Goal: Information Seeking & Learning: Understand process/instructions

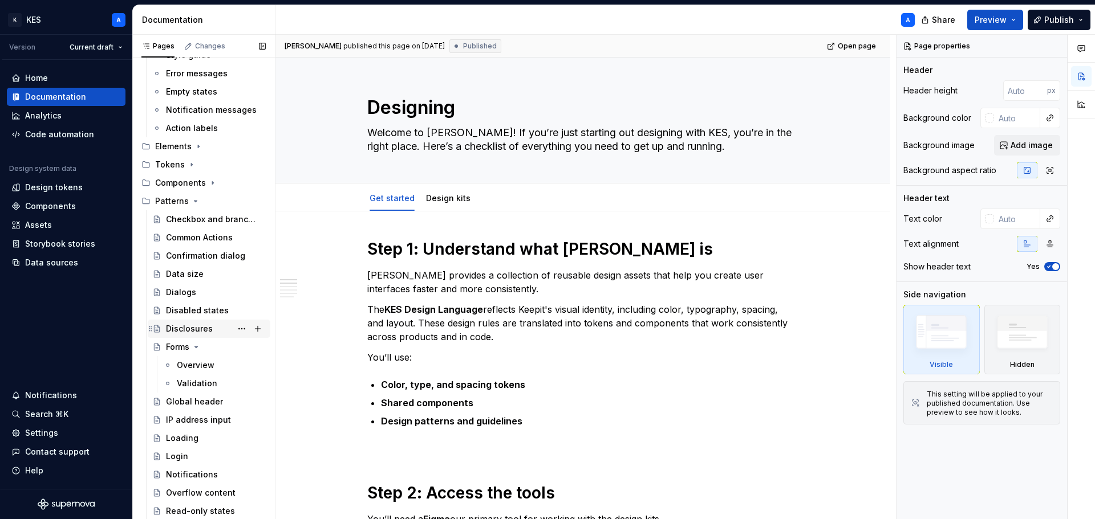
scroll to position [627, 0]
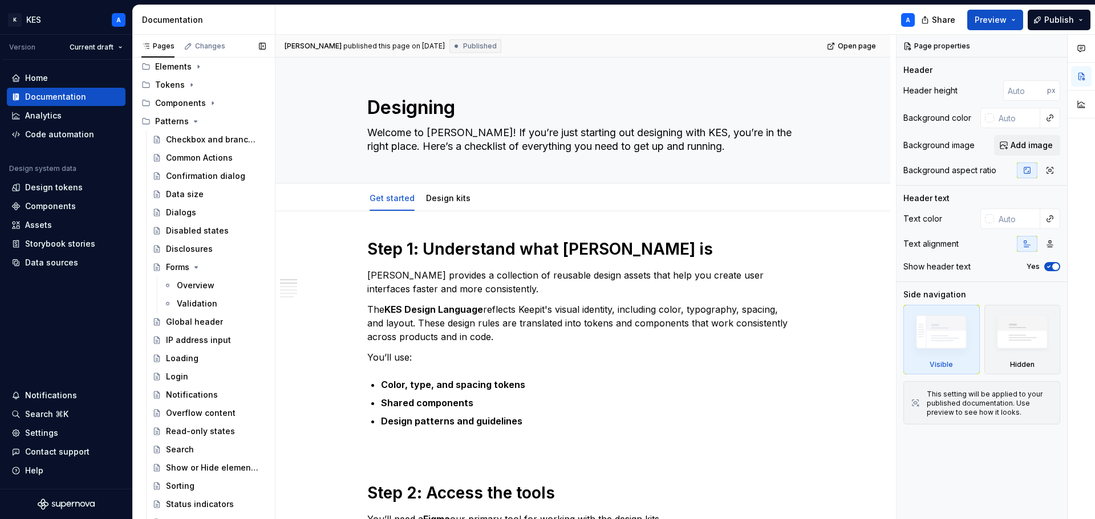
click at [193, 120] on icon "Page tree" at bounding box center [195, 121] width 9 height 9
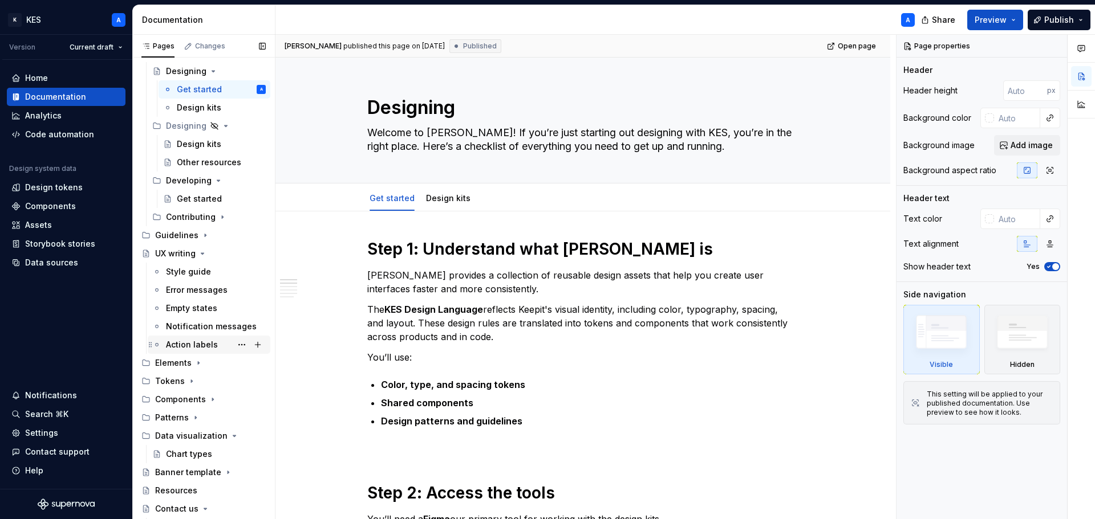
scroll to position [381, 0]
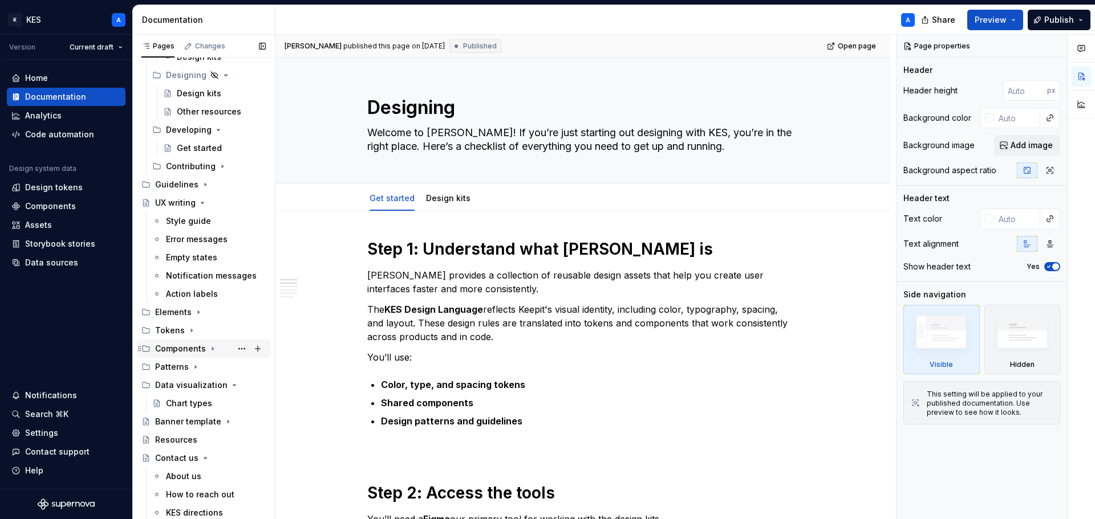
click at [209, 348] on icon "Page tree" at bounding box center [212, 348] width 9 height 9
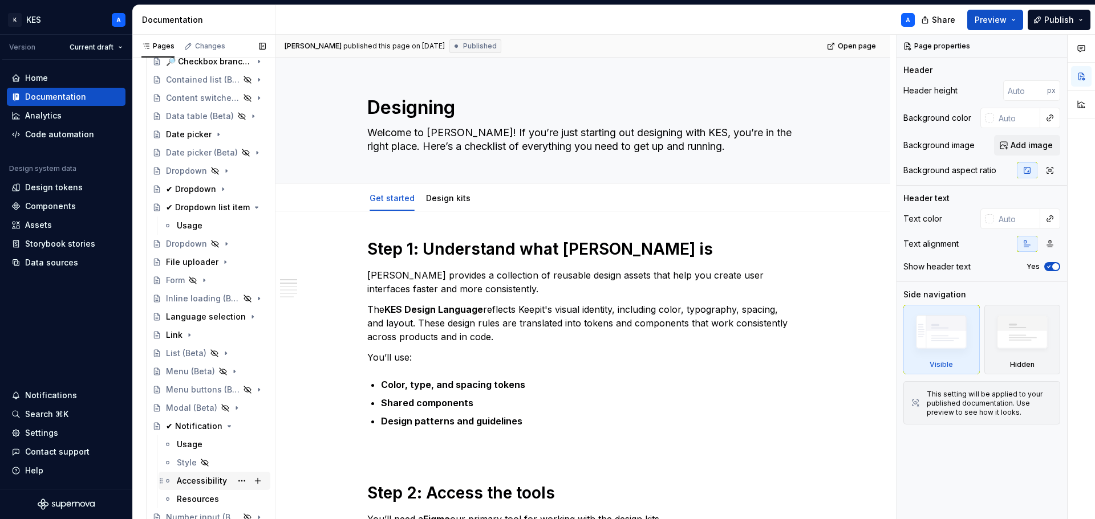
scroll to position [1180, 0]
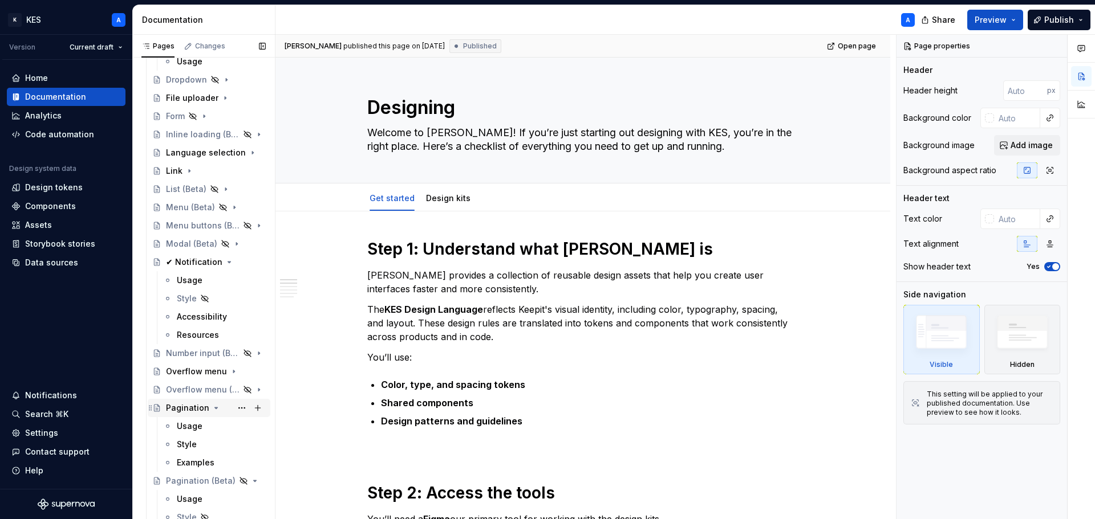
click at [214, 409] on icon "Page tree" at bounding box center [216, 408] width 9 height 9
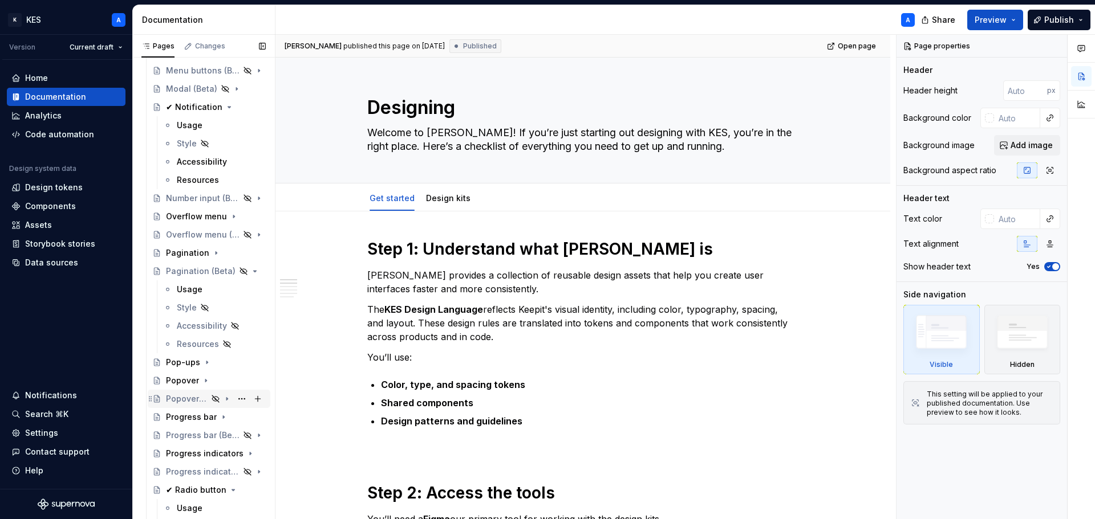
scroll to position [1351, 0]
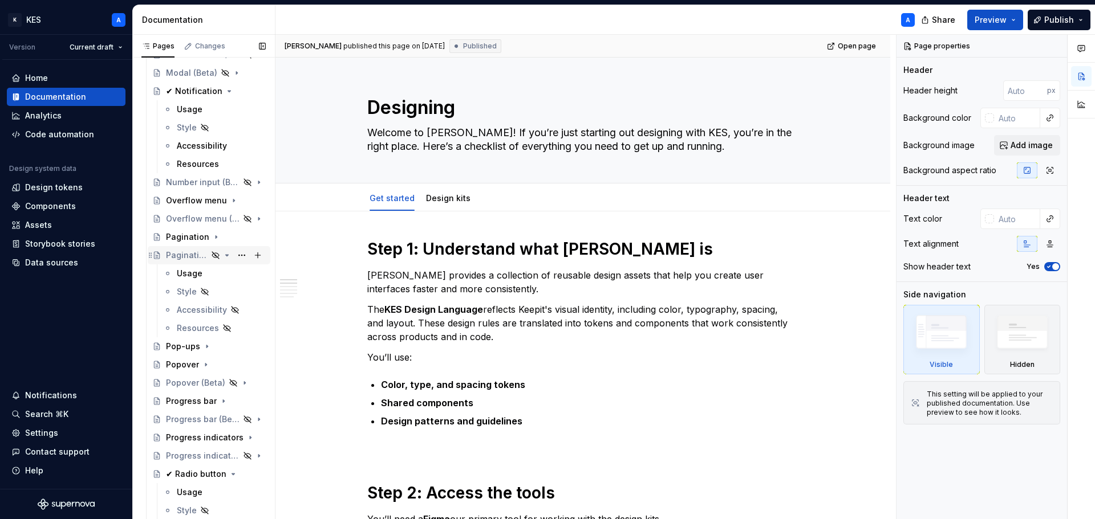
click at [222, 256] on icon "Page tree" at bounding box center [226, 255] width 9 height 9
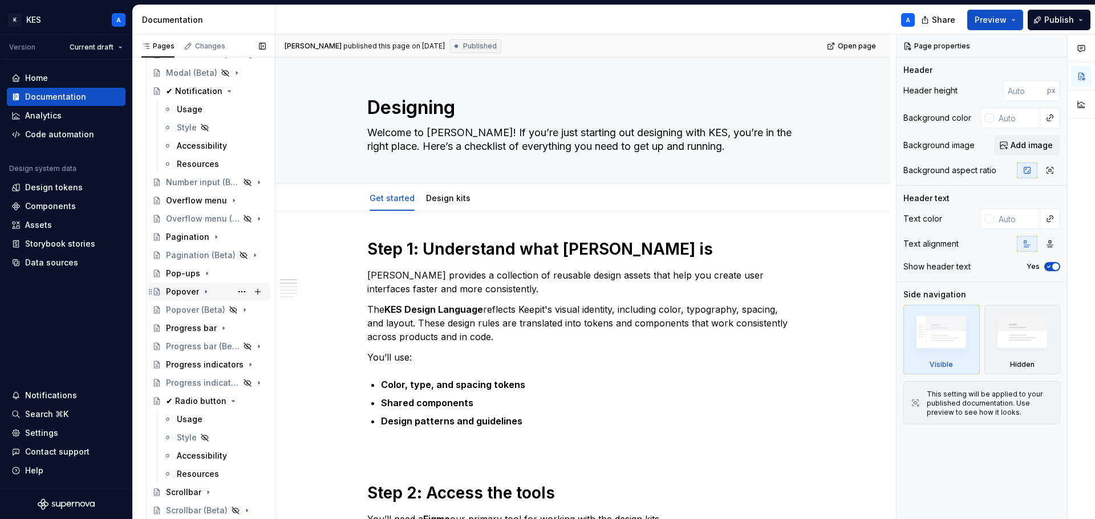
scroll to position [1522, 0]
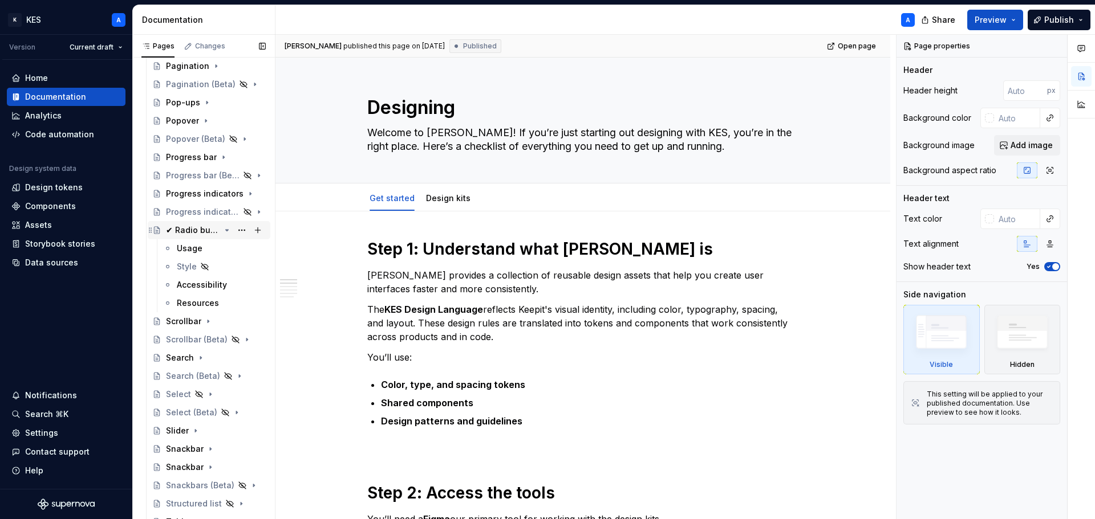
click at [224, 229] on icon "Page tree" at bounding box center [226, 230] width 9 height 9
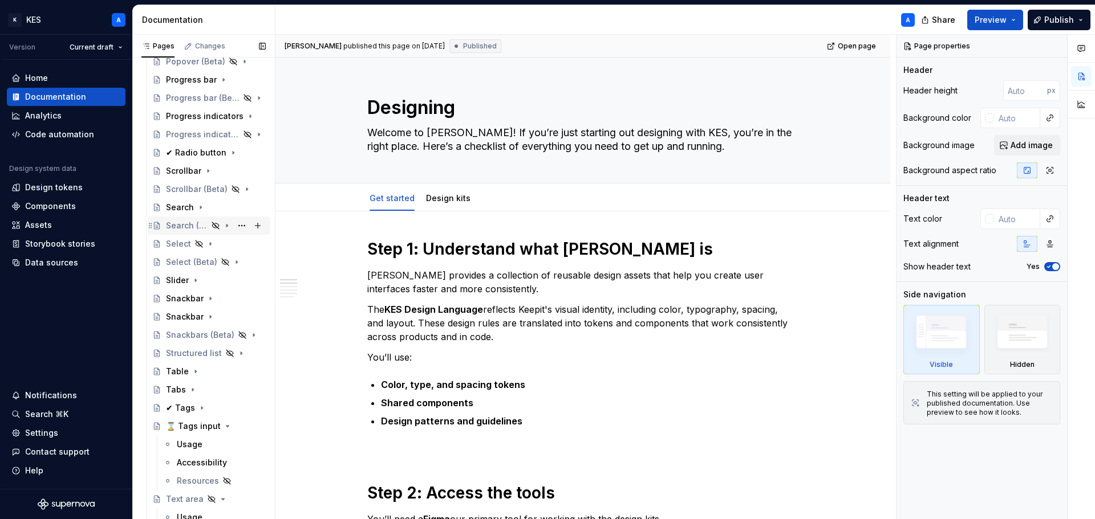
scroll to position [1693, 0]
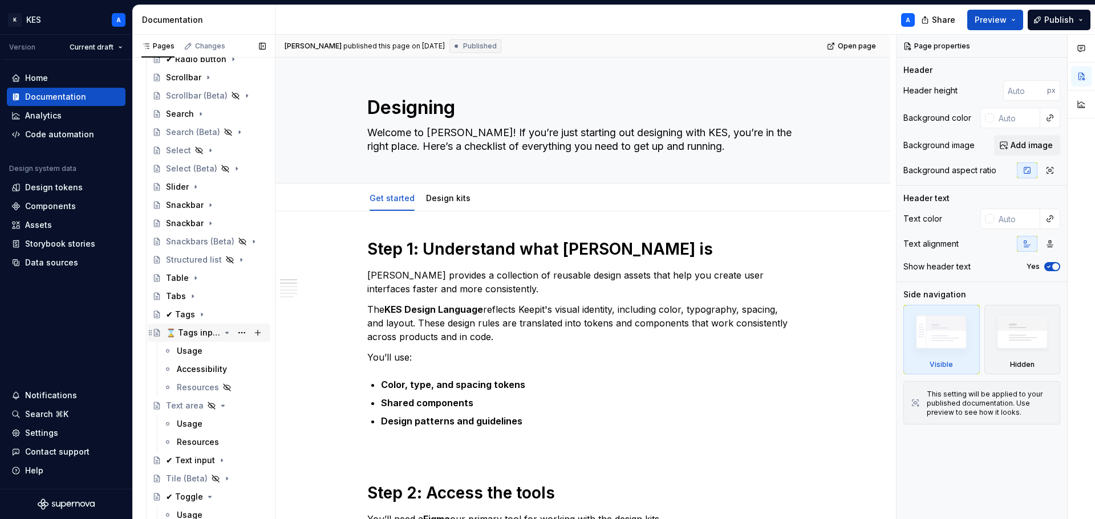
click at [193, 331] on div "⌛ Tags input" at bounding box center [193, 332] width 54 height 11
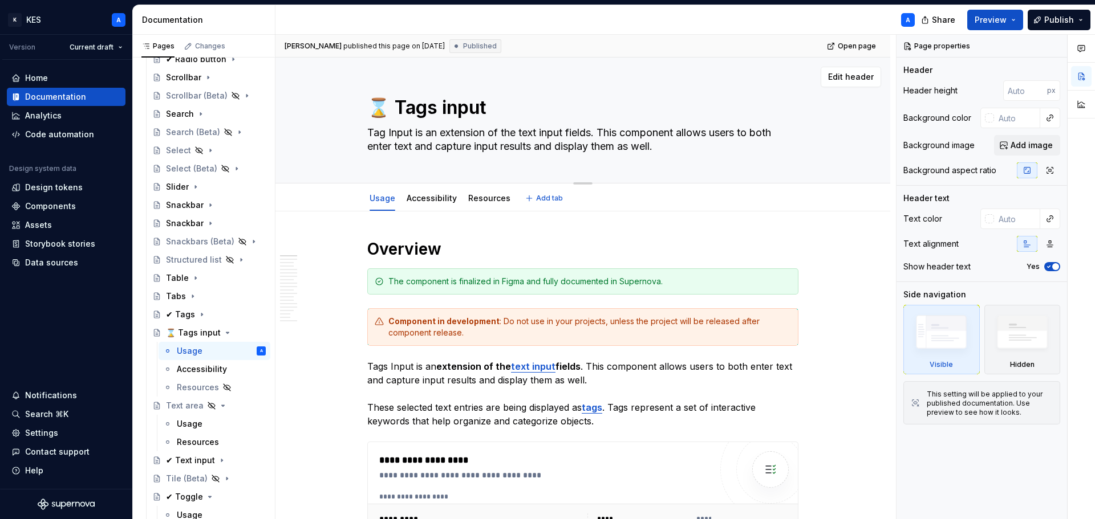
type textarea "*"
click at [367, 134] on textarea "Tag Input is an extension of the text input fields. This component allows users…" at bounding box center [580, 140] width 431 height 32
click at [373, 136] on textarea "Tag Input is an extension of the text input fields. This component allows users…" at bounding box center [580, 140] width 431 height 32
type textarea "Thag Input is an extension of the text input fields. This component allows user…"
type textarea "*"
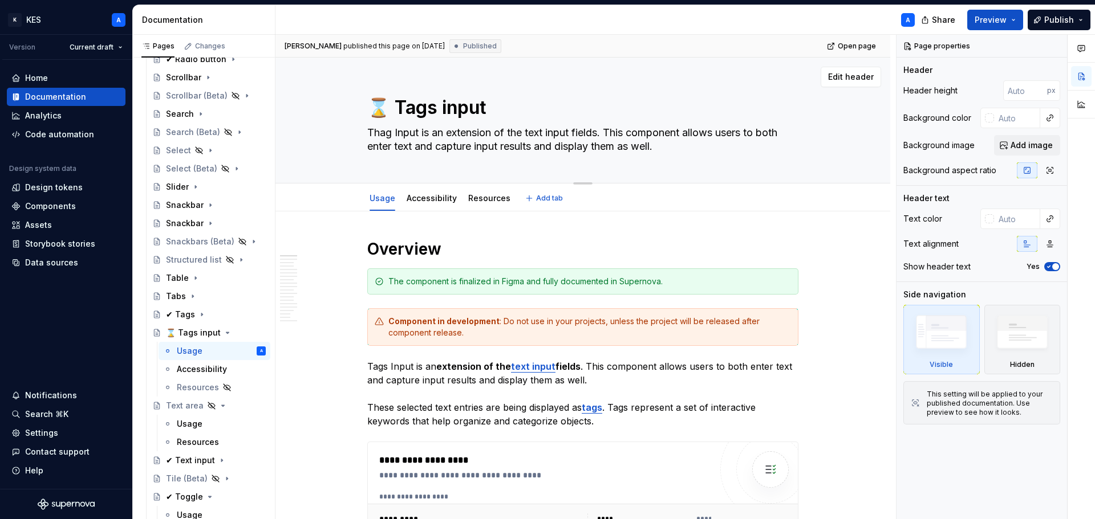
type textarea "Theag Input is an extension of the text input fields. This component allows use…"
type textarea "*"
type textarea "The ag Input is an extension of the text input fields. This component allows us…"
type textarea "*"
type textarea "The tag Input is an extension of the text input fields. This component allows u…"
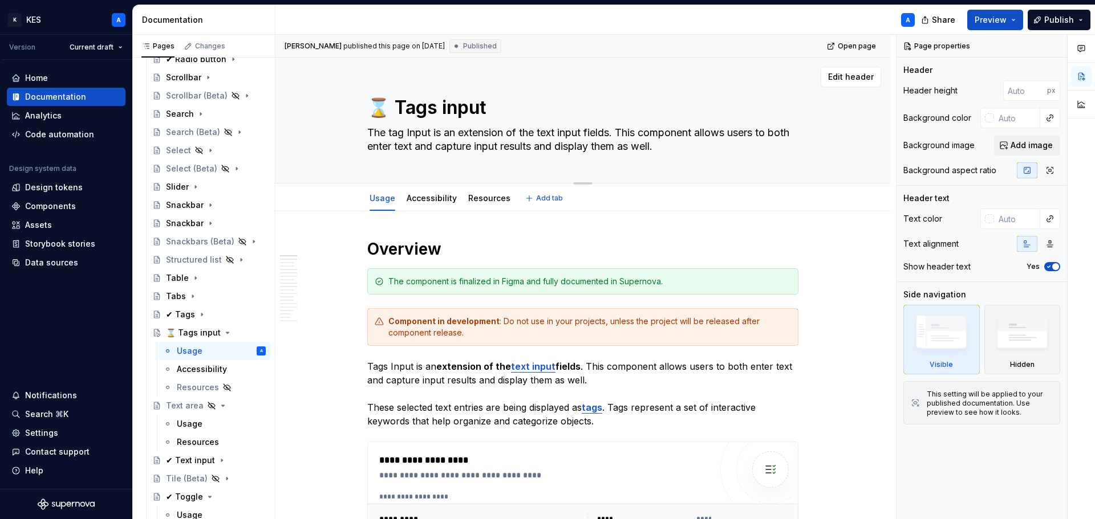
type textarea "*"
type textarea "The tag nput is an extension of the text input fields. This component allows us…"
type textarea "*"
type textarea "The tag input is an extension of the text input fields. This component allows u…"
type textarea "*"
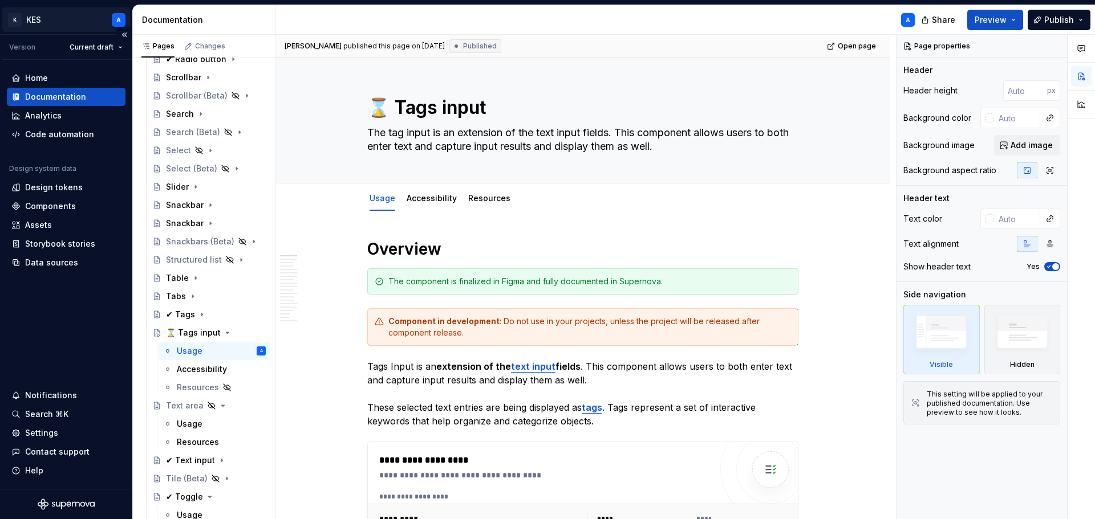
type textarea "The tag input is an extension of the text input fields. This component allows u…"
click at [442, 139] on textarea "The tag input is an extension of the text input fields. This component allows u…" at bounding box center [580, 140] width 431 height 32
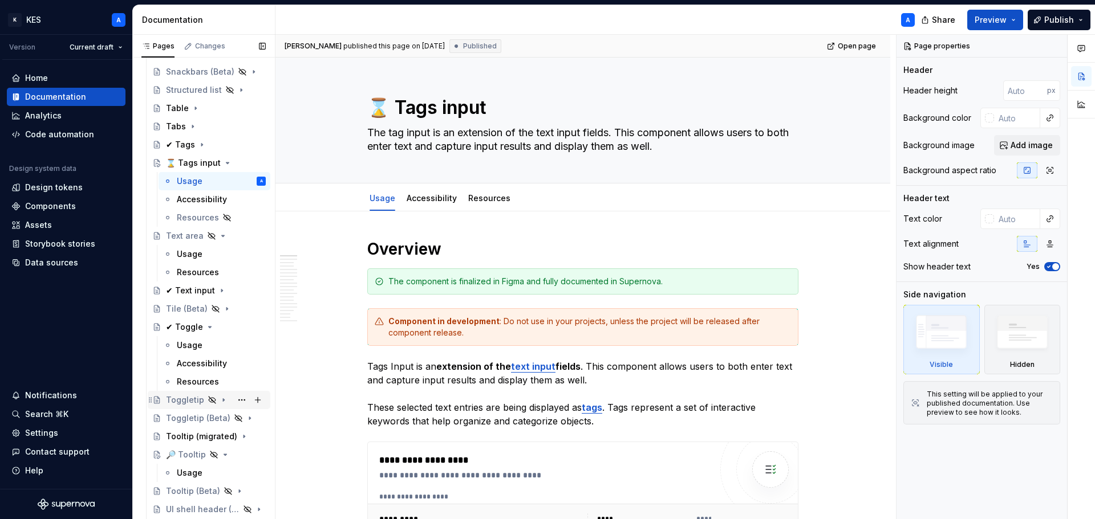
scroll to position [1864, 0]
click at [189, 292] on div "✔ Text input" at bounding box center [190, 289] width 49 height 11
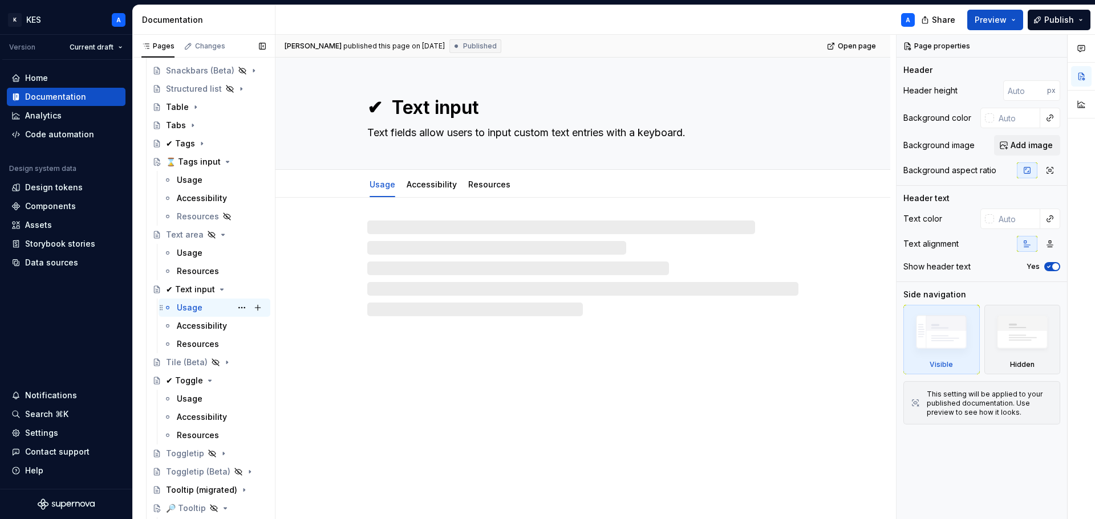
click at [195, 311] on div "Usage" at bounding box center [190, 307] width 26 height 11
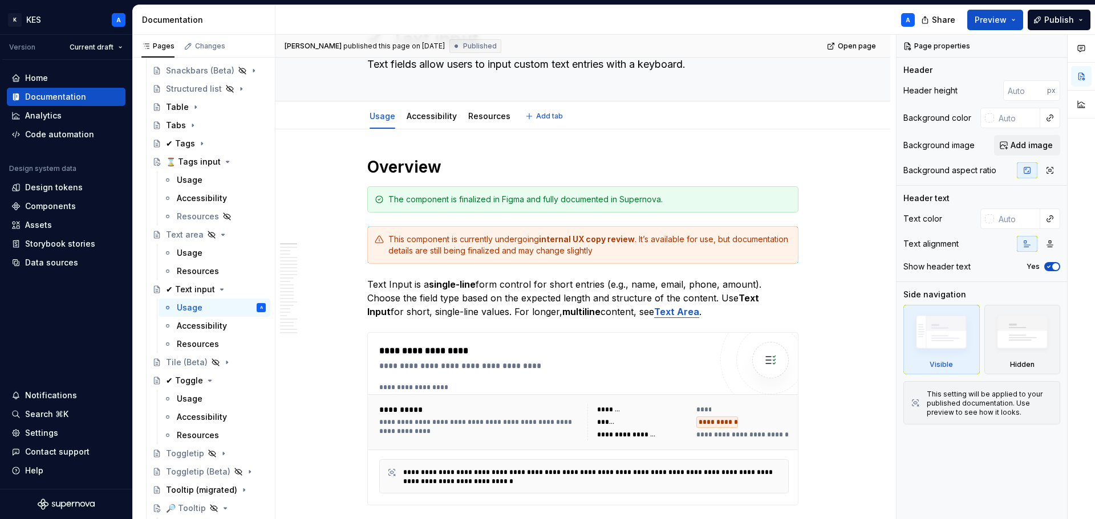
scroll to position [114, 0]
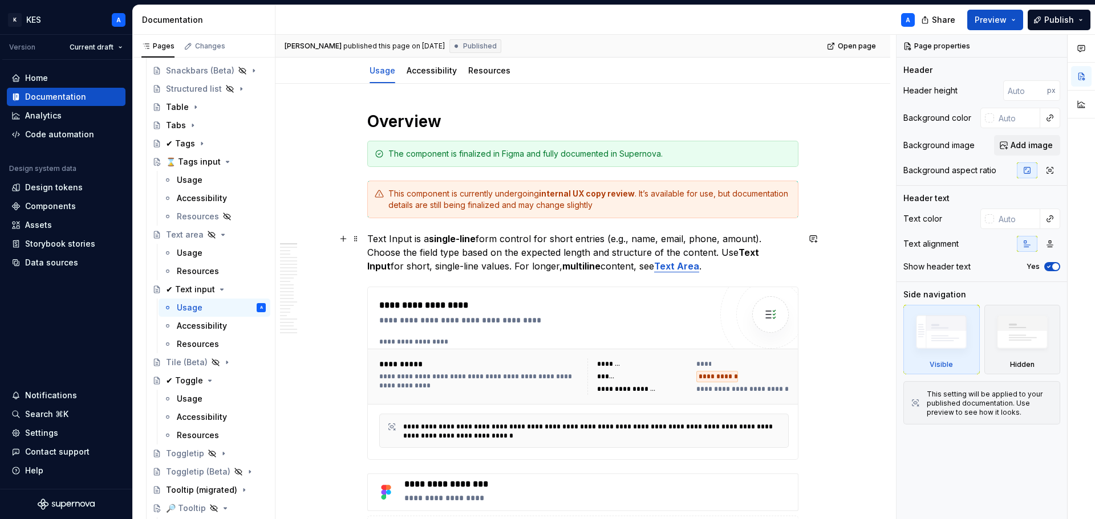
click at [372, 241] on p "Text Input is a single-line form control for short entries (e.g., name, email, …" at bounding box center [582, 252] width 431 height 41
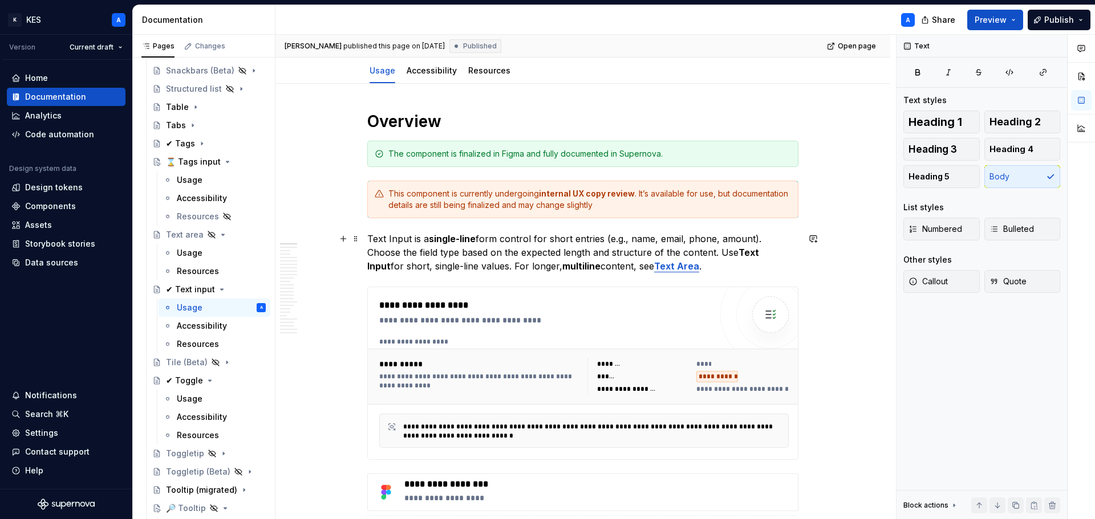
type textarea "*"
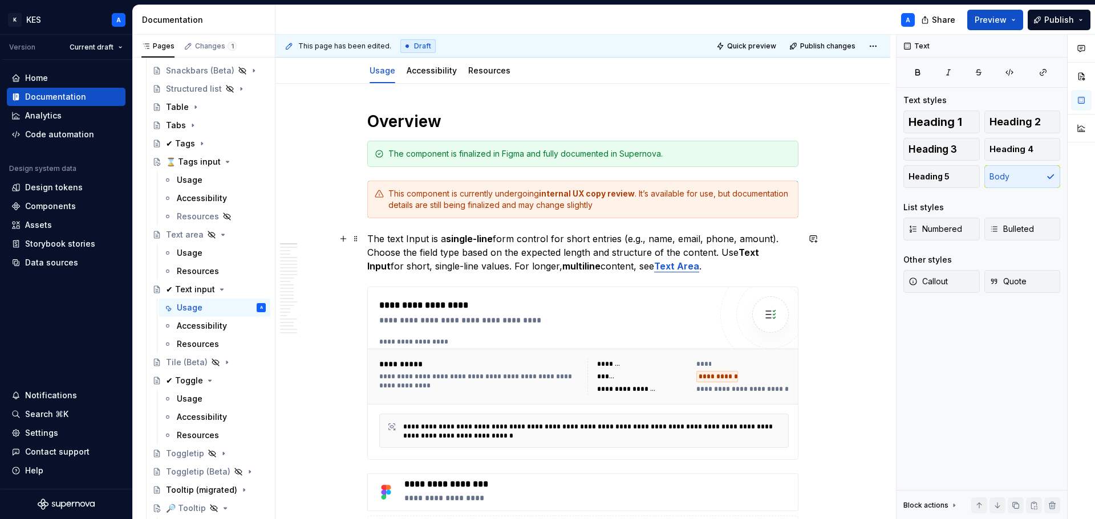
click at [408, 241] on p "The text Input is a single-line form control for short entries (e.g., name, ema…" at bounding box center [582, 252] width 431 height 41
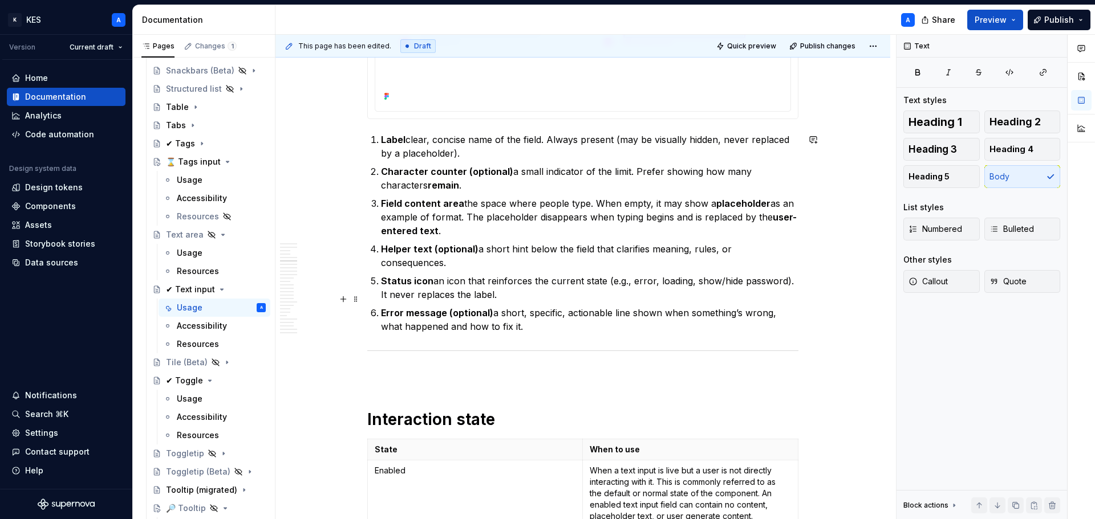
scroll to position [1026, 0]
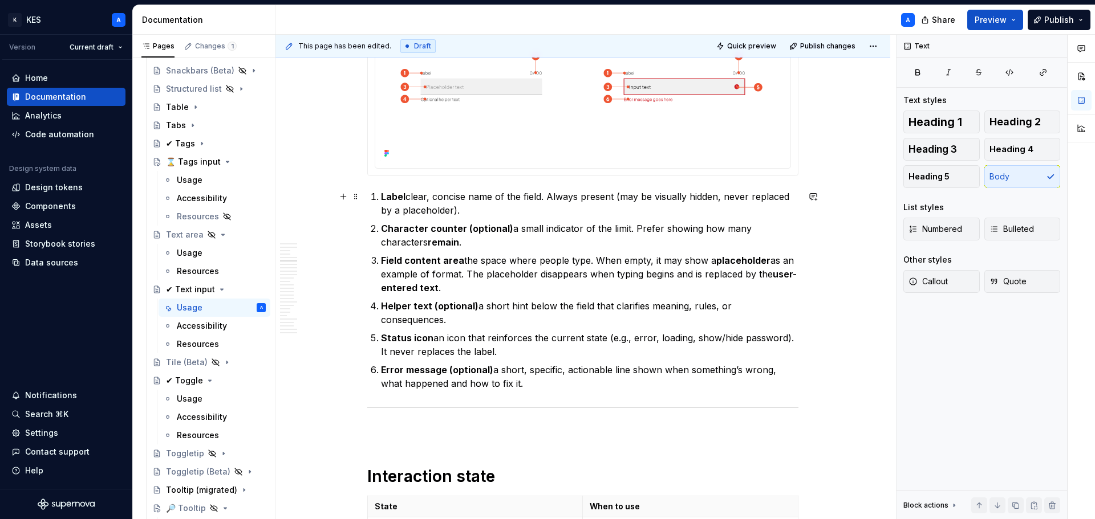
drag, startPoint x: 406, startPoint y: 197, endPoint x: 449, endPoint y: 198, distance: 43.4
click at [405, 197] on strong "Label" at bounding box center [393, 196] width 25 height 11
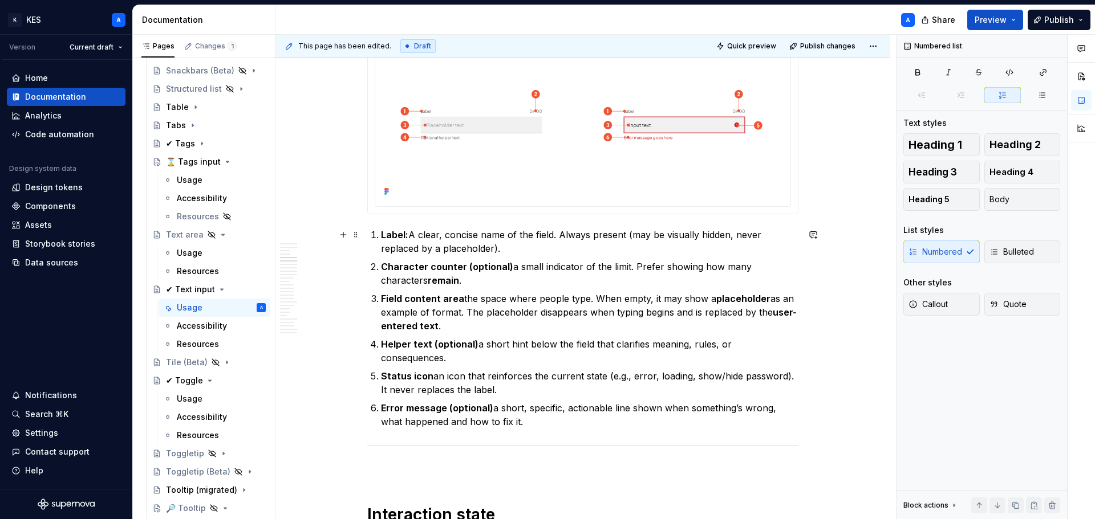
scroll to position [912, 0]
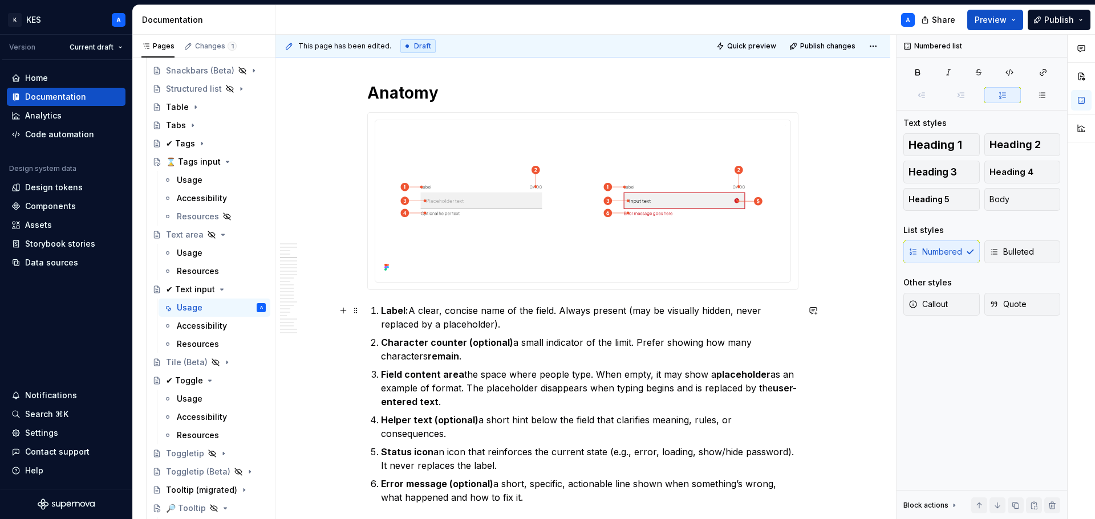
click at [513, 310] on p "Label: A clear, concise name of the field. Always present (may be visually hidd…" at bounding box center [589, 317] width 417 height 27
click at [417, 313] on p "Label: A clear, concise name of the field. Always present (may be visually hidd…" at bounding box center [589, 317] width 417 height 27
click at [506, 342] on strong "Character counter (optional)" at bounding box center [447, 342] width 132 height 11
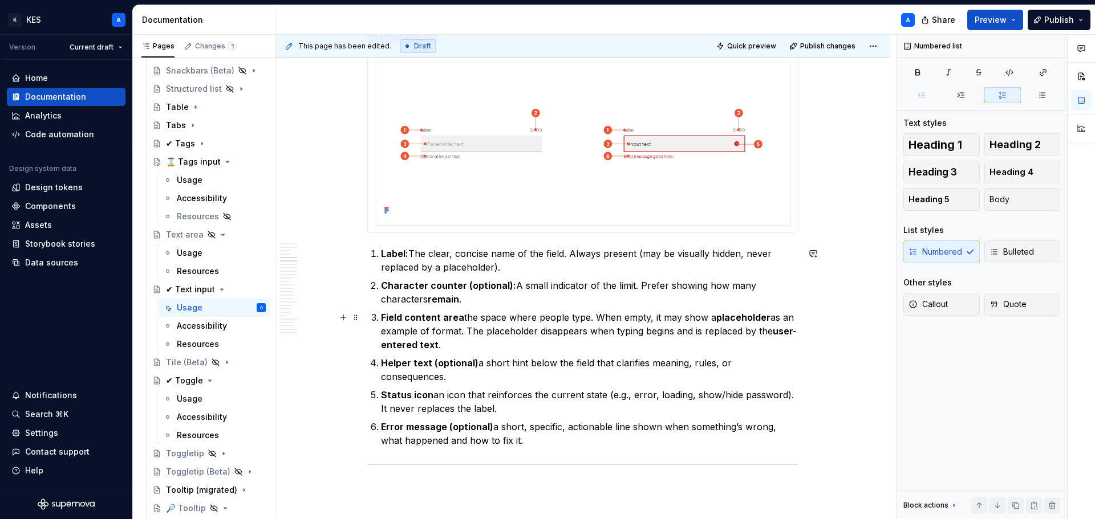
drag, startPoint x: 458, startPoint y: 317, endPoint x: 497, endPoint y: 319, distance: 38.3
click at [458, 317] on strong "Field content area" at bounding box center [422, 317] width 83 height 11
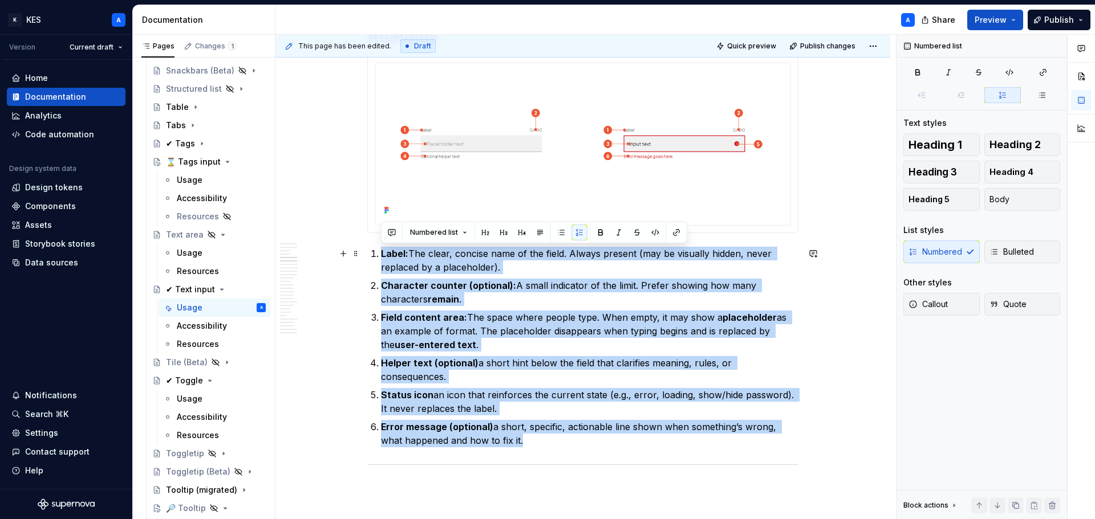
drag, startPoint x: 533, startPoint y: 416, endPoint x: 373, endPoint y: 259, distance: 223.8
click at [381, 259] on ol "Label: The clear, concise name of the field. Always present (may be visually hi…" at bounding box center [589, 347] width 417 height 201
copy ol "Label: The clear, concise name of the field. Always present (may be visually hi…"
click at [467, 388] on p "Status icon an icon that reinforces the current state (e.g., error, loading, sh…" at bounding box center [589, 401] width 417 height 27
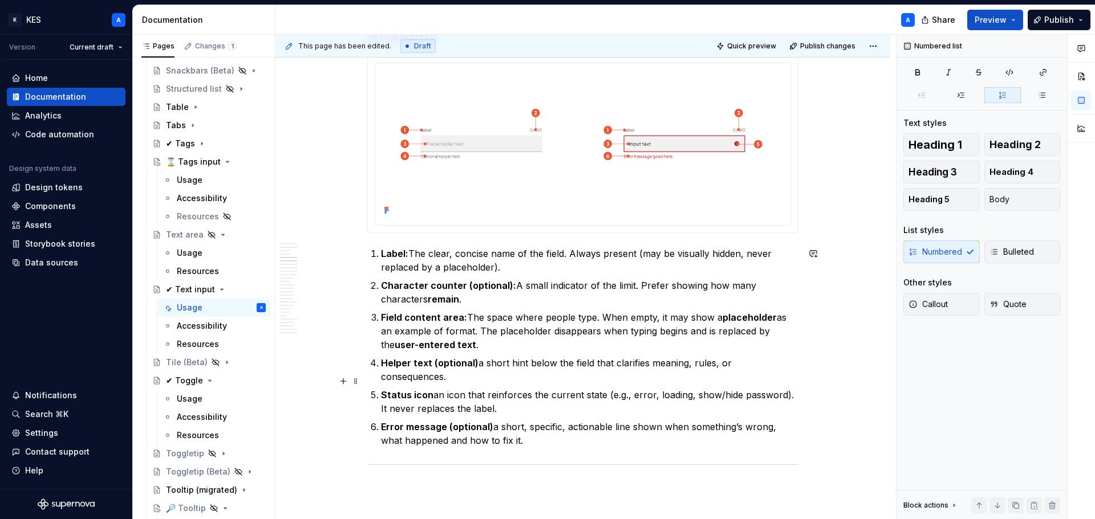
click at [429, 389] on strong "Status icon" at bounding box center [407, 394] width 52 height 11
drag, startPoint x: 491, startPoint y: 415, endPoint x: 547, endPoint y: 425, distance: 56.2
click at [490, 421] on strong "Error message (optional)" at bounding box center [437, 426] width 112 height 11
click at [476, 365] on strong "Helper text (optional)" at bounding box center [429, 362] width 97 height 11
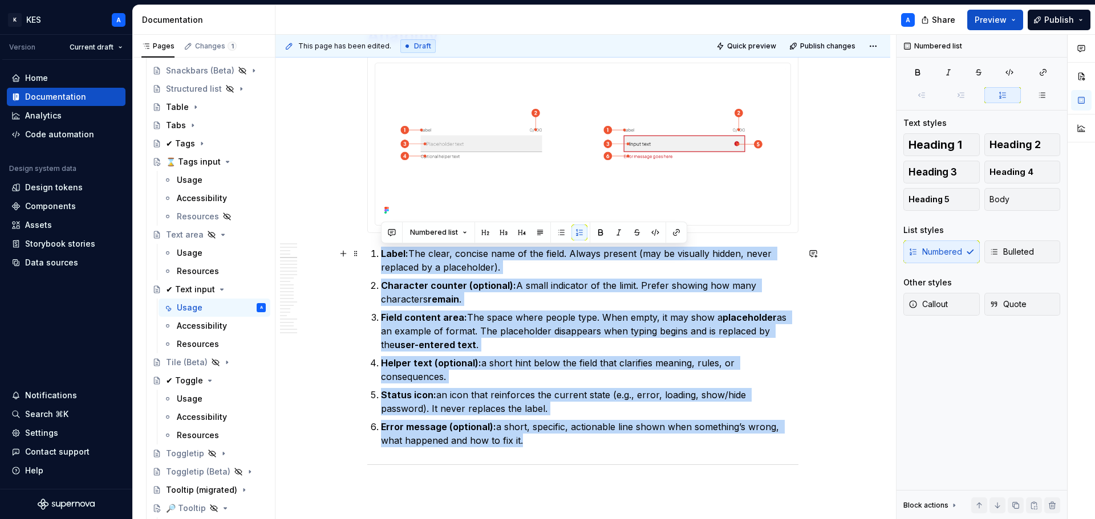
drag, startPoint x: 555, startPoint y: 440, endPoint x: 380, endPoint y: 255, distance: 254.1
copy ol "Label: The clear, concise name of the field. Always present (may be visually hi…"
click at [541, 378] on p "Helper text (optional): a short hint below the field that clarifies meaning, ru…" at bounding box center [589, 369] width 417 height 27
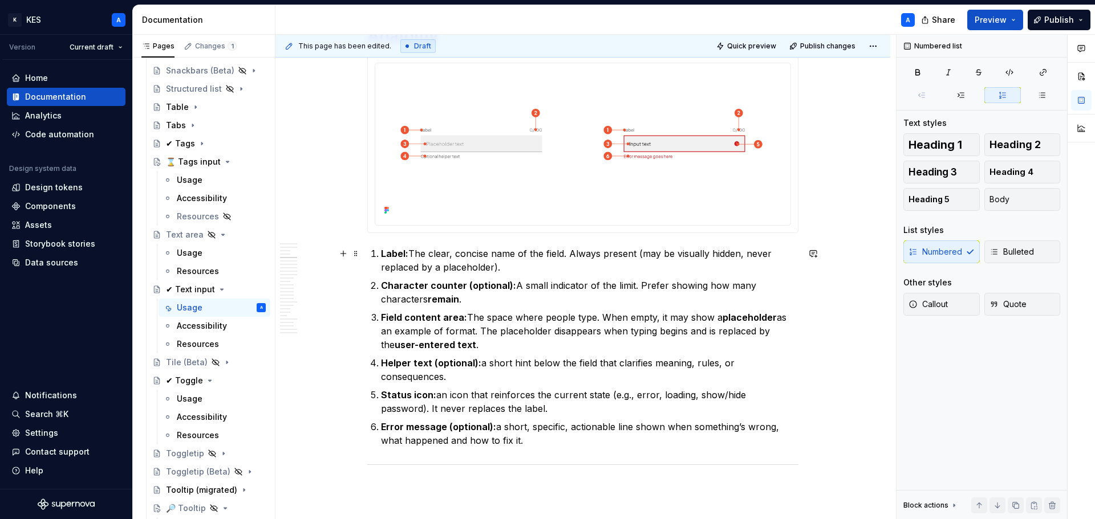
click at [419, 253] on p "Label: The clear, concise name of the field. Always present (may be visually hi…" at bounding box center [589, 260] width 417 height 27
click at [419, 252] on p "Label: The clear, concise name of the field. Always present (may be visually hi…" at bounding box center [589, 260] width 417 height 27
click at [513, 253] on p "Label: A clear, concise name of the field. Always present (may be visually hidd…" at bounding box center [589, 260] width 417 height 27
click at [639, 285] on p "Character counter (optional): A small indicator of the limit. Prefer showing ho…" at bounding box center [589, 292] width 417 height 27
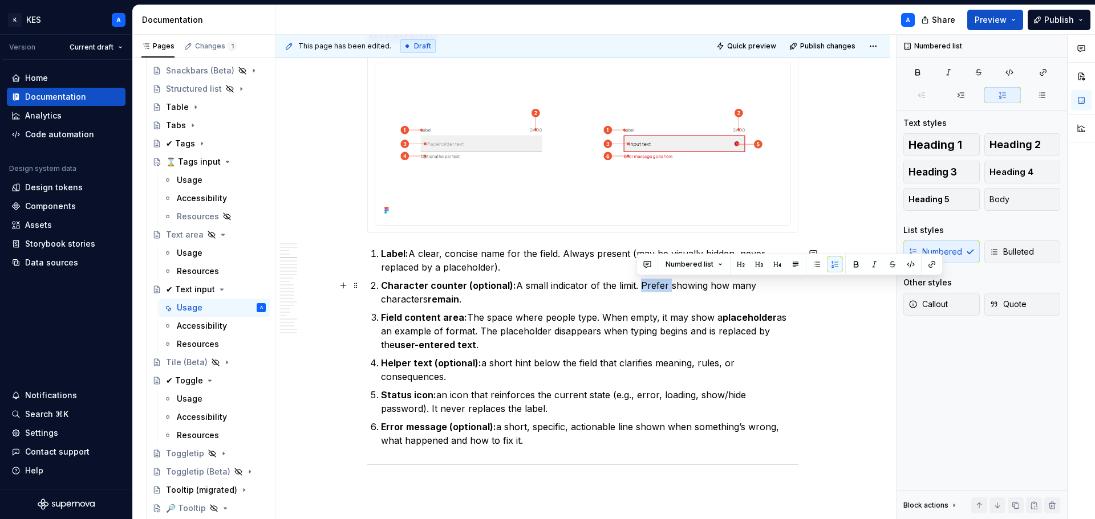
click at [639, 285] on p "Character counter (optional): A small indicator of the limit. Prefer showing ho…" at bounding box center [589, 292] width 417 height 27
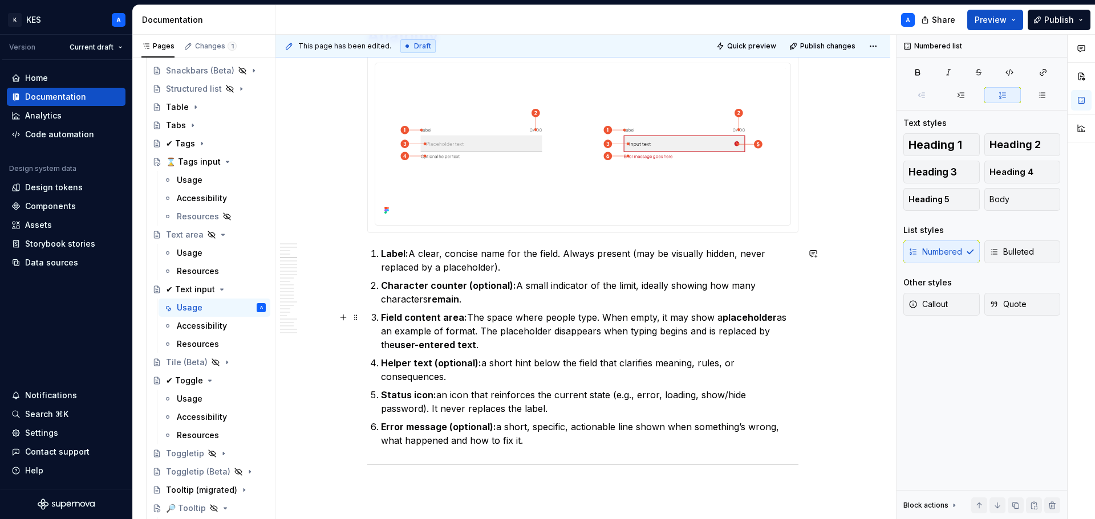
click at [550, 320] on p "Field content area: The space where people type. When empty, it may show a plac…" at bounding box center [589, 331] width 417 height 41
click at [428, 331] on p "Field content area: The space where users type. When empty, it may show a place…" at bounding box center [589, 331] width 417 height 41
click at [491, 344] on strong "user-entered text" at bounding box center [490, 344] width 82 height 11
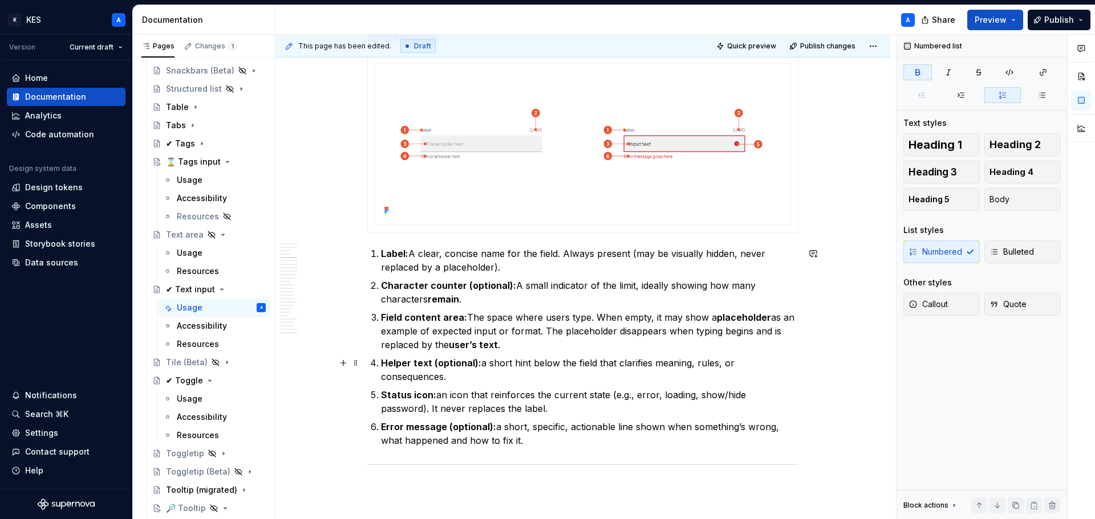
click at [482, 363] on p "Helper text (optional): a short hint below the field that clarifies meaning, ru…" at bounding box center [589, 369] width 417 height 27
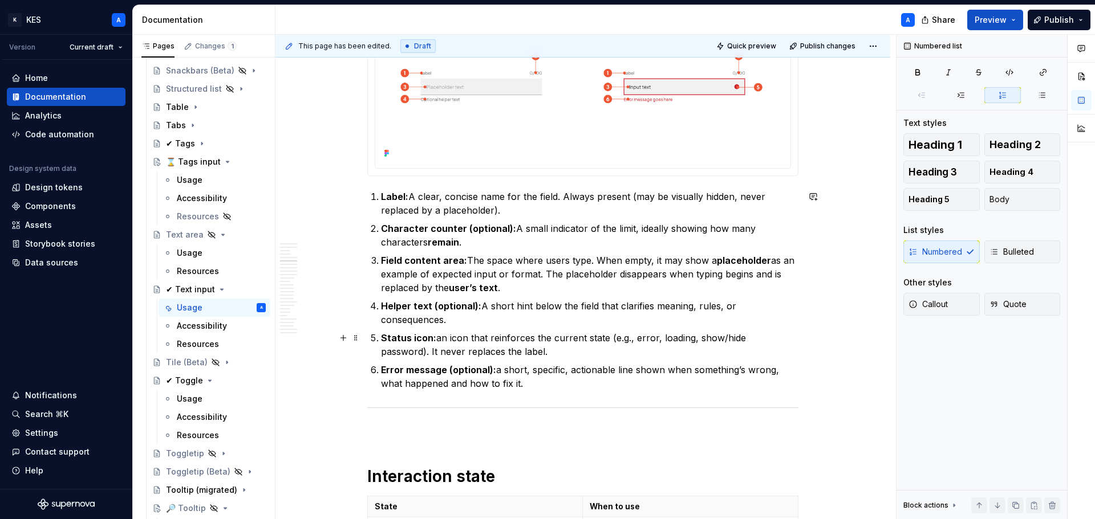
click at [440, 338] on p "Status icon: an icon that reinforces the current state (e.g., error, loading, s…" at bounding box center [589, 344] width 417 height 27
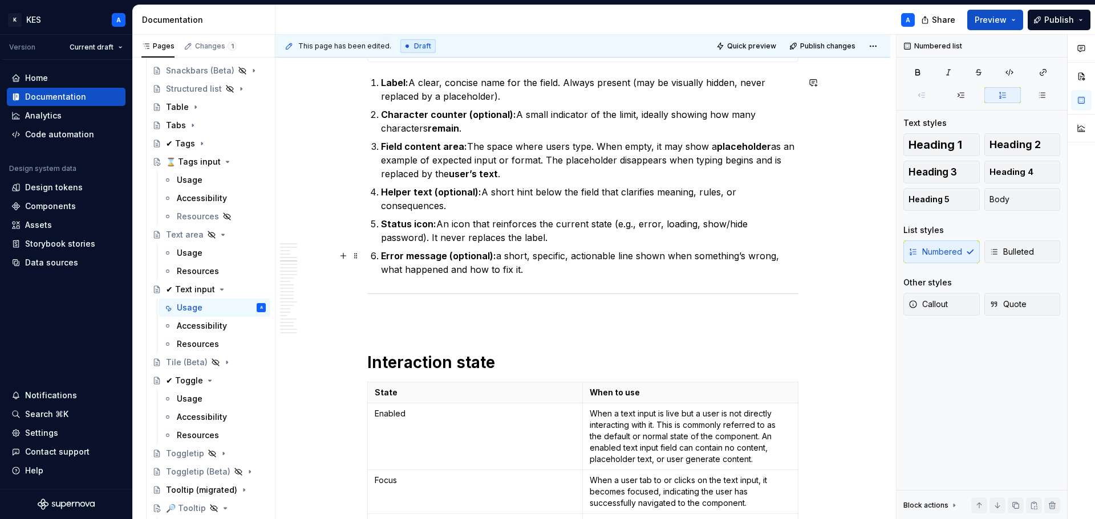
click at [498, 259] on p "Error message (optional): a short, specific, actionable line shown when somethi…" at bounding box center [589, 262] width 417 height 27
click at [632, 258] on p "Error message (optional): A short, specific, actionable line shown when somethi…" at bounding box center [589, 262] width 417 height 27
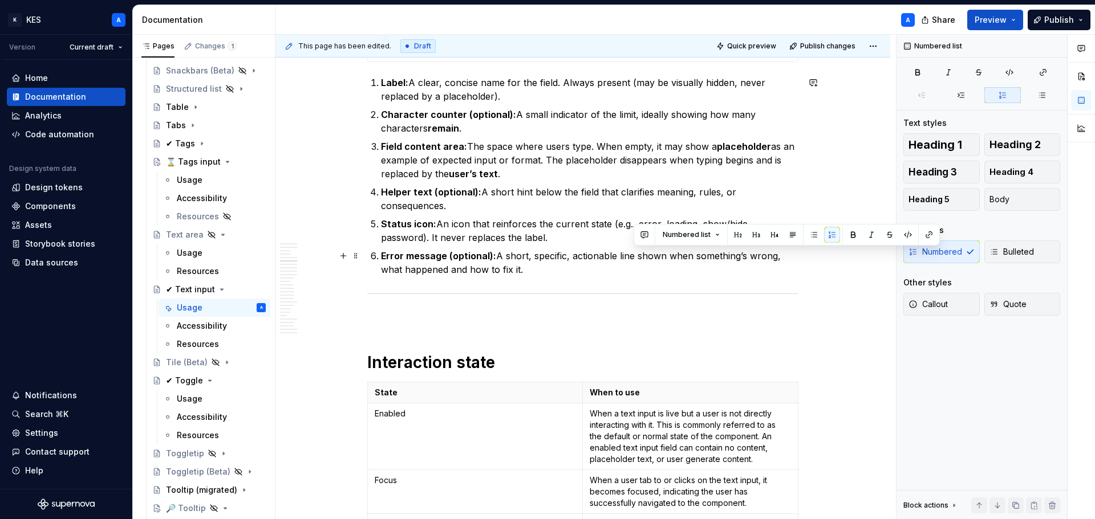
click at [627, 259] on p "Error message (optional): A short, specific, actionable line shown when somethi…" at bounding box center [589, 262] width 417 height 27
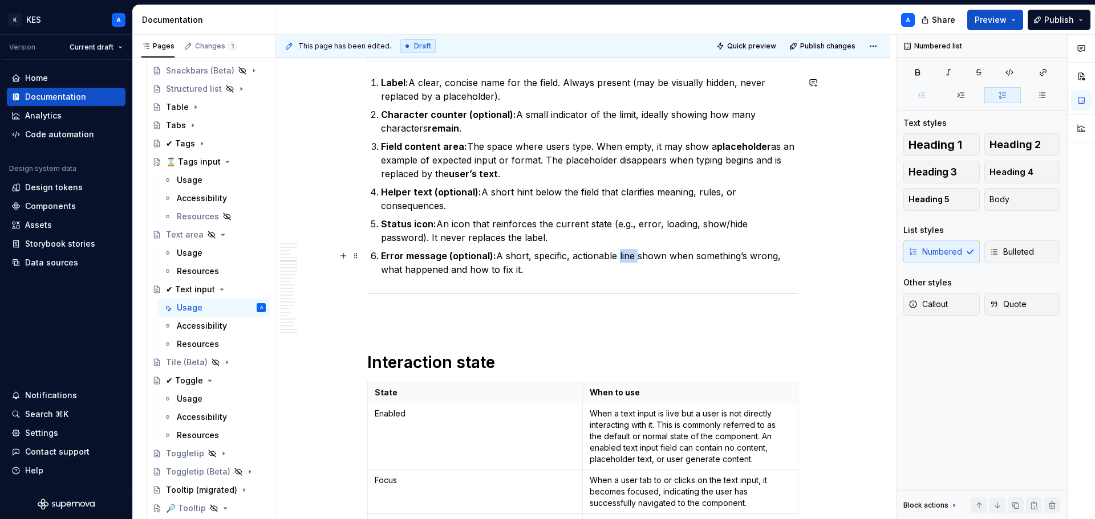
click at [627, 259] on p "Error message (optional): A short, specific, actionable line shown when somethi…" at bounding box center [589, 262] width 417 height 27
drag, startPoint x: 512, startPoint y: 269, endPoint x: 566, endPoint y: 270, distance: 53.6
click at [566, 270] on p "Error message (optional): A short, specific, actionable message when the input …" at bounding box center [589, 262] width 417 height 27
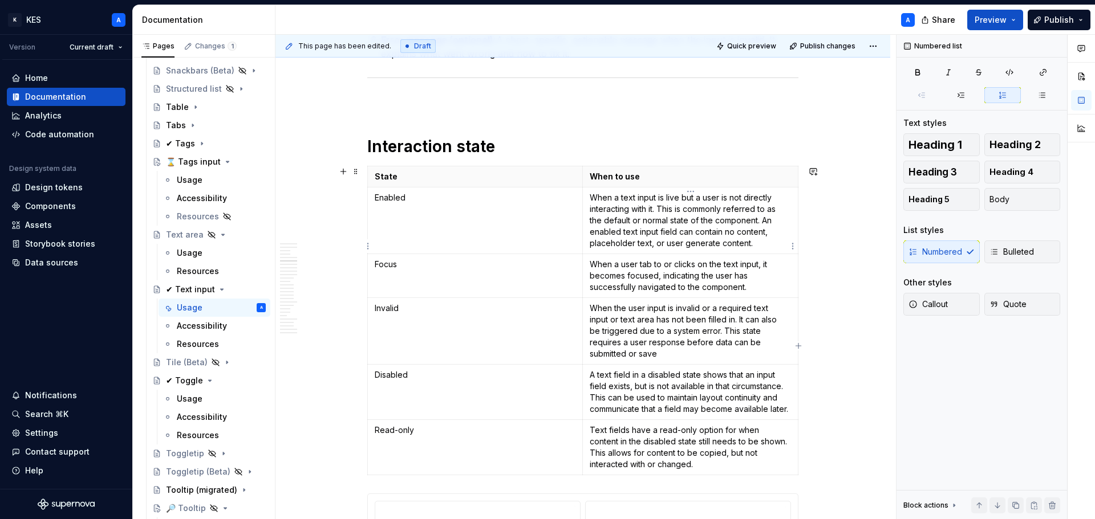
scroll to position [1368, 0]
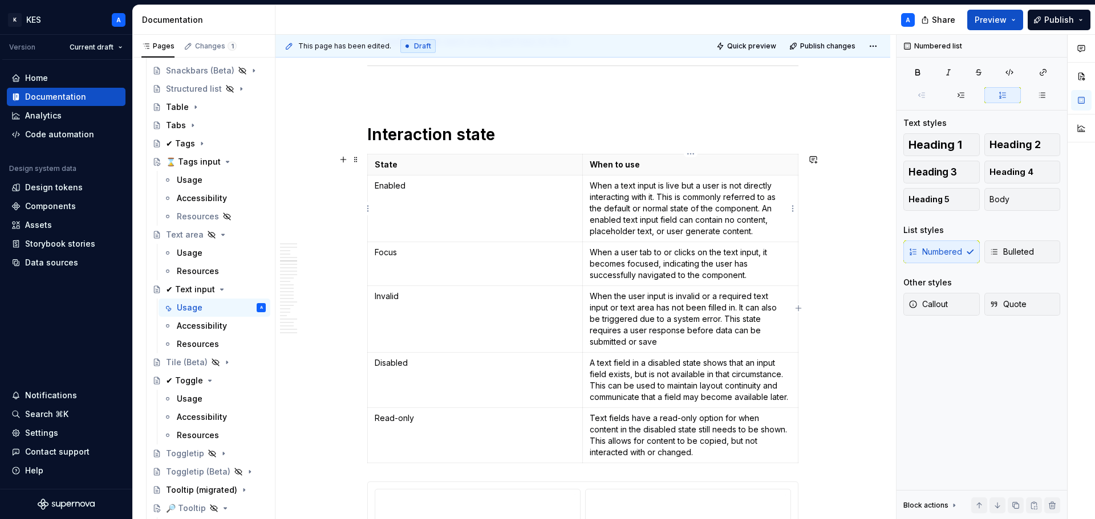
click at [686, 202] on p "When a text input is live but a user is not directly interacting with it. This …" at bounding box center [690, 208] width 201 height 57
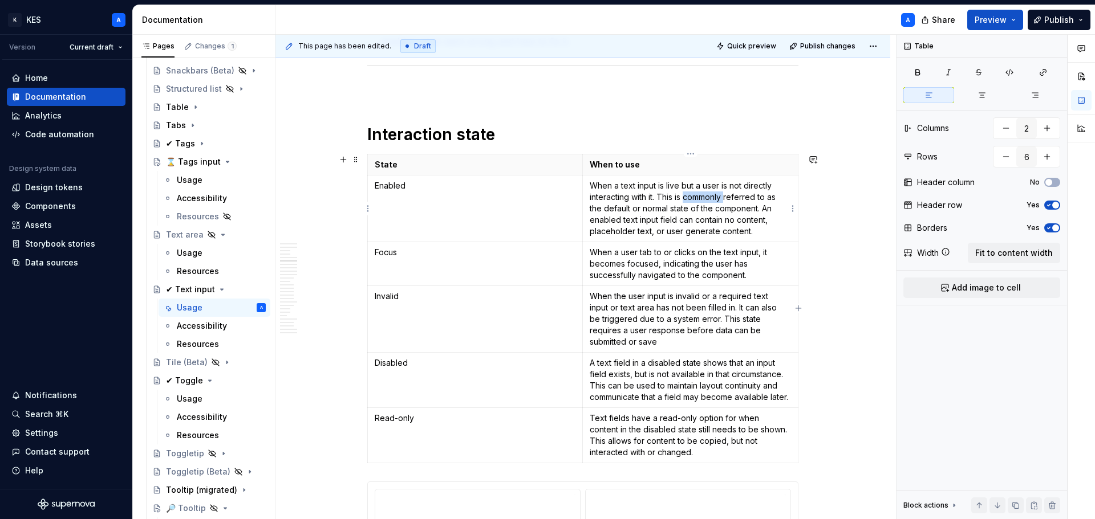
click at [686, 202] on p "When a text input is live but a user is not directly interacting with it. This …" at bounding box center [690, 208] width 201 height 57
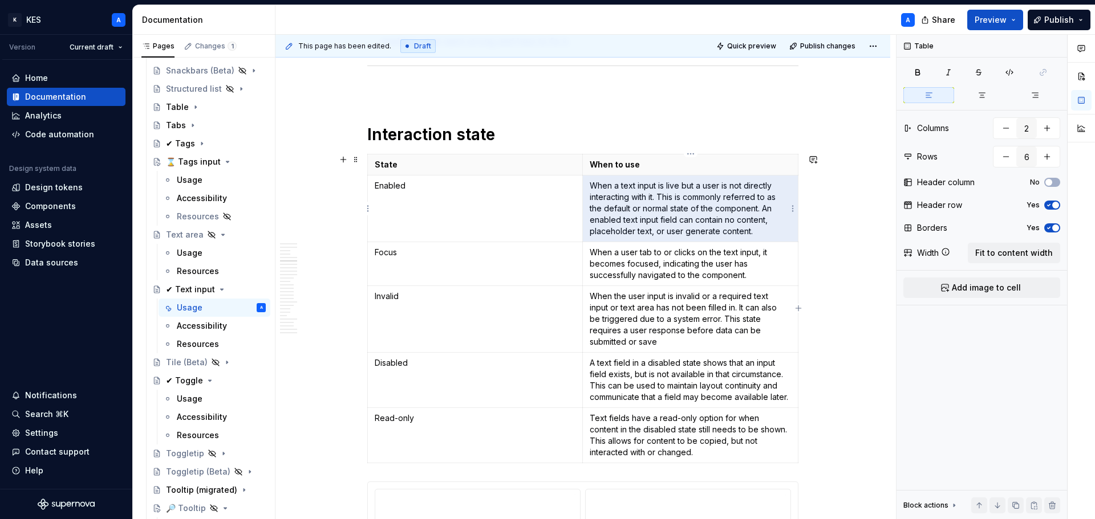
click at [641, 193] on p "When a text input is live but a user is not directly interacting with it. This …" at bounding box center [690, 208] width 201 height 57
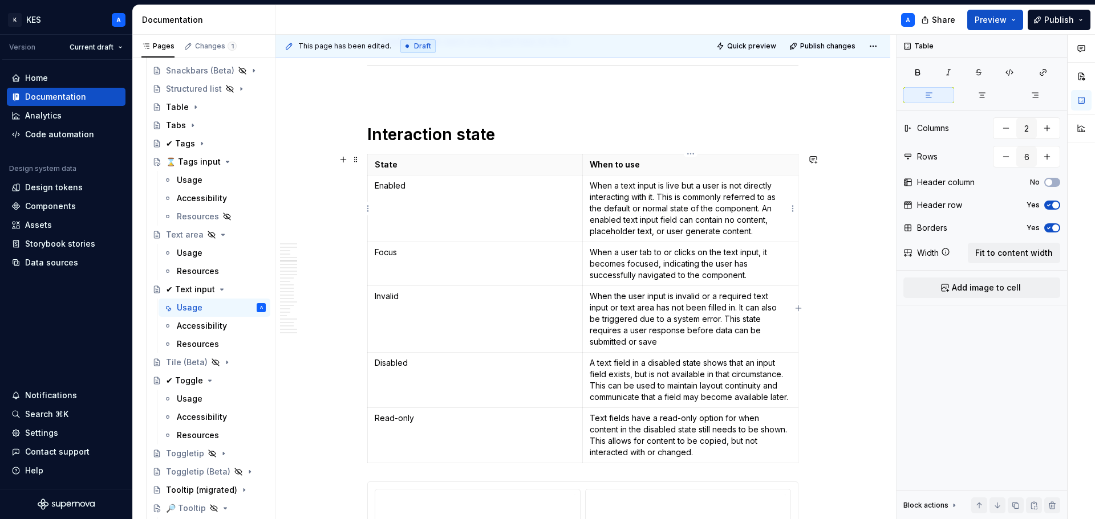
click at [676, 186] on p "When a text input is live but a user is not directly interacting with it. This …" at bounding box center [690, 208] width 201 height 57
click at [679, 186] on p "When a text input is live but a user is not directly interacting with it. This …" at bounding box center [690, 208] width 201 height 57
click at [591, 232] on p "When a text input is live, but a user is not directly interacting with it. This…" at bounding box center [690, 208] width 201 height 57
click at [685, 233] on p "When a text input is live, but a user is not directly interacting with it. This…" at bounding box center [690, 208] width 201 height 57
click at [652, 261] on p "When a user tab to or clicks on the text input, it becomes focused, indicating …" at bounding box center [690, 264] width 201 height 34
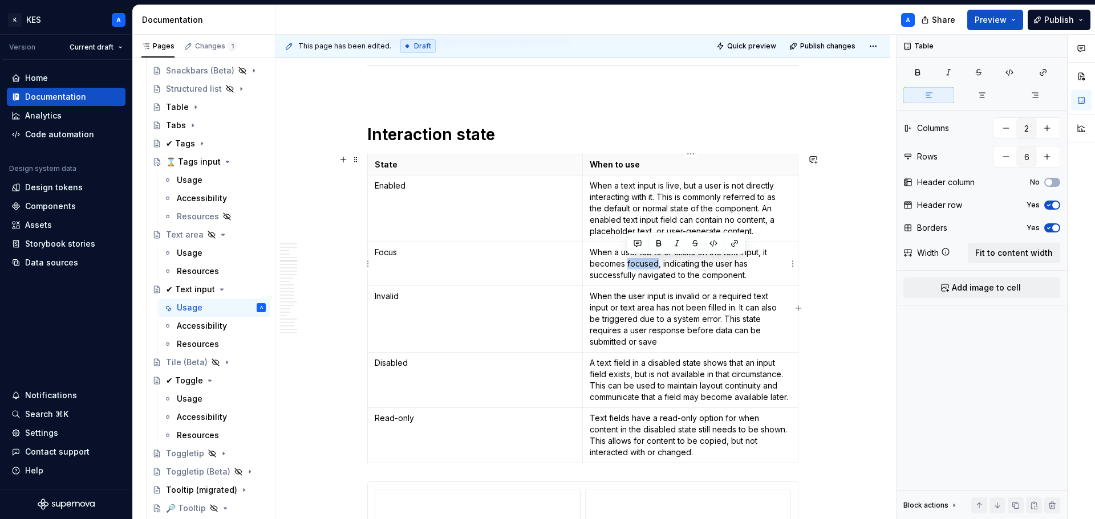
click at [652, 261] on p "When a user tab to or clicks on the text input, it becomes focused, indicating …" at bounding box center [690, 264] width 201 height 34
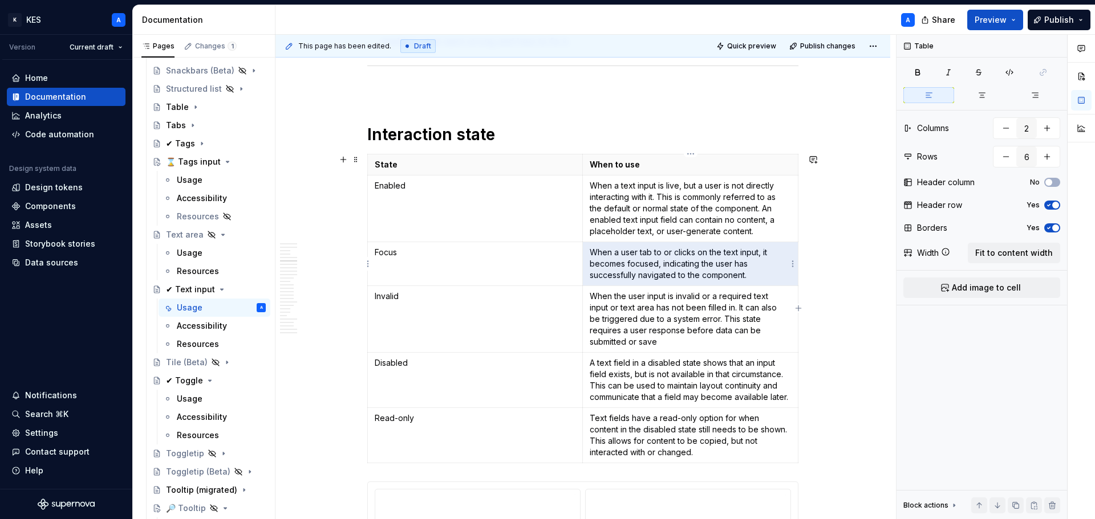
click at [640, 255] on p "When a user tab to or clicks on the text input, it becomes focused, indicating …" at bounding box center [690, 264] width 201 height 34
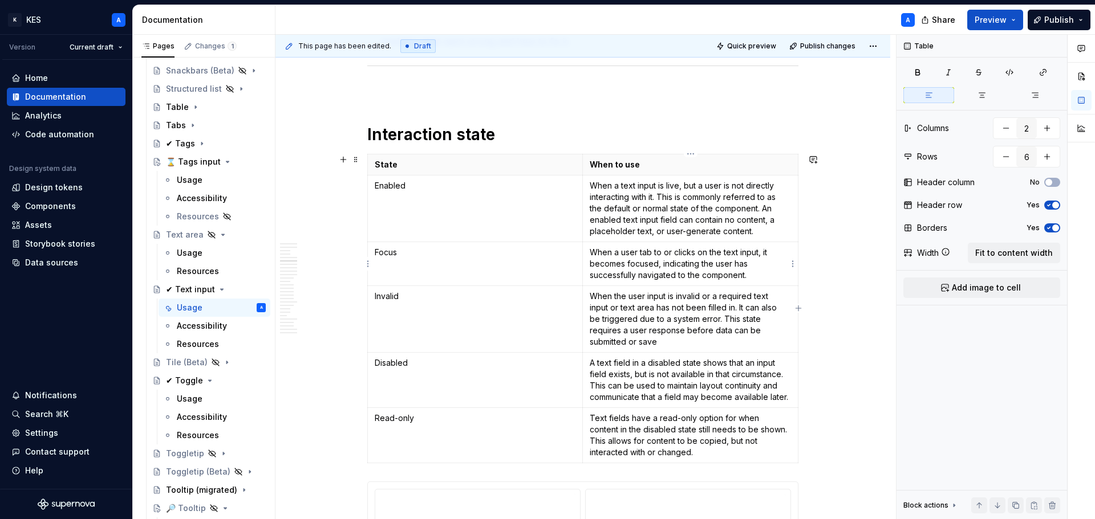
click at [651, 251] on p "When a user tab to or clicks on the text input, it becomes focused, indicating …" at bounding box center [690, 264] width 201 height 34
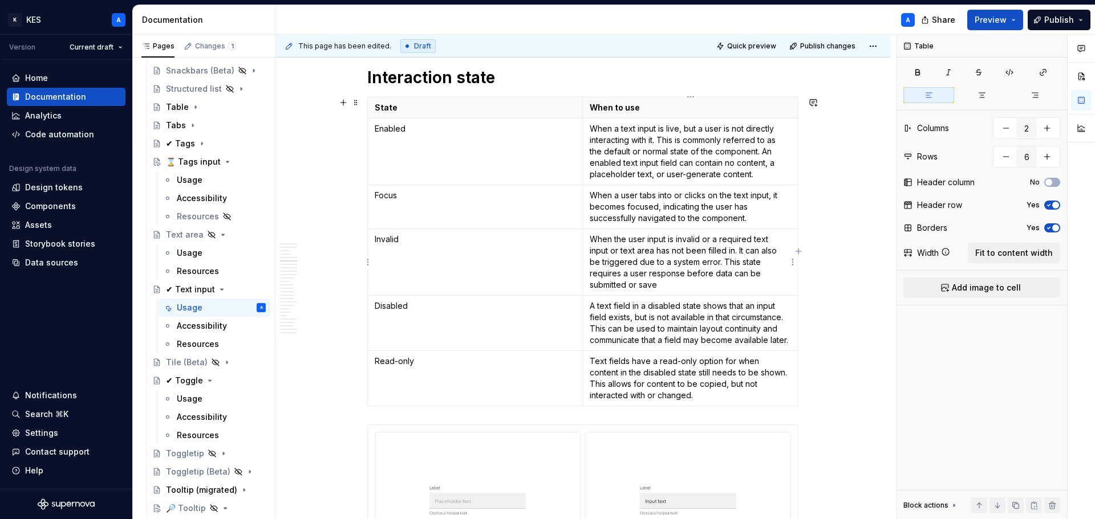
click at [695, 287] on p "When the user input is invalid or a required text input or text area has not be…" at bounding box center [690, 262] width 201 height 57
click at [600, 312] on p "A text field in a disabled state shows that an input field exists, but is not a…" at bounding box center [690, 323] width 201 height 46
click at [663, 323] on p "A text field in a disabled state shows that an input field exists, but is not a…" at bounding box center [690, 323] width 201 height 46
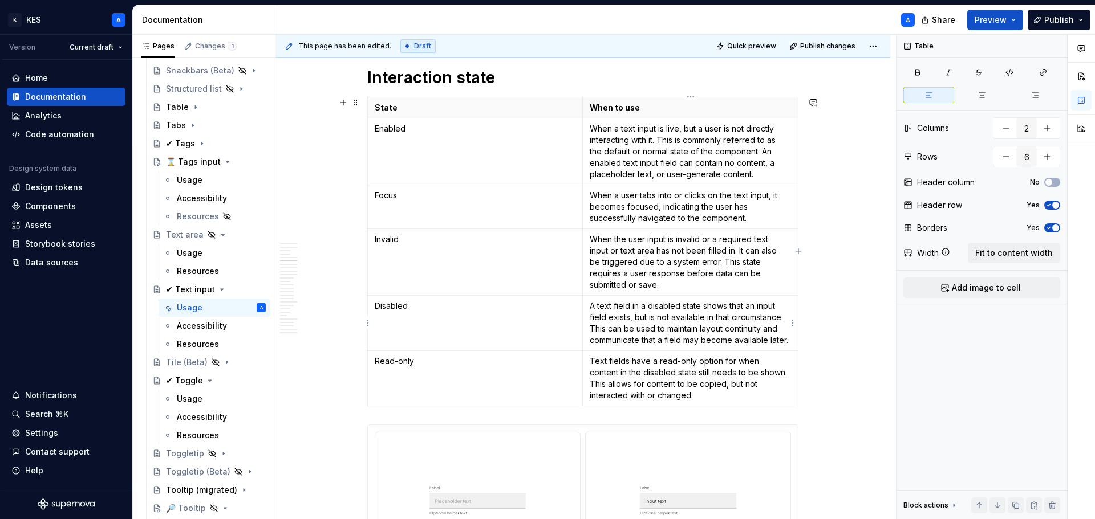
click at [663, 323] on p "A text field in a disabled state shows that an input field exists, but is not a…" at bounding box center [690, 323] width 201 height 46
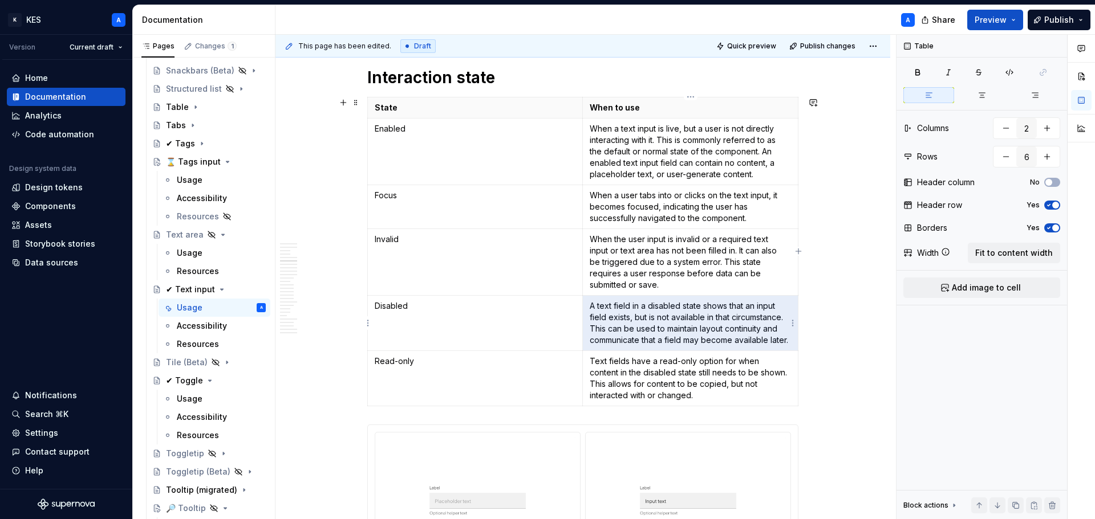
click at [620, 316] on p "A text field in a disabled state shows that an input field exists, but is not a…" at bounding box center [690, 323] width 201 height 46
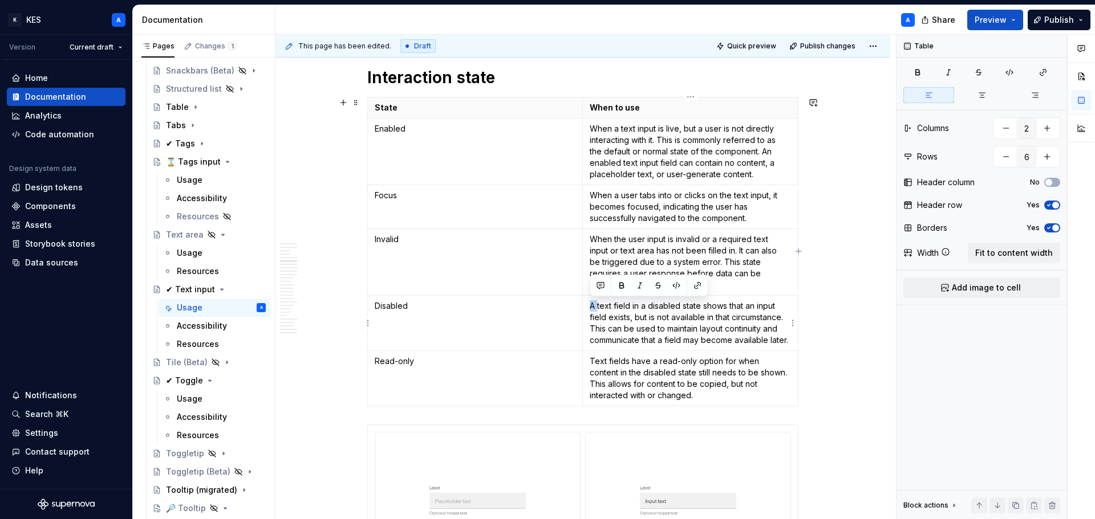
drag, startPoint x: 598, startPoint y: 307, endPoint x: 589, endPoint y: 310, distance: 8.9
click at [589, 310] on td "A text field in a disabled state shows that an input field exists, but is not a…" at bounding box center [691, 322] width 216 height 55
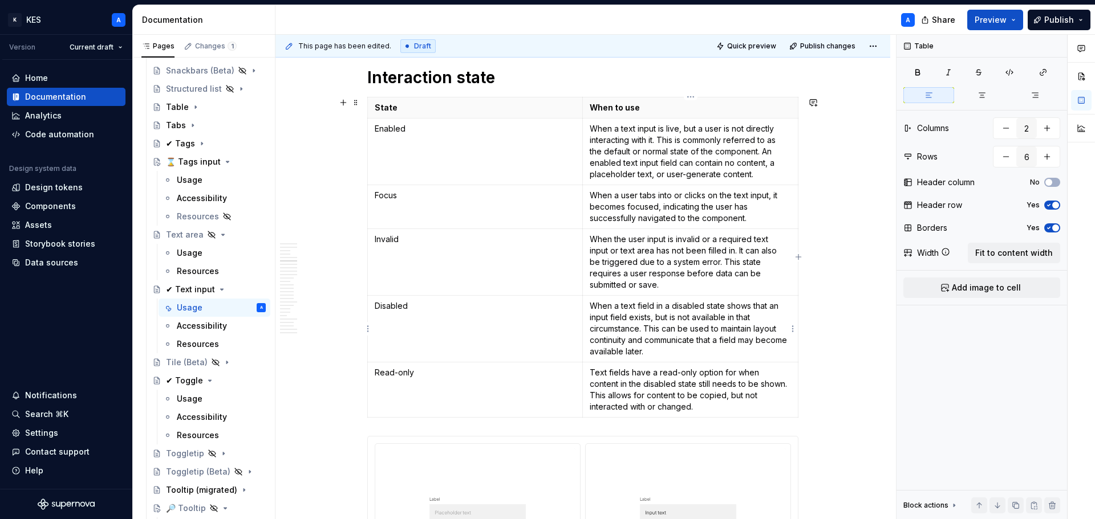
click at [649, 306] on p "When a text field in a disabled state shows that an input field exists, but is …" at bounding box center [690, 328] width 201 height 57
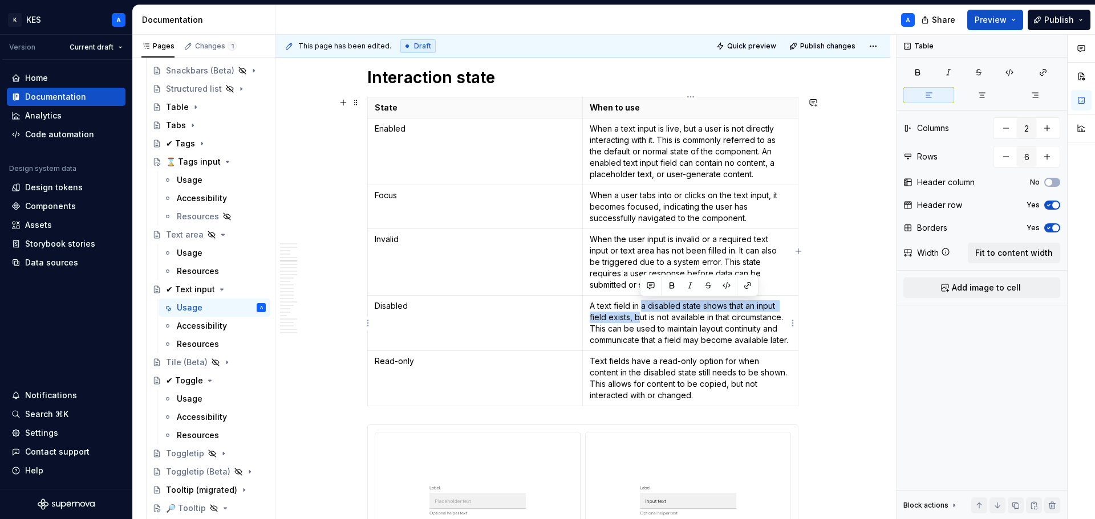
click at [642, 311] on p "A text field in a disabled state shows that an input field exists, but is not a…" at bounding box center [690, 323] width 201 height 46
click at [654, 307] on p "A text field in a disabled state shows that an input field exists, but is not a…" at bounding box center [690, 323] width 201 height 46
drag, startPoint x: 746, startPoint y: 307, endPoint x: 594, endPoint y: 305, distance: 152.2
click at [594, 305] on p "A text field in a disabled state shows that an input field exists, but is not a…" at bounding box center [690, 323] width 201 height 46
drag, startPoint x: 703, startPoint y: 305, endPoint x: 710, endPoint y: 308, distance: 8.2
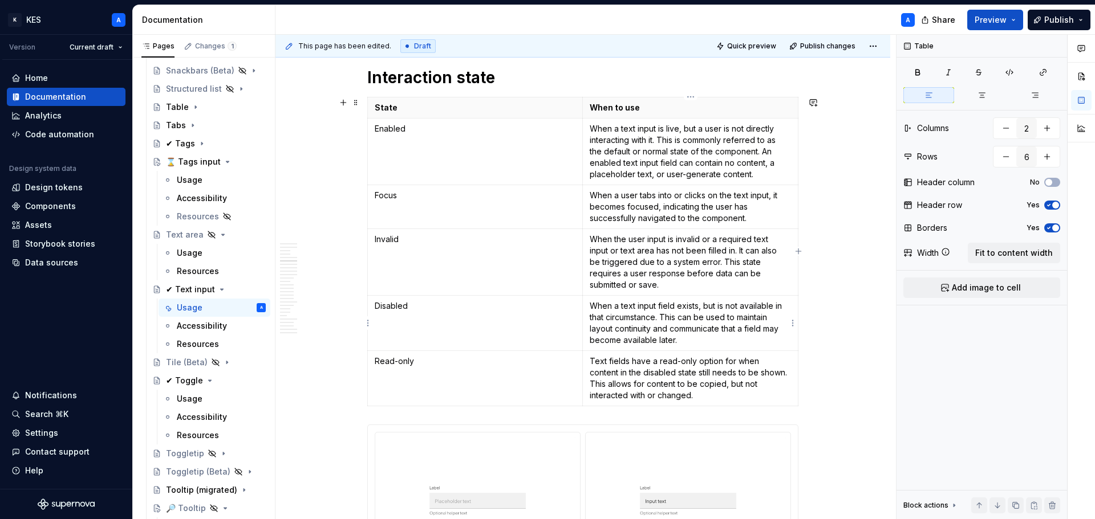
click at [704, 305] on p "When a text input field exists, but is not available in that circumstance. This…" at bounding box center [690, 323] width 201 height 46
click at [743, 308] on p "When a text input field exists but is not available in that circumstance. This …" at bounding box center [690, 323] width 201 height 46
click at [744, 308] on p "When a text input field exists but is not available in that circumstance. This …" at bounding box center [690, 323] width 201 height 46
click at [742, 308] on p "When a text input field exists but is not available in that circumstance. This …" at bounding box center [690, 323] width 201 height 46
drag, startPoint x: 626, startPoint y: 316, endPoint x: 701, endPoint y: 315, distance: 75.3
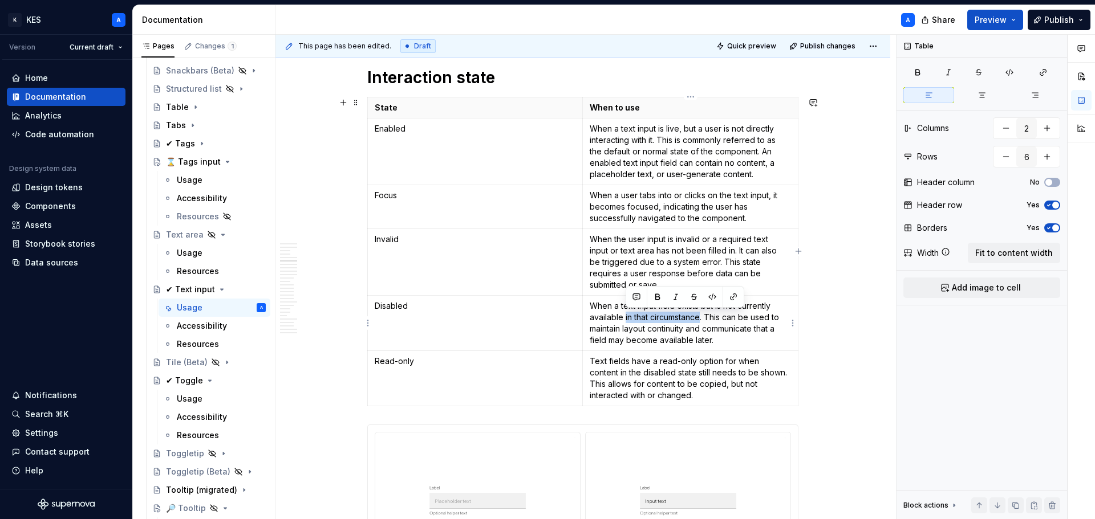
click at [701, 315] on p "When a text input field exists but is not currently available in that circumsta…" at bounding box center [690, 323] width 201 height 46
drag, startPoint x: 688, startPoint y: 317, endPoint x: 729, endPoint y: 319, distance: 41.1
click at [729, 319] on p "When a text input field exists but is not currently available for interaction. …" at bounding box center [690, 323] width 201 height 46
click at [669, 332] on p "When a text input field exists but is not currently available for interaction. …" at bounding box center [690, 323] width 201 height 46
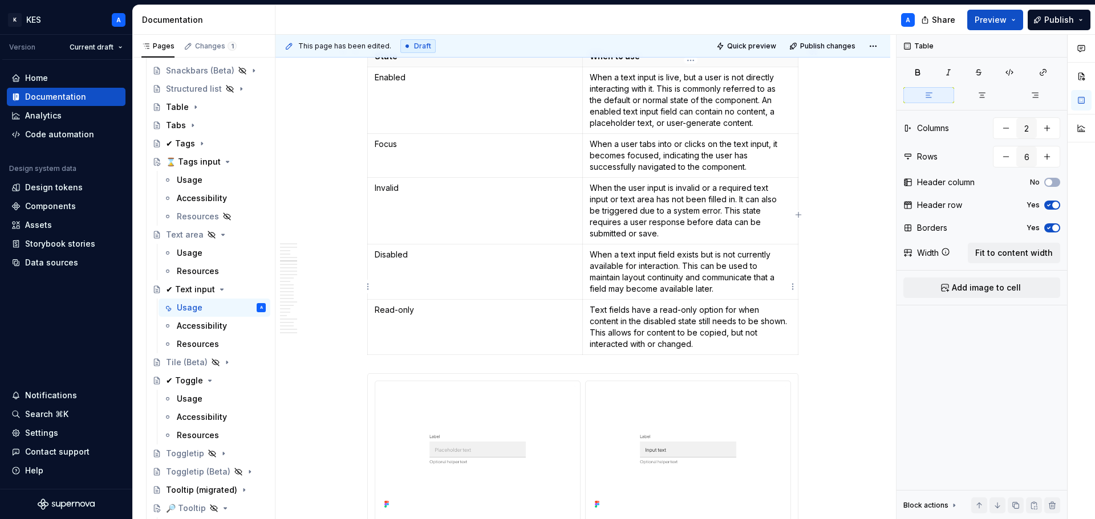
scroll to position [1482, 0]
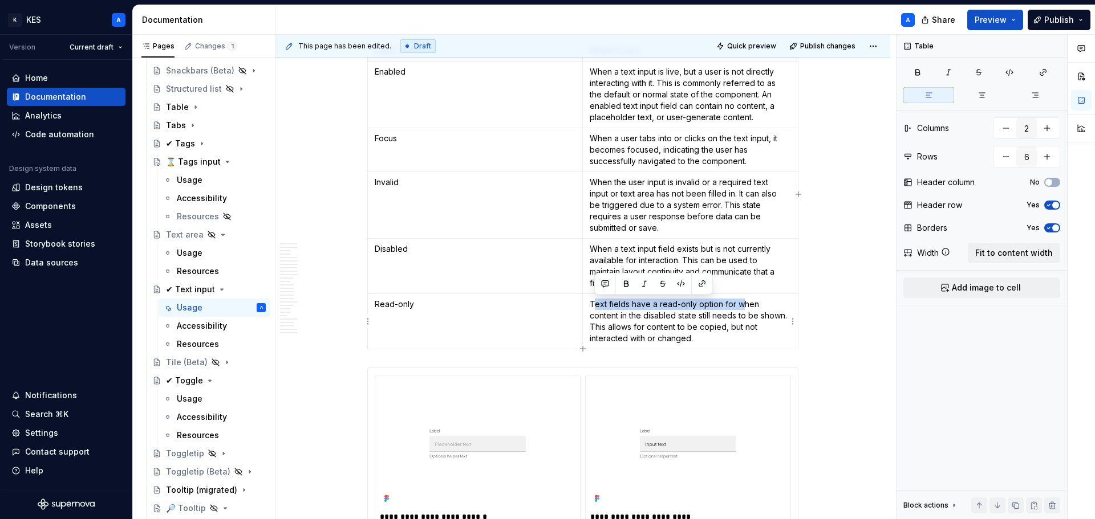
drag, startPoint x: 739, startPoint y: 304, endPoint x: 595, endPoint y: 302, distance: 144.3
click at [595, 302] on p "Text fields have a read-only option for when content in the disabled state stil…" at bounding box center [690, 322] width 201 height 46
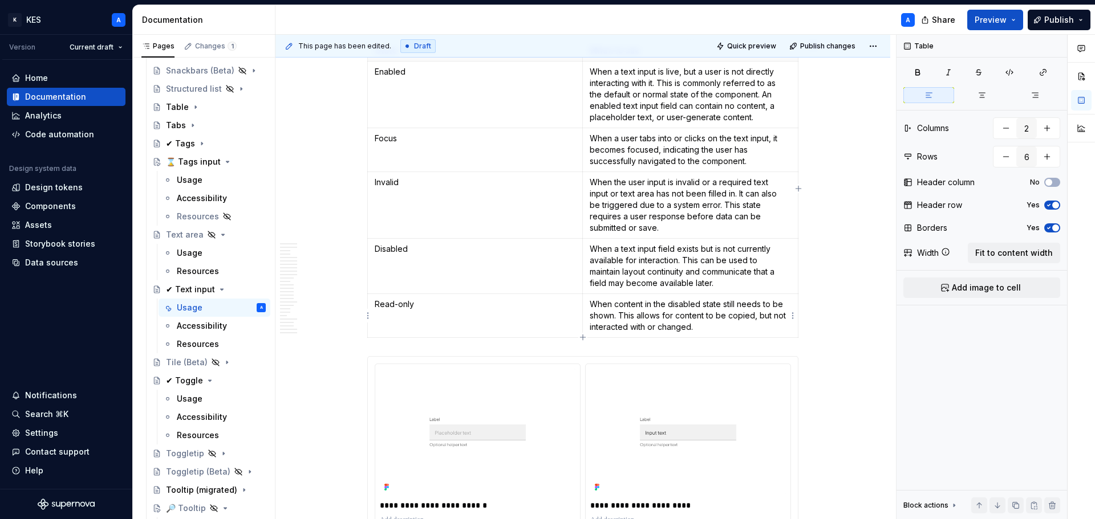
click at [756, 319] on p "When content in the disabled state still needs to be shown. This allows for con…" at bounding box center [690, 316] width 201 height 34
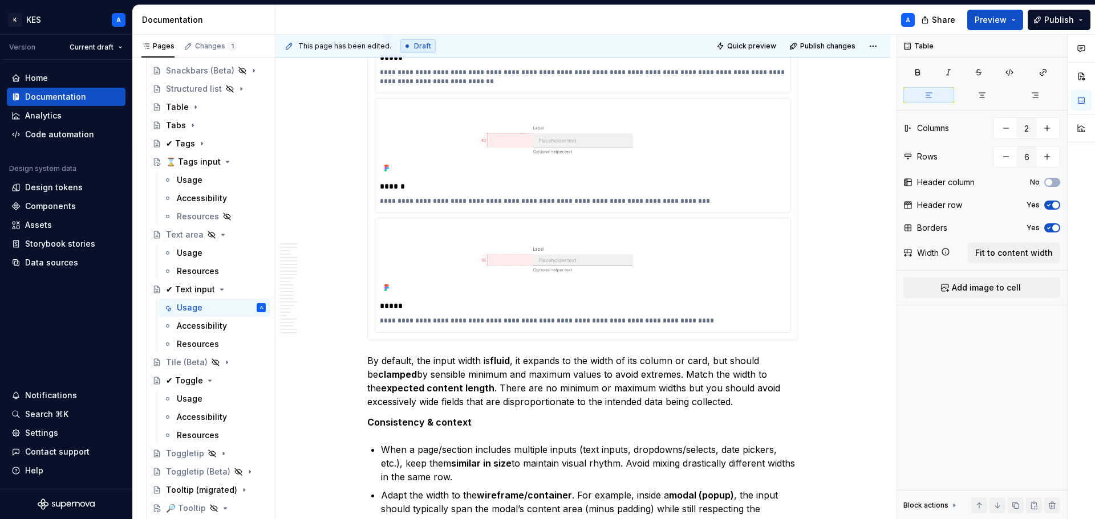
scroll to position [2908, 0]
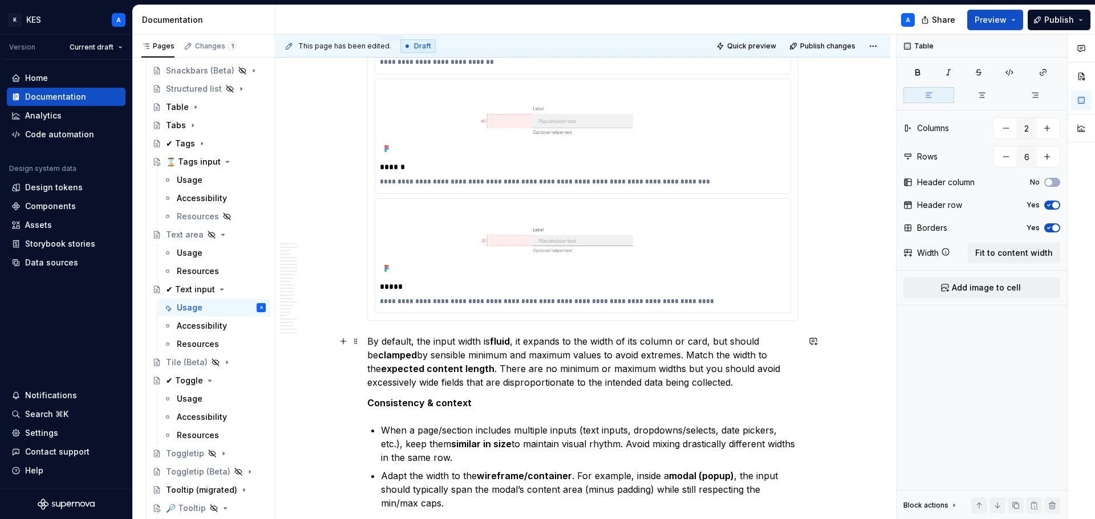
click at [566, 347] on p "By default, the input width is fluid , it expands to the width of its column or…" at bounding box center [582, 362] width 431 height 55
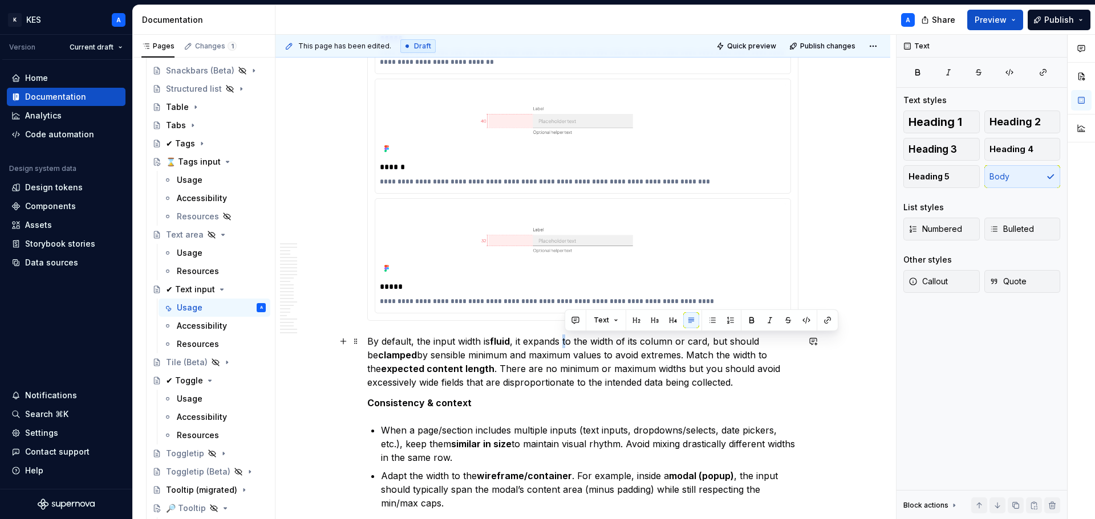
click at [566, 347] on p "By default, the input width is fluid , it expands to the width of its column or…" at bounding box center [582, 362] width 431 height 55
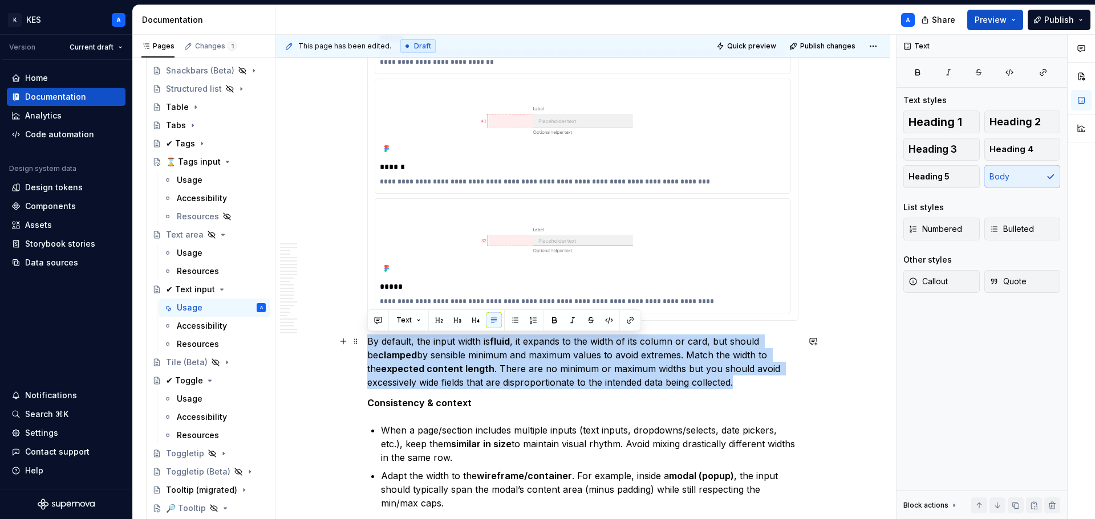
click at [567, 347] on p "By default, the input width is fluid , it expands to the width of its column or…" at bounding box center [582, 362] width 431 height 55
copy p "By default, the input width is fluid , it expands to the width of its column or…"
click at [586, 379] on p "By default, the input width is fluid , it expands to the width of its column or…" at bounding box center [582, 362] width 431 height 55
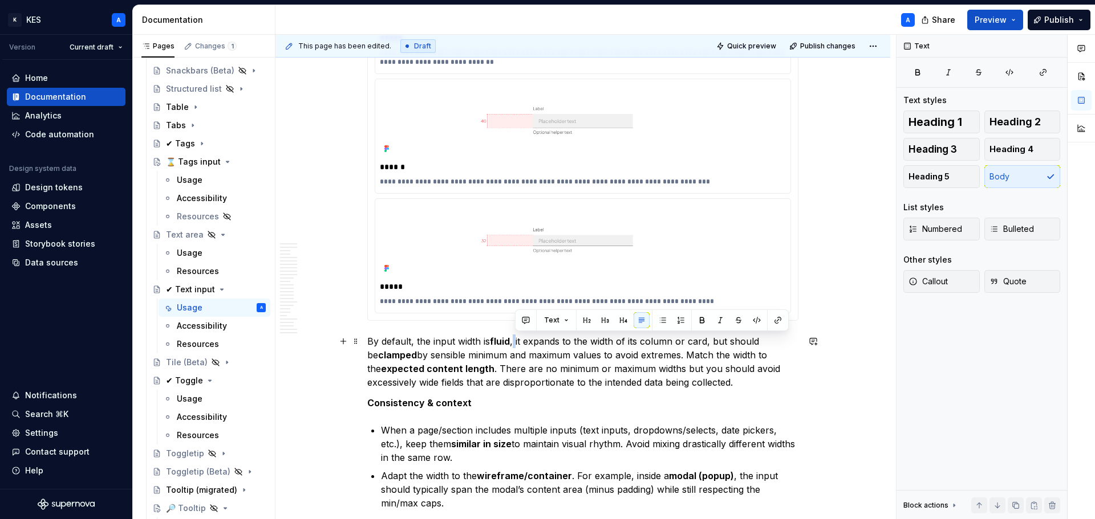
click at [517, 341] on p "By default, the input width is fluid , it expands to the width of its column or…" at bounding box center [582, 362] width 431 height 55
click at [718, 343] on p "By default, the input width is fluid —it expands to the width of its column or …" at bounding box center [582, 362] width 431 height 55
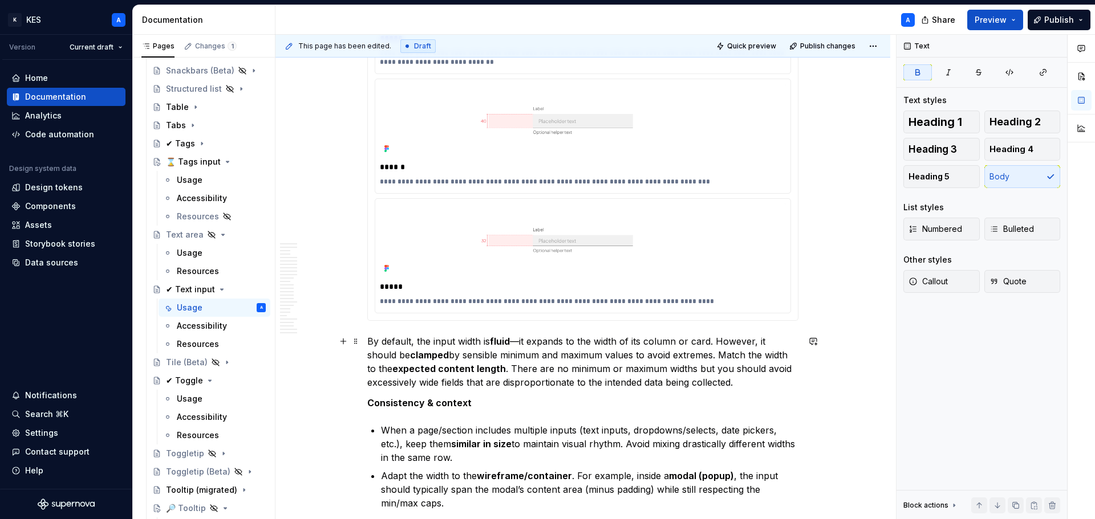
click at [410, 358] on strong "clamped" at bounding box center [429, 355] width 39 height 11
copy p "clamped"
click at [396, 385] on p "By default, the input width is fluid —it expands to the width of its column or …" at bounding box center [582, 362] width 431 height 55
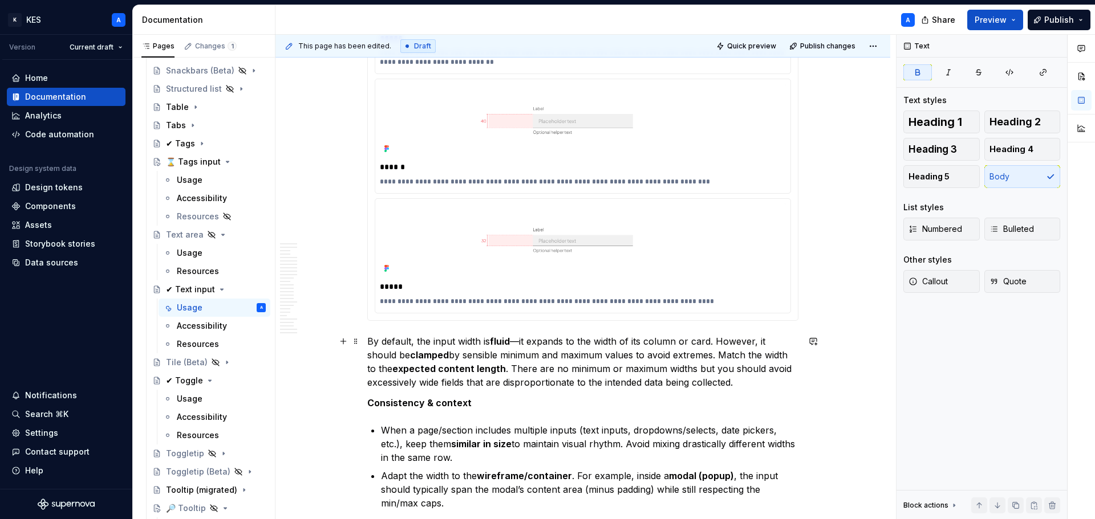
click at [410, 360] on strong "clamped" at bounding box center [429, 355] width 39 height 11
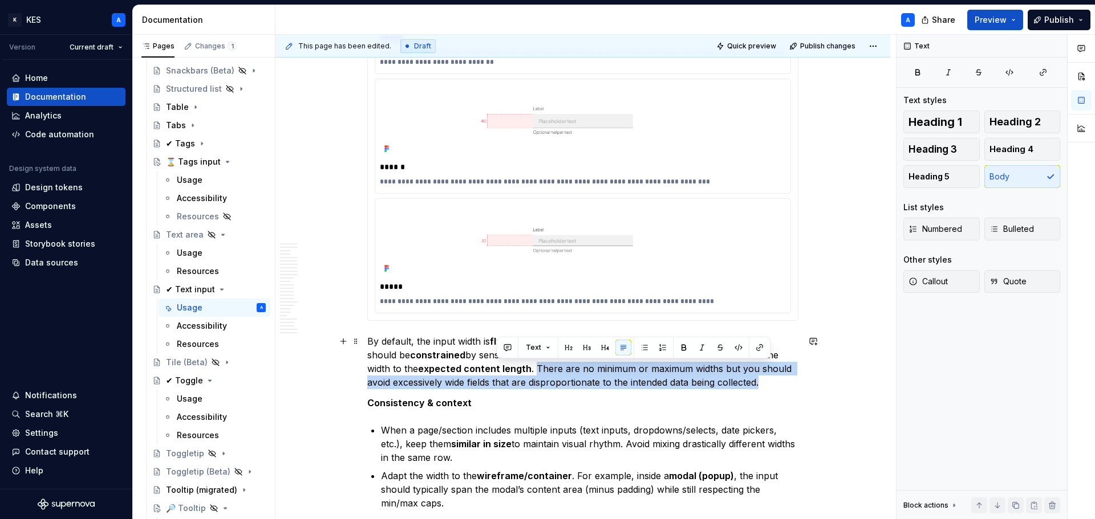
drag, startPoint x: 684, startPoint y: 384, endPoint x: 496, endPoint y: 372, distance: 187.9
click at [496, 372] on p "By default, the input width is fluid —it expands to the width of its column or …" at bounding box center [582, 362] width 431 height 55
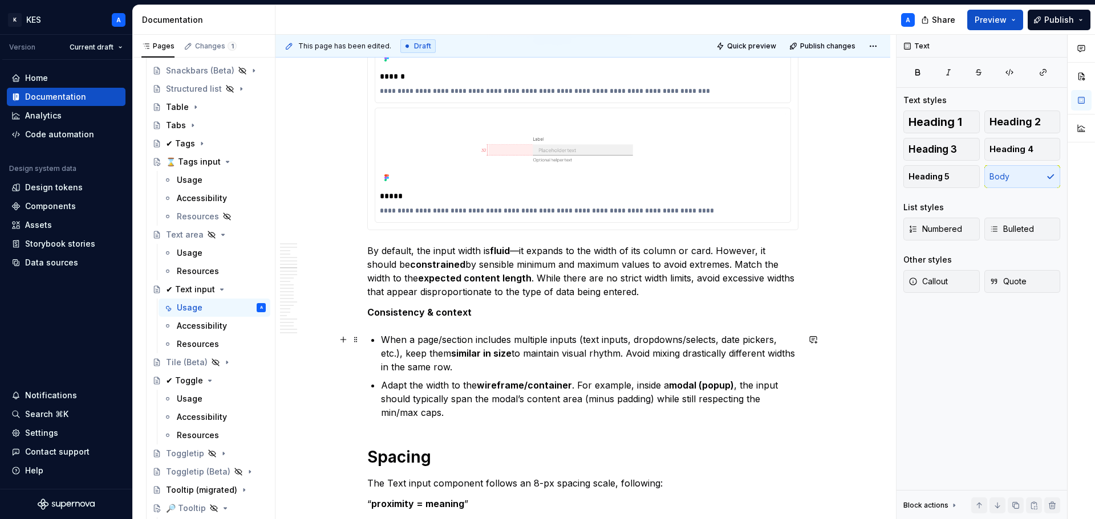
scroll to position [3022, 0]
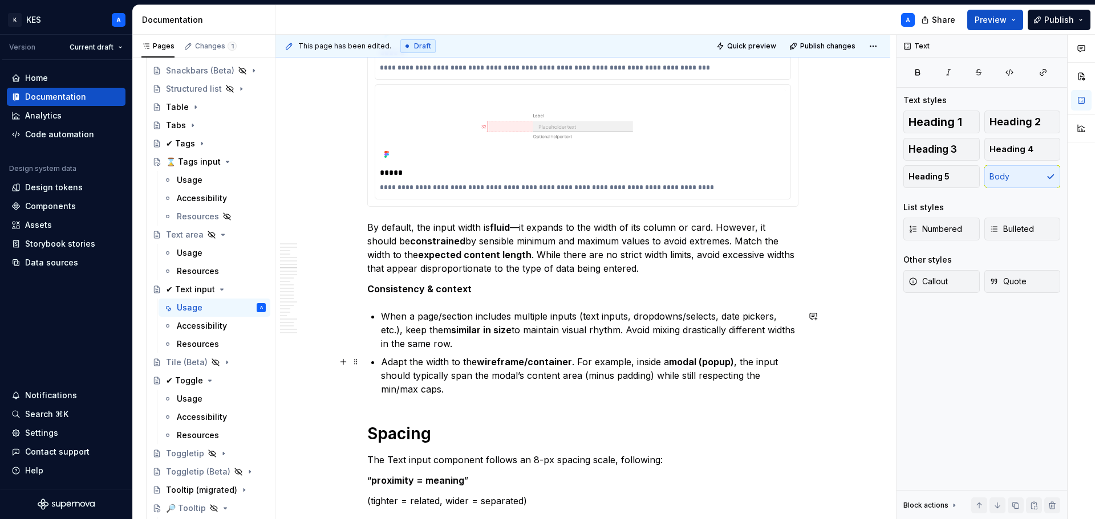
click at [719, 365] on strong "modal (popup)" at bounding box center [701, 361] width 65 height 11
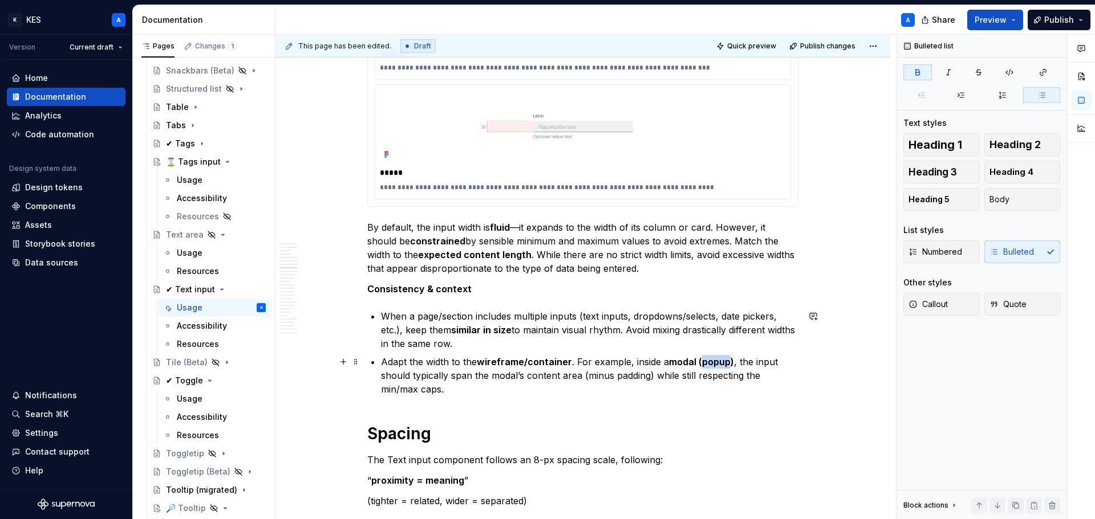
click at [719, 365] on strong "modal (popup)" at bounding box center [701, 361] width 65 height 11
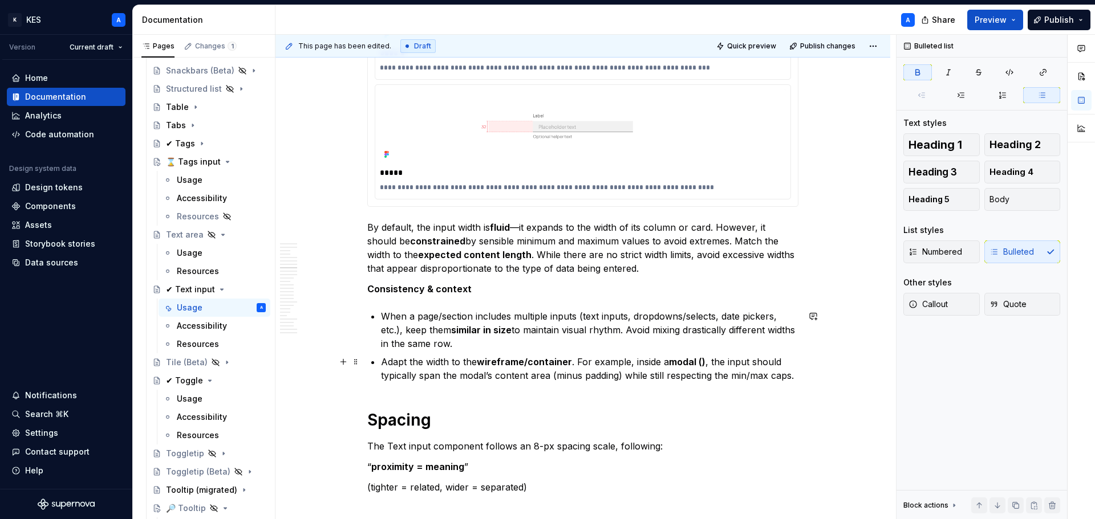
click at [704, 364] on strong "modal ()" at bounding box center [687, 361] width 36 height 11
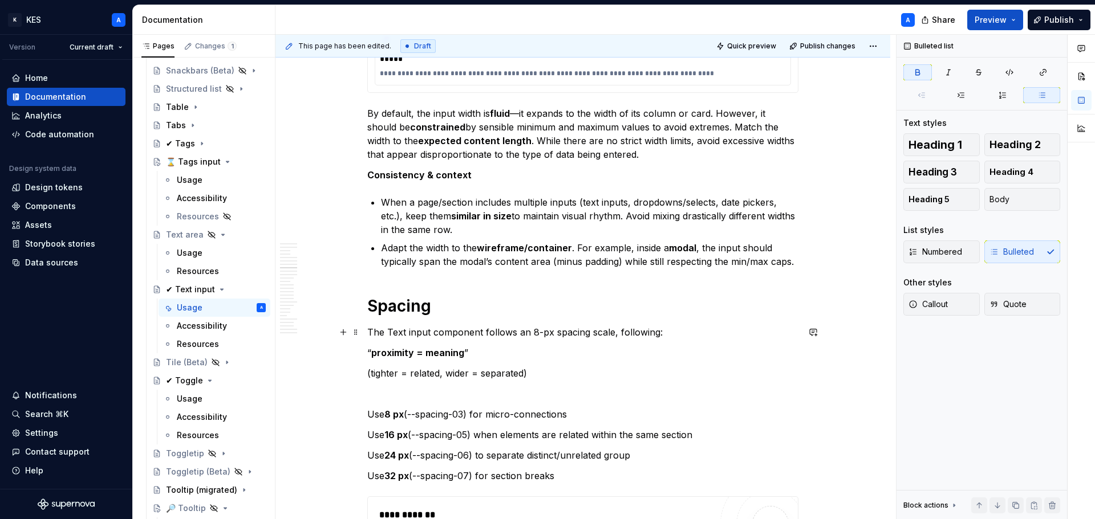
click at [391, 330] on p "The Text input component follows an 8-px spacing scale, following:" at bounding box center [582, 333] width 431 height 14
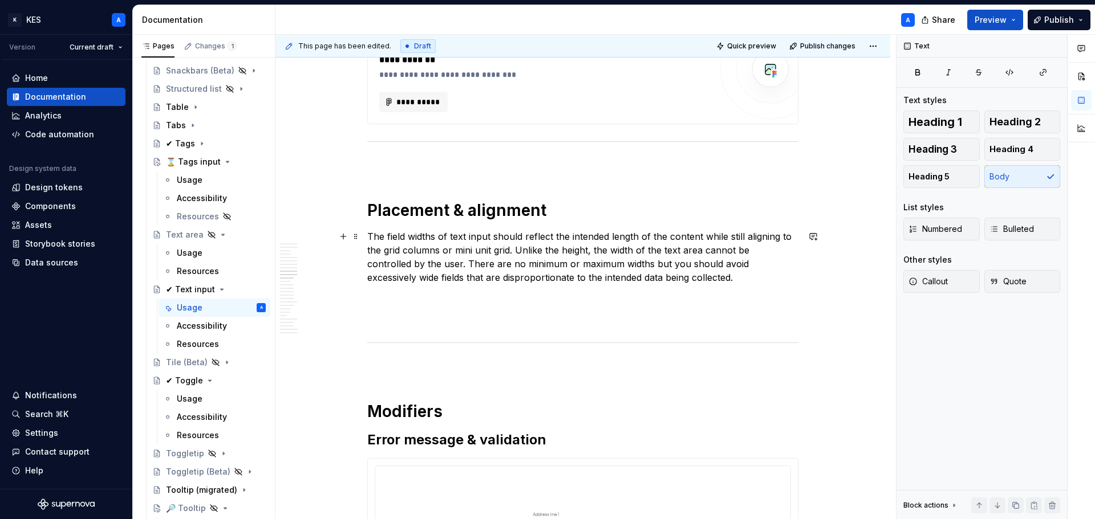
scroll to position [3592, 0]
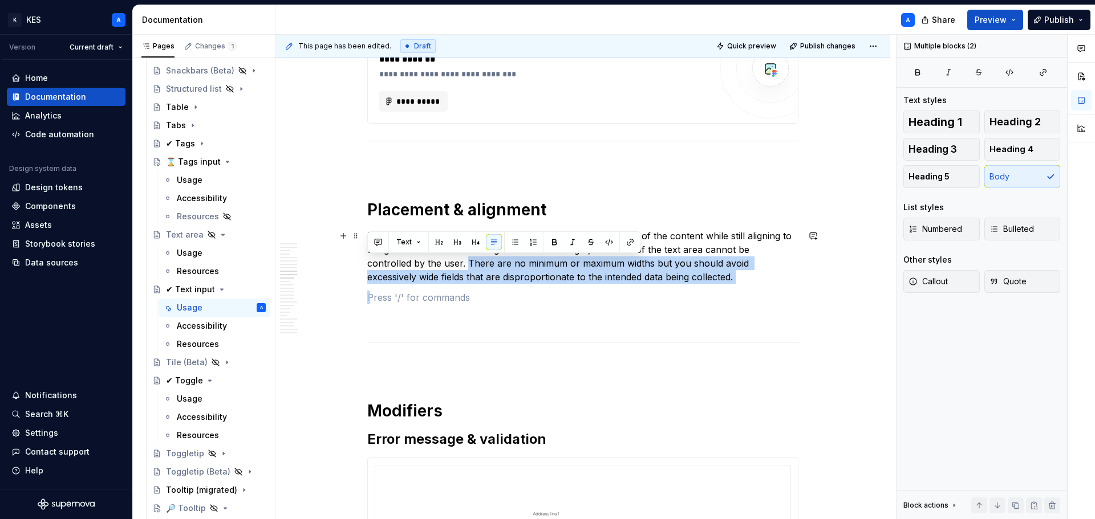
drag, startPoint x: 591, startPoint y: 271, endPoint x: 421, endPoint y: 266, distance: 170.5
click at [421, 266] on div "**********" at bounding box center [582, 132] width 431 height 6998
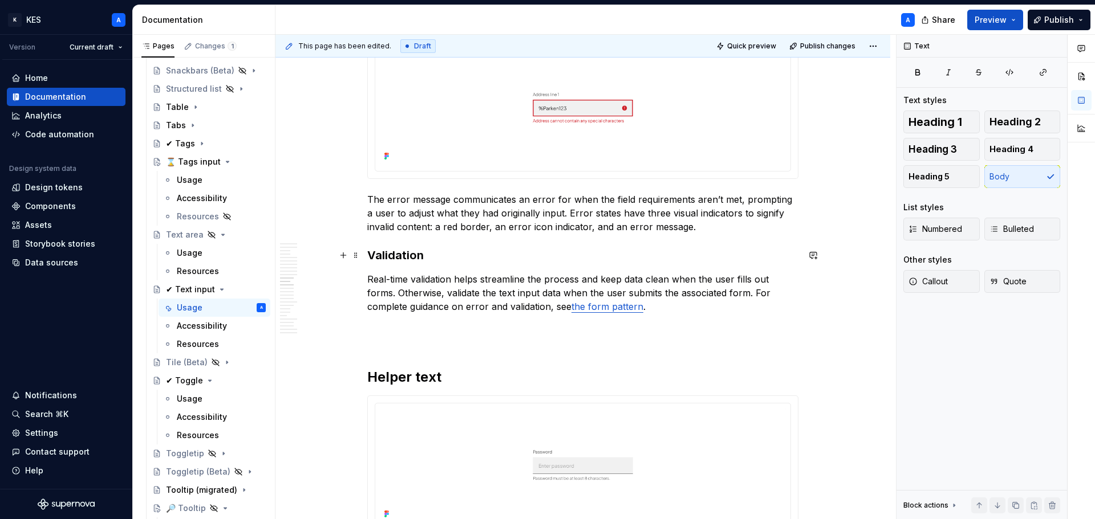
scroll to position [3934, 0]
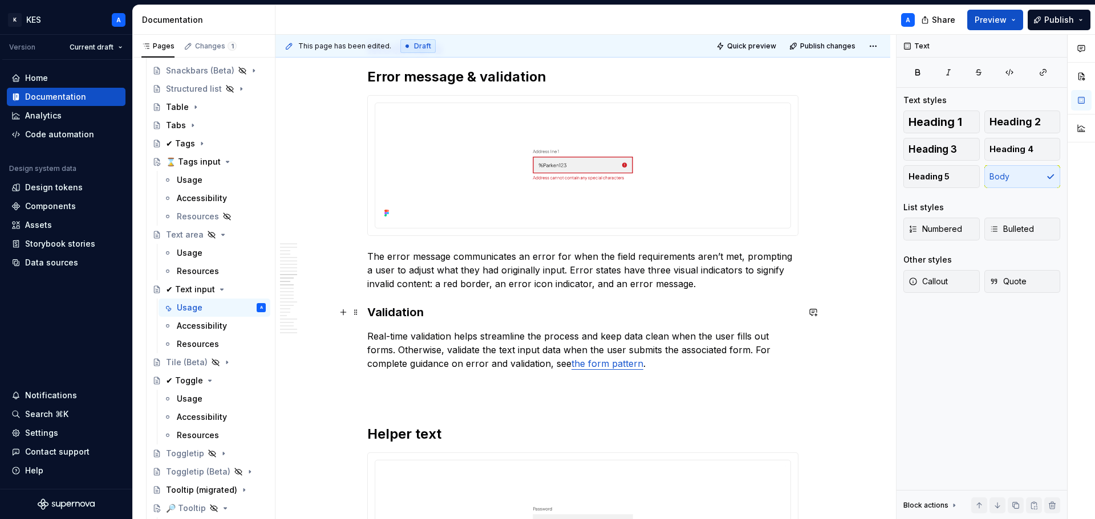
click at [434, 262] on p "The error message communicates an error for when the field requirements aren’t …" at bounding box center [582, 270] width 431 height 41
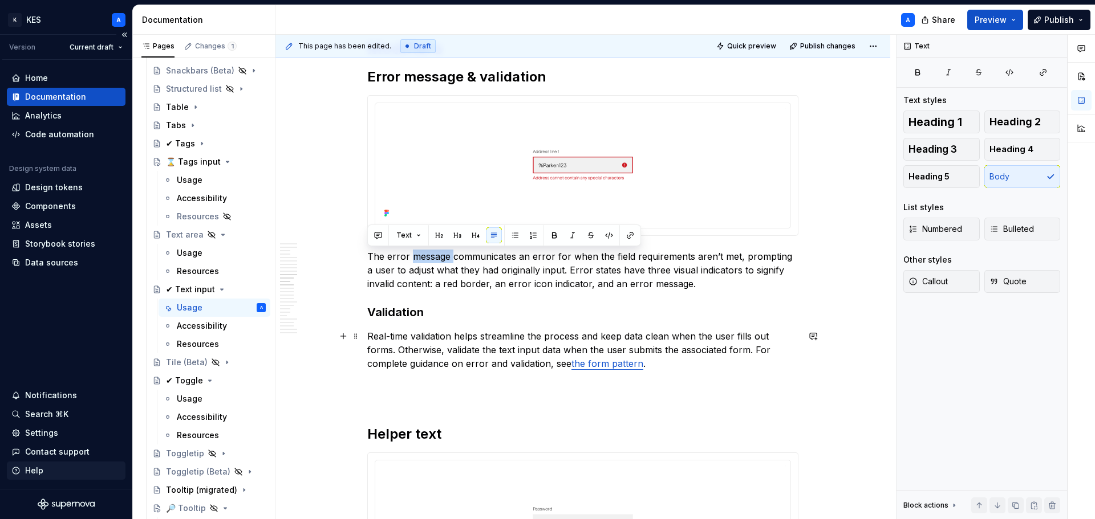
copy p "The error message communicates an error for when the field requirements aren’t …"
click at [499, 271] on p "The error message communicates an error for when the field requirements aren’t …" at bounding box center [582, 270] width 431 height 41
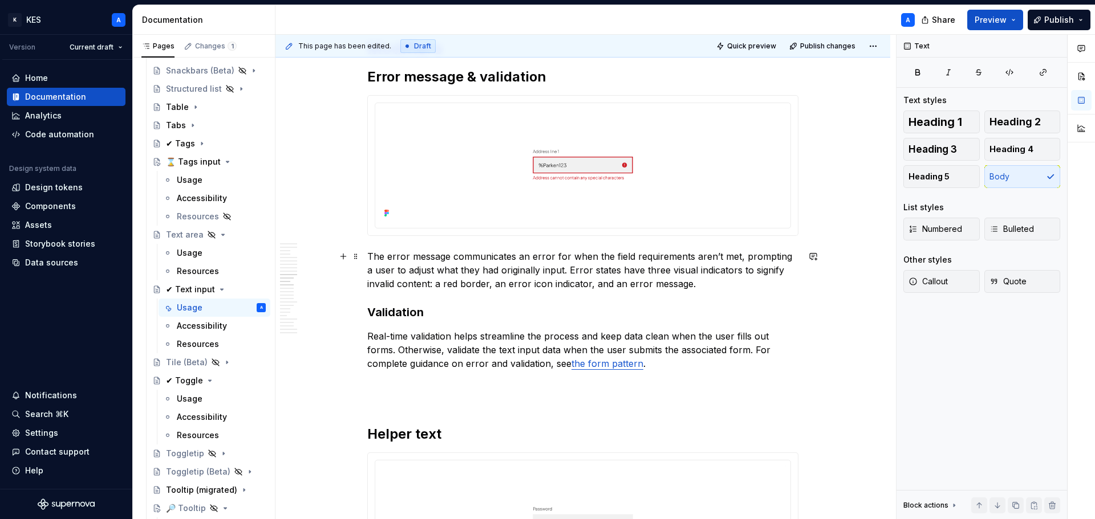
click at [574, 255] on p "The error message communicates an error for when the field requirements aren’t …" at bounding box center [582, 270] width 431 height 41
click at [554, 257] on p "The error message communicates an error for when the field requirements aren’t …" at bounding box center [582, 270] width 431 height 41
click at [775, 255] on p "The error message communicates an error when the field requirements aren’t met,…" at bounding box center [582, 270] width 431 height 41
drag, startPoint x: 431, startPoint y: 271, endPoint x: 531, endPoint y: 275, distance: 100.5
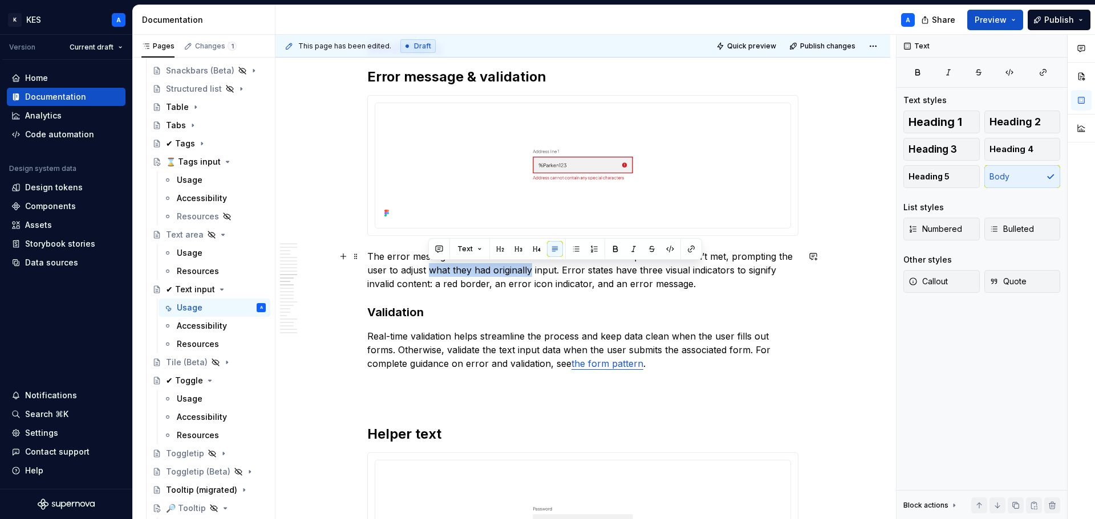
click at [531, 275] on p "The error message communicates an error when the field requirements aren’t met,…" at bounding box center [582, 270] width 431 height 41
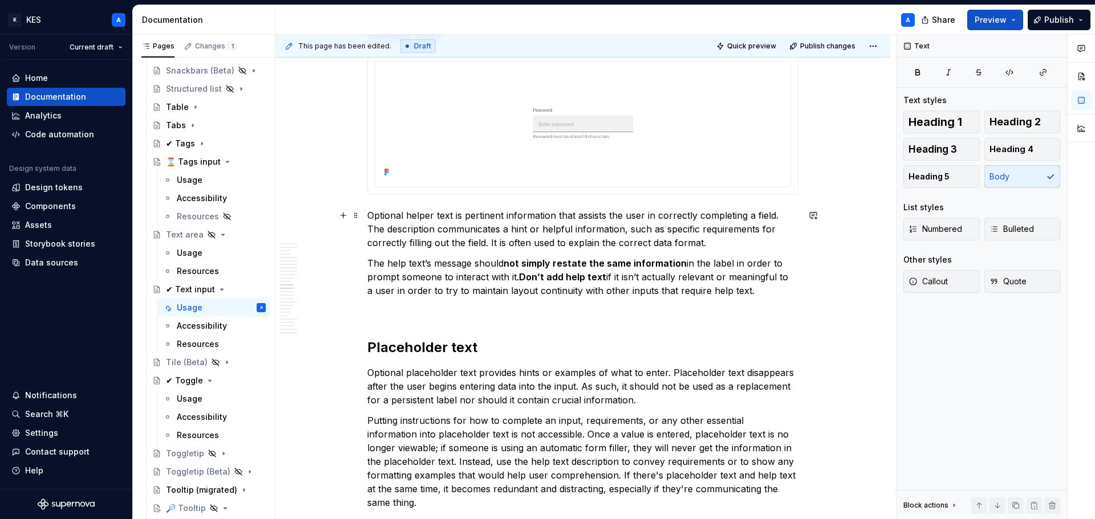
scroll to position [4276, 0]
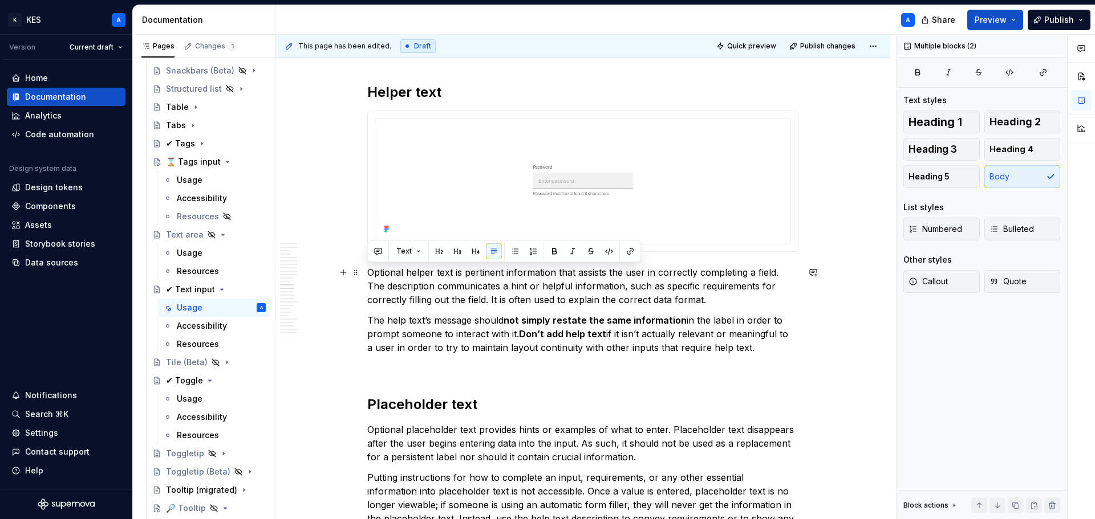
drag, startPoint x: 668, startPoint y: 340, endPoint x: 368, endPoint y: 277, distance: 306.5
copy div "Optional helper text is pertinent information that assists the user in correctl…"
click at [671, 302] on p "Optional helper text is pertinent information that assists the user in correctl…" at bounding box center [582, 286] width 431 height 41
click at [483, 274] on p "Optional helper text is pertinent information that assists the user in correctl…" at bounding box center [582, 286] width 431 height 41
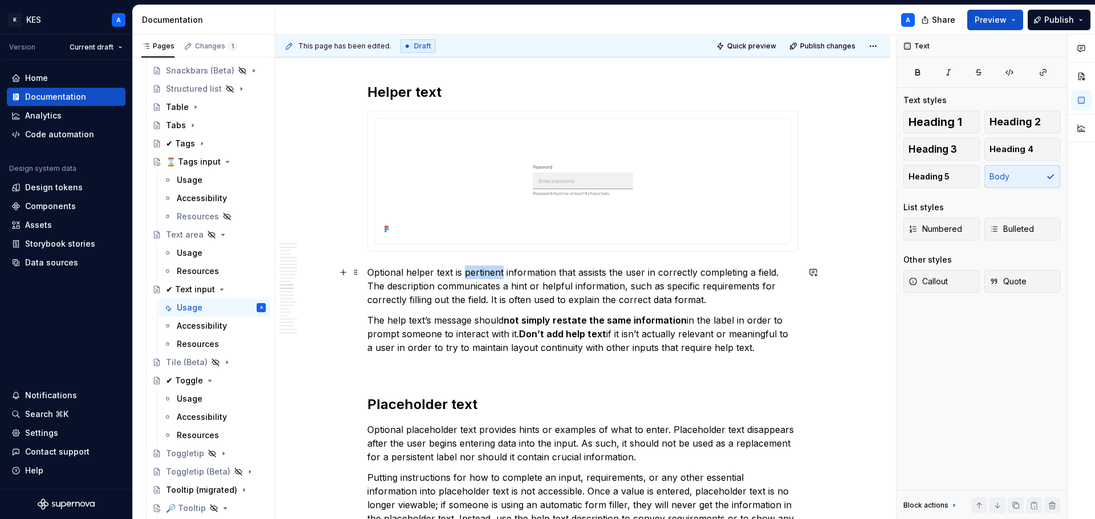
drag, startPoint x: 483, startPoint y: 274, endPoint x: 483, endPoint y: 282, distance: 7.4
click at [483, 275] on p "Optional helper text is pertinent information that assists the user in correctl…" at bounding box center [582, 286] width 431 height 41
click at [396, 286] on p "Optional helper text provides relevant information that assists the user in cor…" at bounding box center [582, 286] width 431 height 41
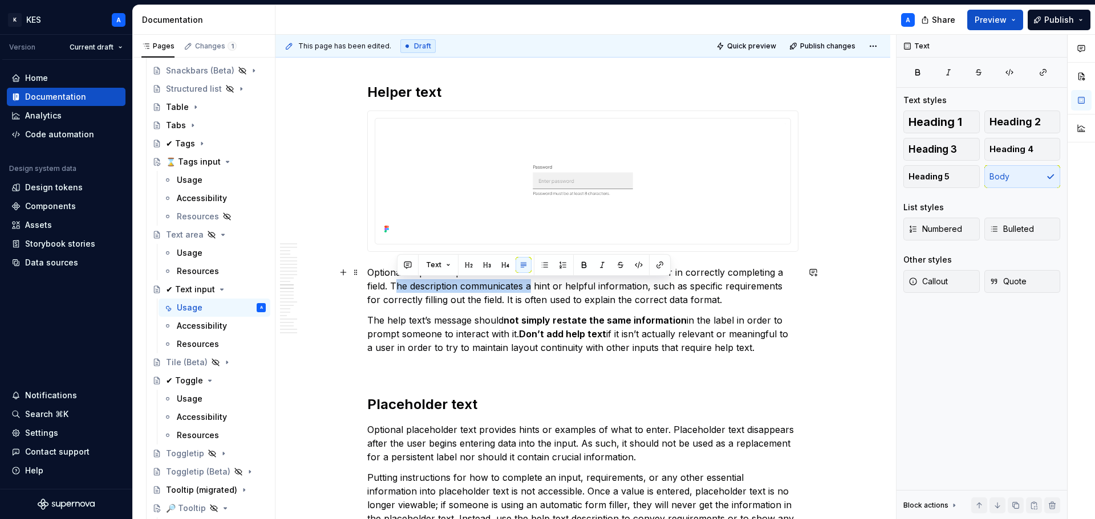
drag, startPoint x: 396, startPoint y: 286, endPoint x: 531, endPoint y: 288, distance: 135.2
click at [531, 288] on p "Optional helper text provides relevant information that assists the user in cor…" at bounding box center [582, 286] width 431 height 41
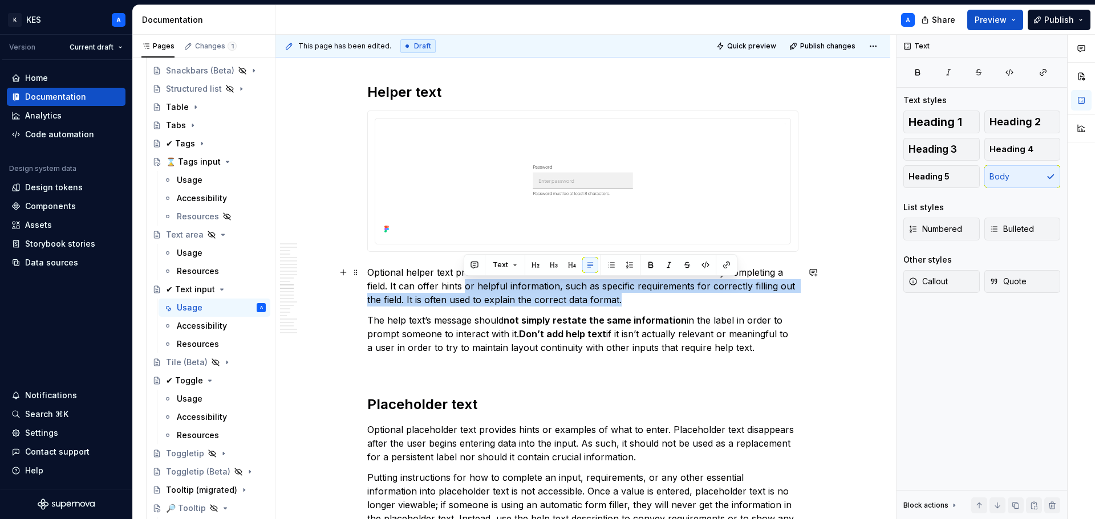
drag, startPoint x: 623, startPoint y: 298, endPoint x: 541, endPoint y: 300, distance: 82.1
click at [465, 287] on p "Optional helper text provides relevant information that assists the user in cor…" at bounding box center [582, 286] width 431 height 41
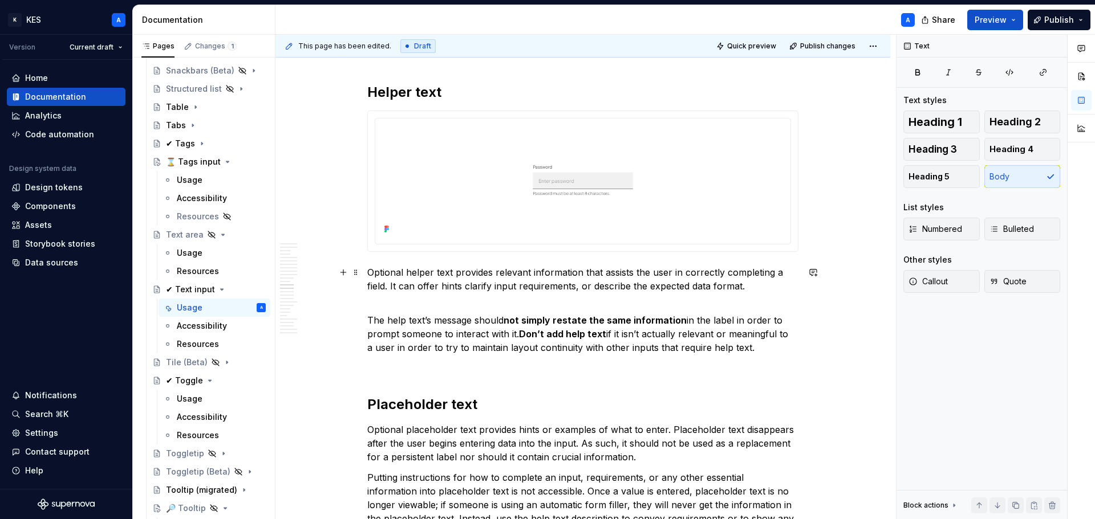
drag, startPoint x: 462, startPoint y: 287, endPoint x: 507, endPoint y: 298, distance: 46.3
click at [462, 288] on p "Optional helper text provides relevant information that assists the user in cor…" at bounding box center [582, 286] width 431 height 41
click at [769, 293] on p "Optional helper text provides relevant information that assists the user in cor…" at bounding box center [582, 286] width 431 height 41
drag, startPoint x: 405, startPoint y: 320, endPoint x: 414, endPoint y: 327, distance: 11.1
click at [404, 321] on p "The help text’s message should not simply restate the same information in the l…" at bounding box center [582, 334] width 431 height 41
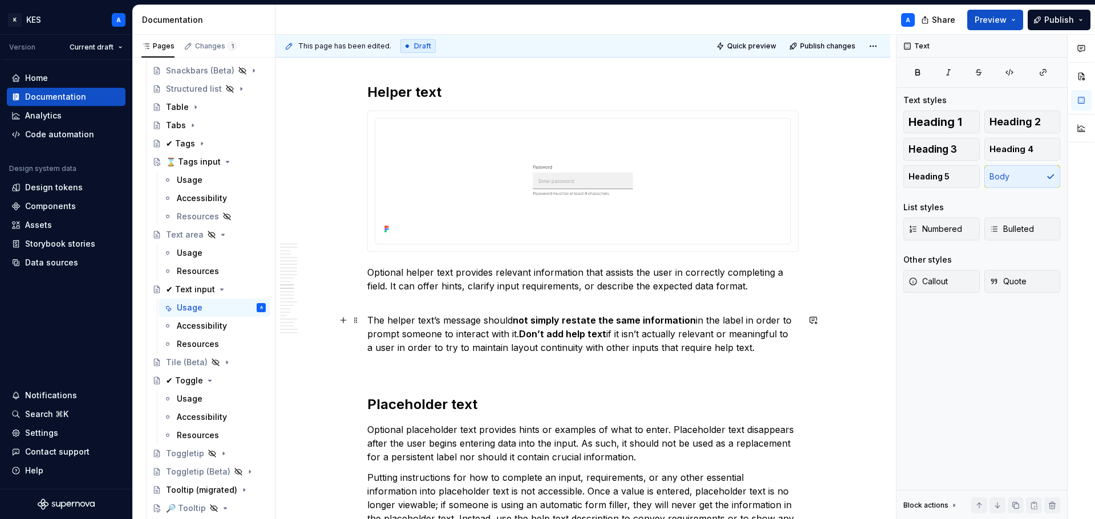
click at [441, 318] on p "The helper text’s message should not simply restate the same information in the…" at bounding box center [582, 334] width 431 height 41
click at [446, 315] on p "The helper text message should not simply restate the same information in the l…" at bounding box center [582, 334] width 431 height 41
click at [548, 334] on strong "Don’t add help text" at bounding box center [527, 333] width 87 height 11
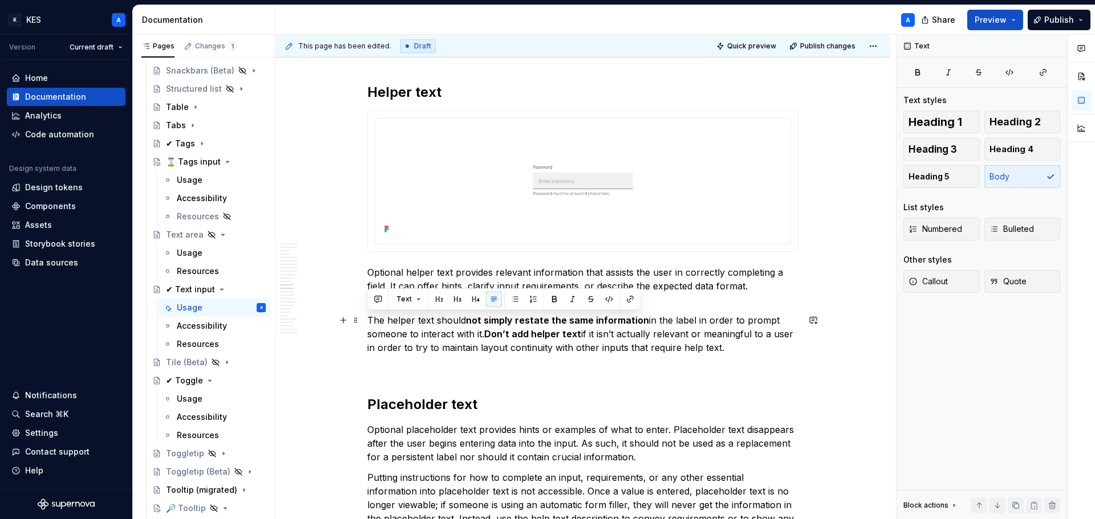
drag, startPoint x: 755, startPoint y: 350, endPoint x: 380, endPoint y: 331, distance: 375.6
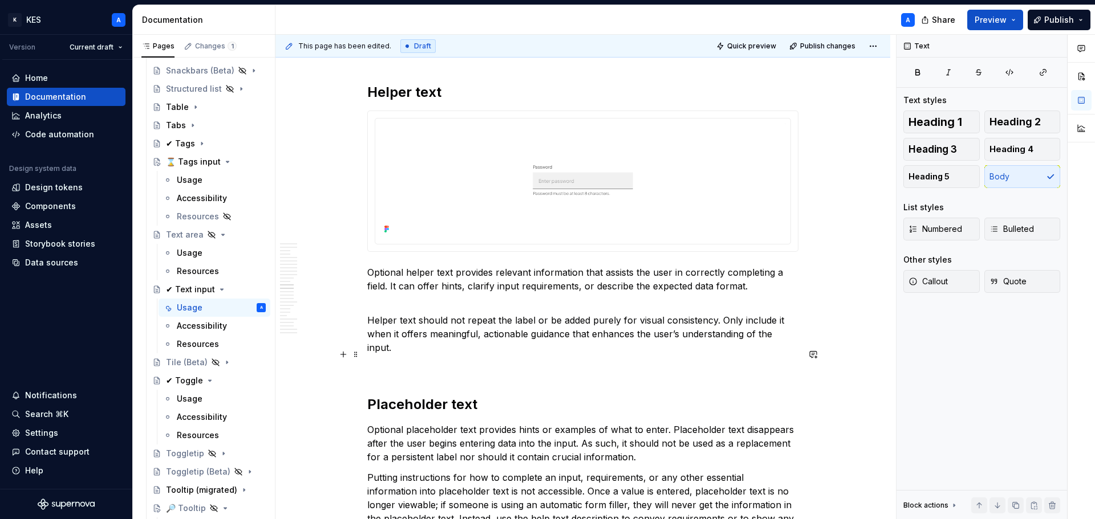
click at [532, 361] on p at bounding box center [582, 368] width 431 height 14
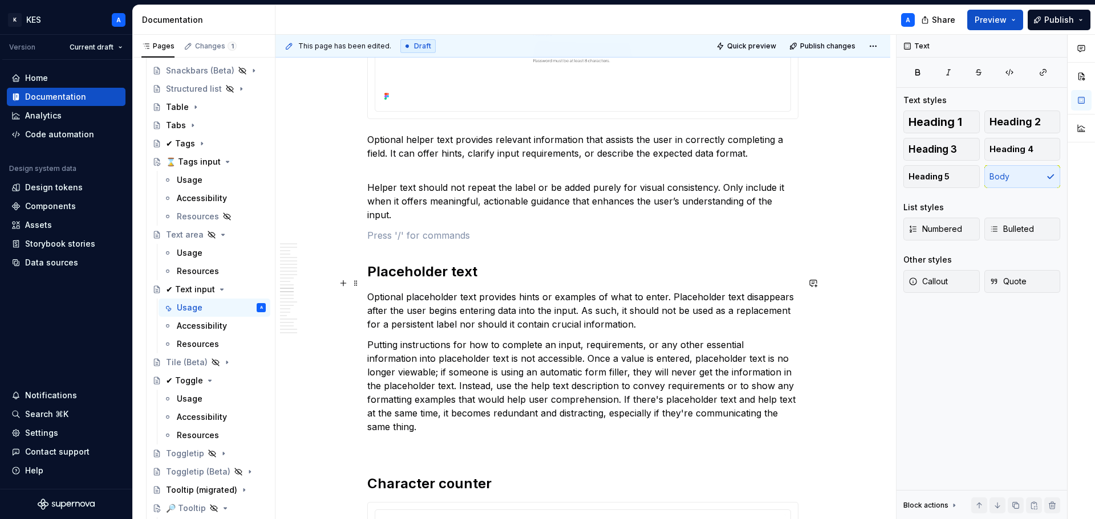
scroll to position [4390, 0]
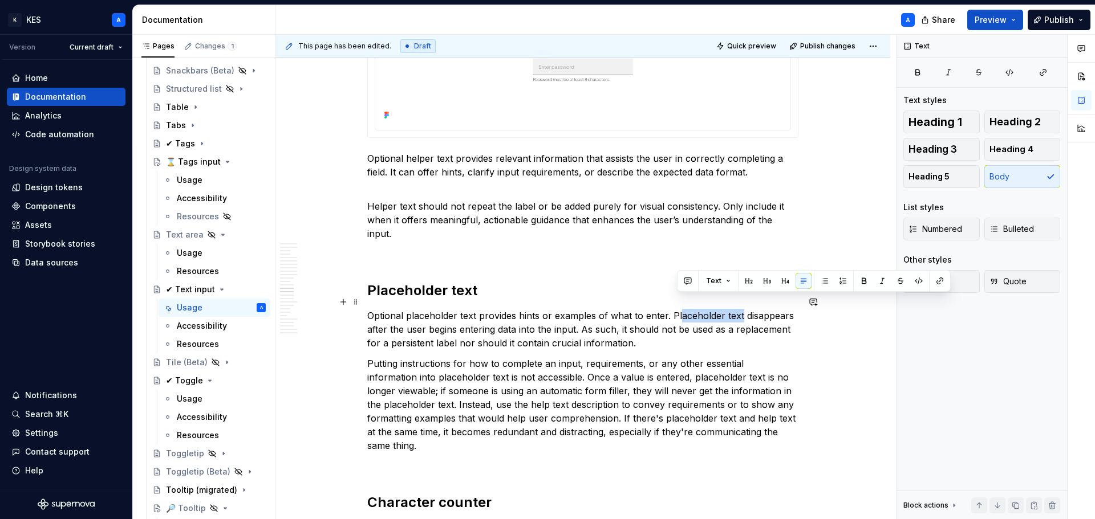
drag, startPoint x: 676, startPoint y: 303, endPoint x: 739, endPoint y: 307, distance: 62.8
click at [739, 309] on p "Optional placeholder text provides hints or examples of what to enter. Placehol…" at bounding box center [582, 329] width 431 height 41
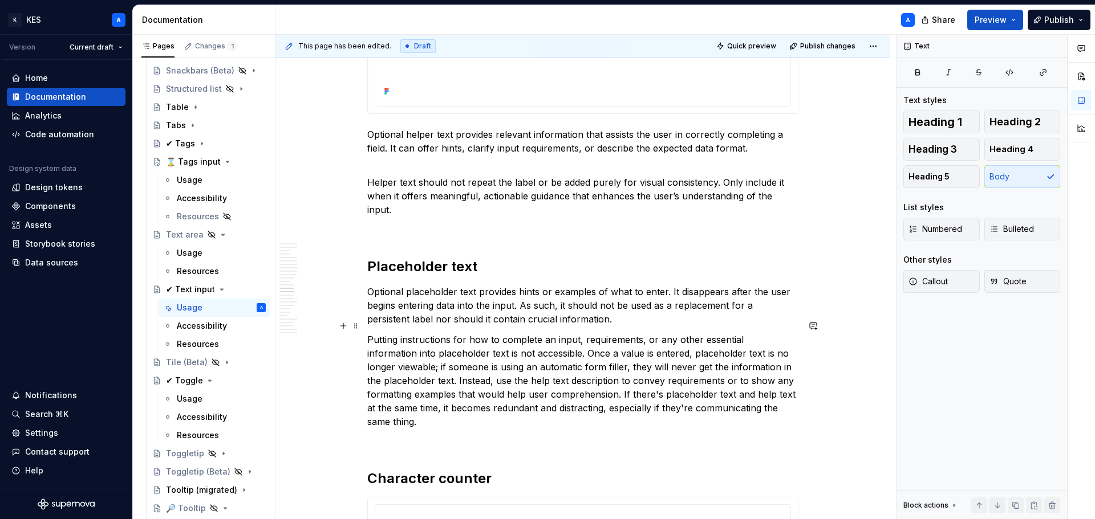
scroll to position [4447, 0]
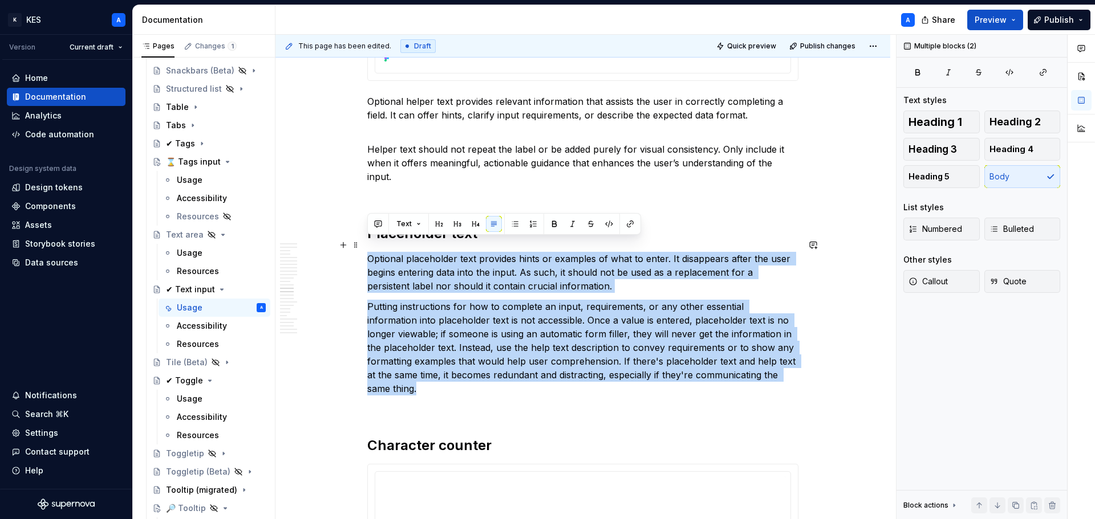
drag, startPoint x: 451, startPoint y: 380, endPoint x: 363, endPoint y: 249, distance: 158.3
copy div "Optional placeholder text provides hints or examples of what to enter. It disap…"
click at [555, 269] on p "Optional placeholder text provides hints or examples of what to enter. It disap…" at bounding box center [582, 272] width 431 height 41
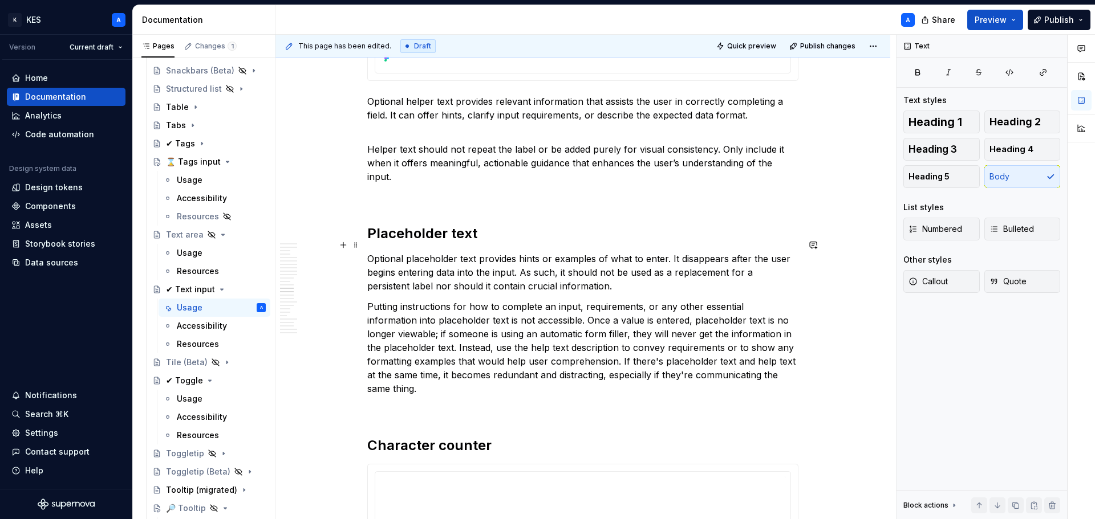
click at [733, 252] on p "Optional placeholder text provides hints or examples of what to enter. It disap…" at bounding box center [582, 272] width 431 height 41
click at [732, 252] on p "Optional placeholder text provides hints or examples of what to enter. It disap…" at bounding box center [582, 272] width 431 height 41
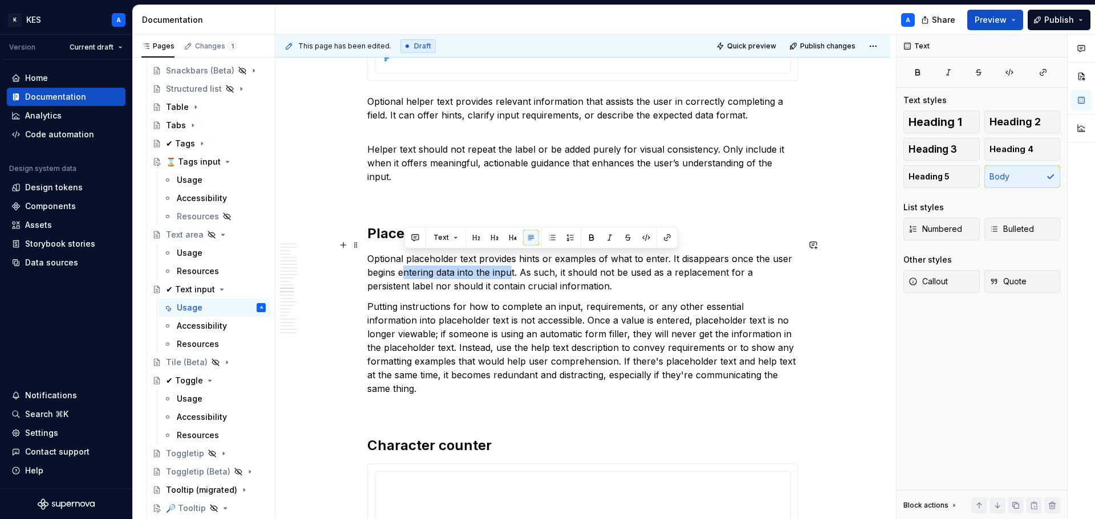
drag, startPoint x: 404, startPoint y: 261, endPoint x: 513, endPoint y: 258, distance: 109.5
click at [513, 258] on p "Optional placeholder text provides hints or examples of what to enter. It disap…" at bounding box center [582, 272] width 431 height 41
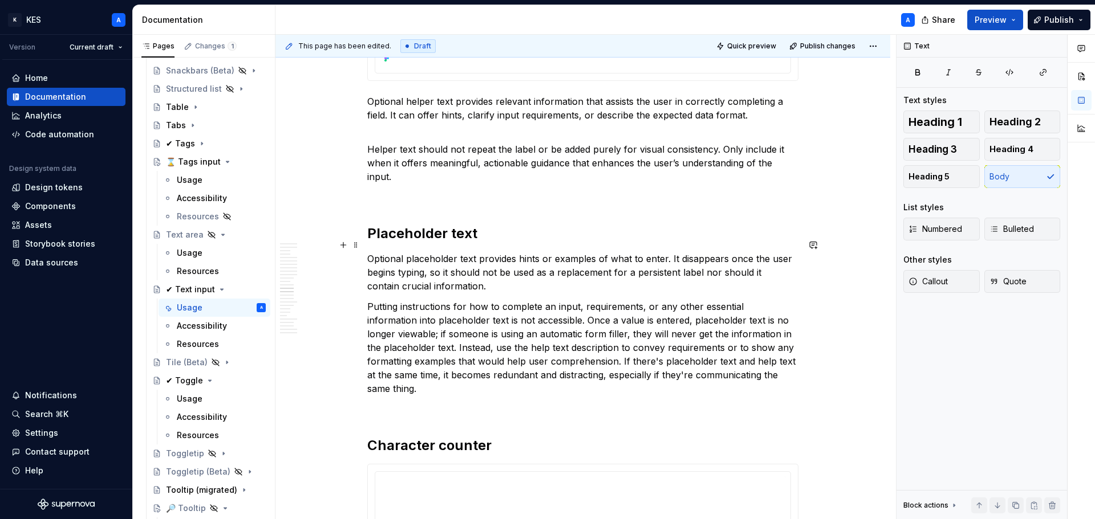
click at [495, 259] on p "Optional placeholder text provides hints or examples of what to enter. It disap…" at bounding box center [582, 272] width 431 height 41
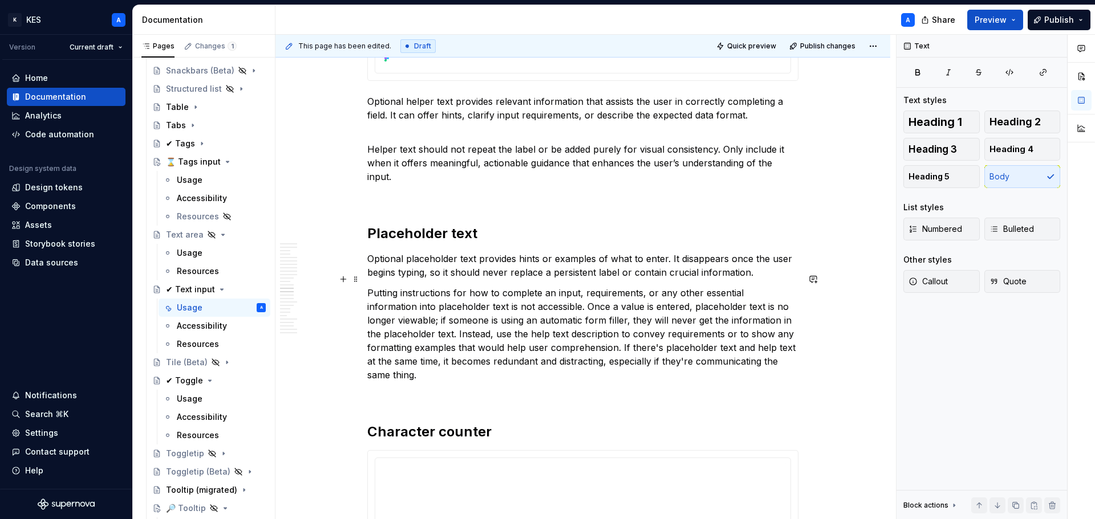
click at [502, 363] on p "Putting instructions for how to complete an input, requirements, or any other e…" at bounding box center [582, 334] width 431 height 96
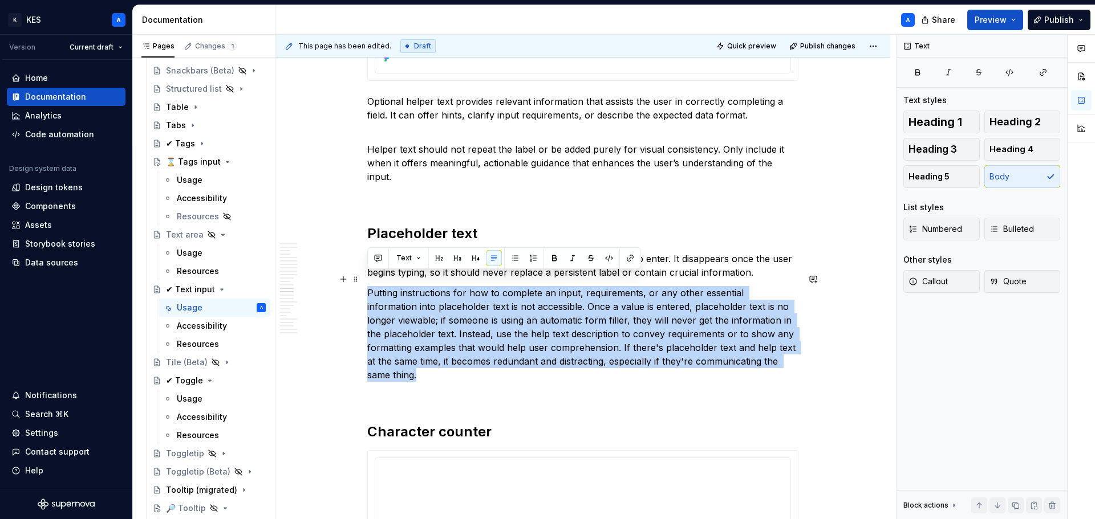
drag, startPoint x: 440, startPoint y: 362, endPoint x: 366, endPoint y: 284, distance: 107.7
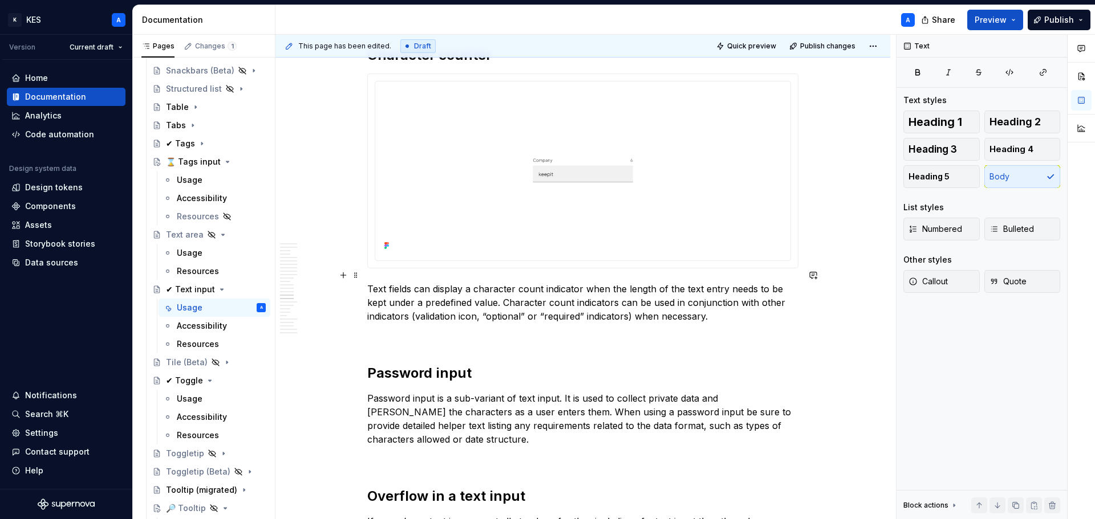
scroll to position [4846, 0]
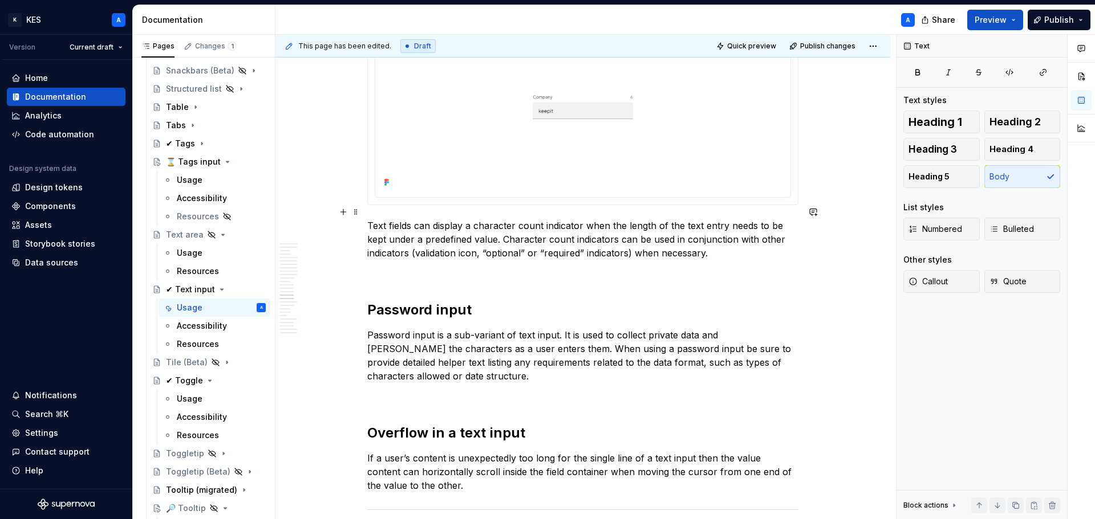
click at [605, 234] on p "Text fields can display a character count indicator when the length of the text…" at bounding box center [582, 239] width 431 height 41
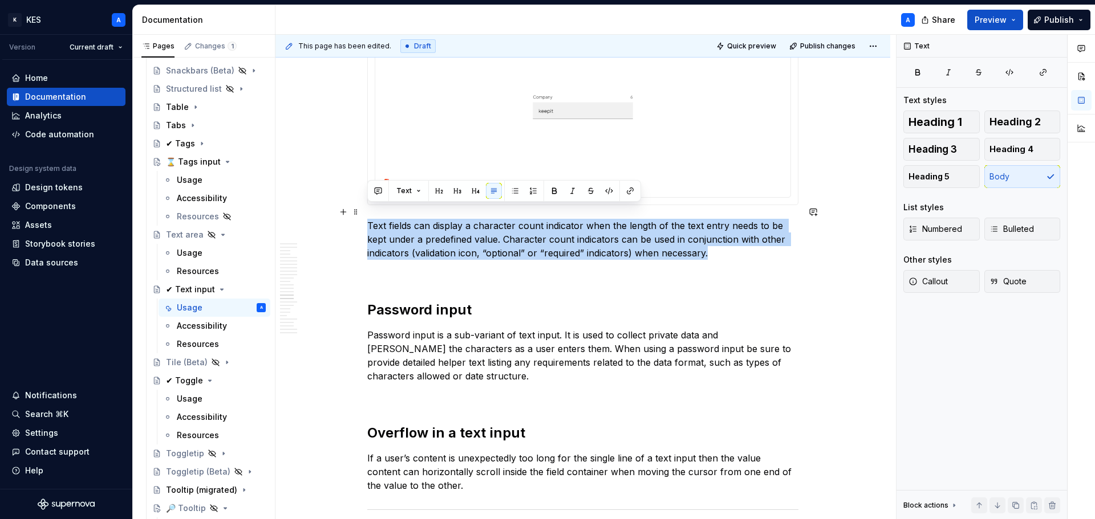
click at [605, 234] on p "Text fields can display a character count indicator when the length of the text…" at bounding box center [582, 239] width 431 height 41
copy p "Text fields can display a character count indicator when the length of the text…"
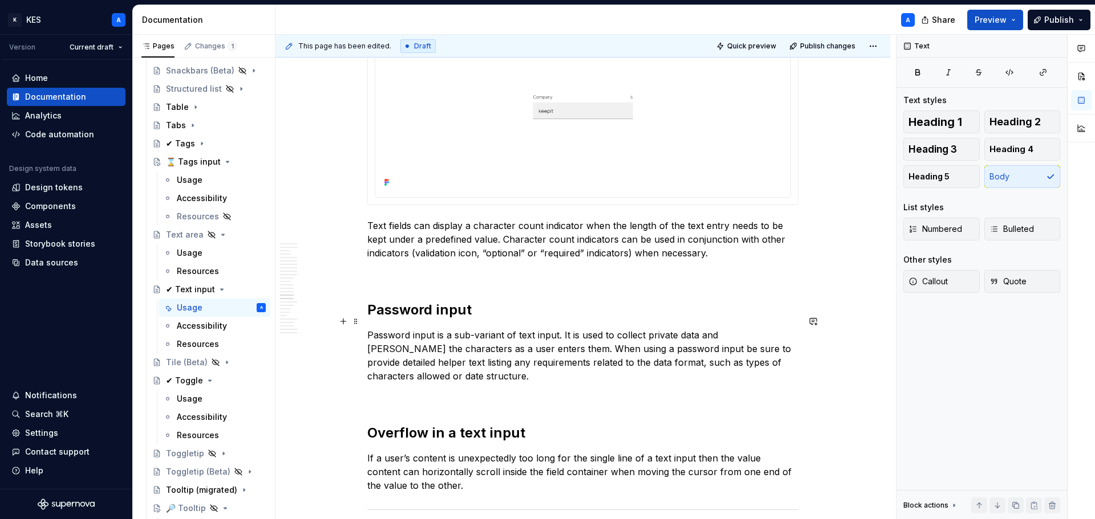
click at [582, 328] on p "Password input is a sub-variant of text input. It is used to collect private da…" at bounding box center [582, 355] width 431 height 55
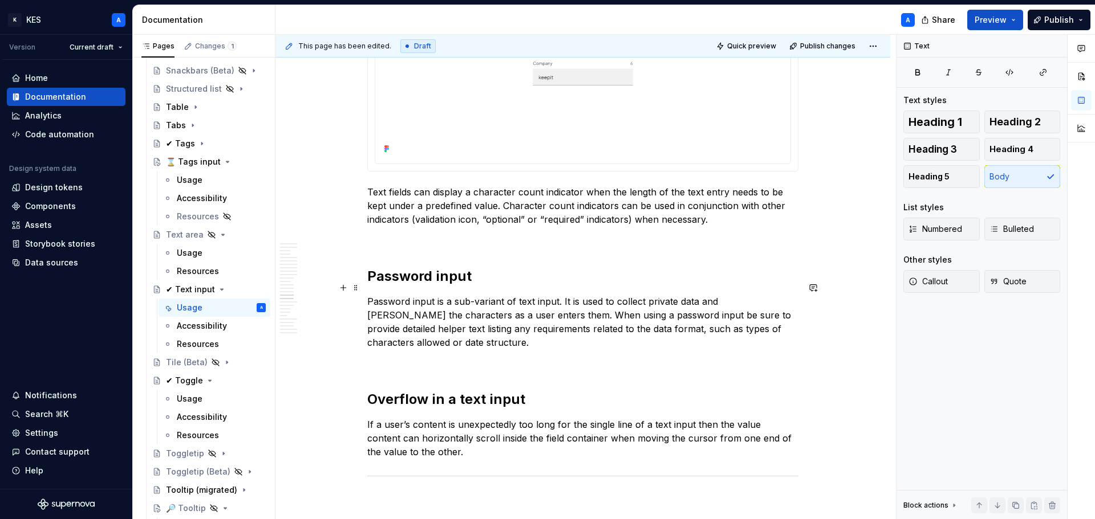
scroll to position [4903, 0]
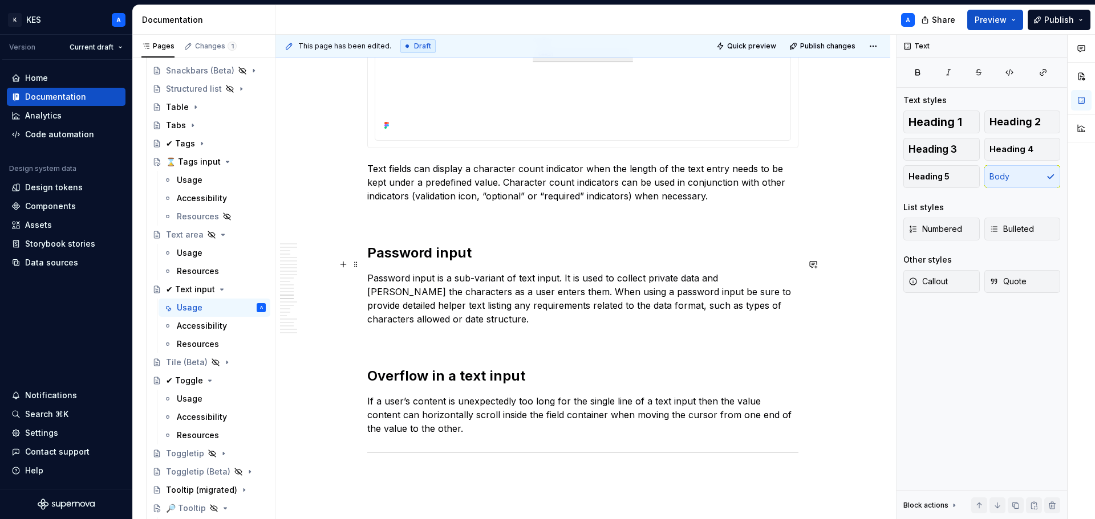
click at [515, 271] on p "Password input is a sub-variant of text input. It is used to collect private da…" at bounding box center [582, 298] width 431 height 55
drag, startPoint x: 460, startPoint y: 296, endPoint x: 488, endPoint y: 304, distance: 29.8
click at [460, 296] on p "Password input is a sub-variant of a text input. It is used to collect private …" at bounding box center [582, 298] width 431 height 55
click at [543, 305] on p "Password input is a sub-variant of a text input. It is used to collect private …" at bounding box center [582, 298] width 431 height 55
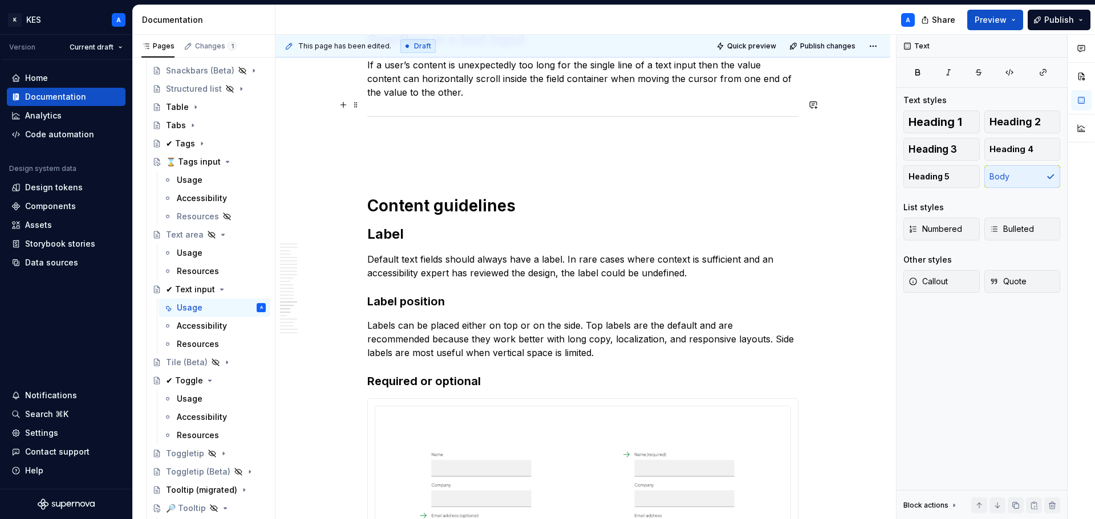
scroll to position [5245, 0]
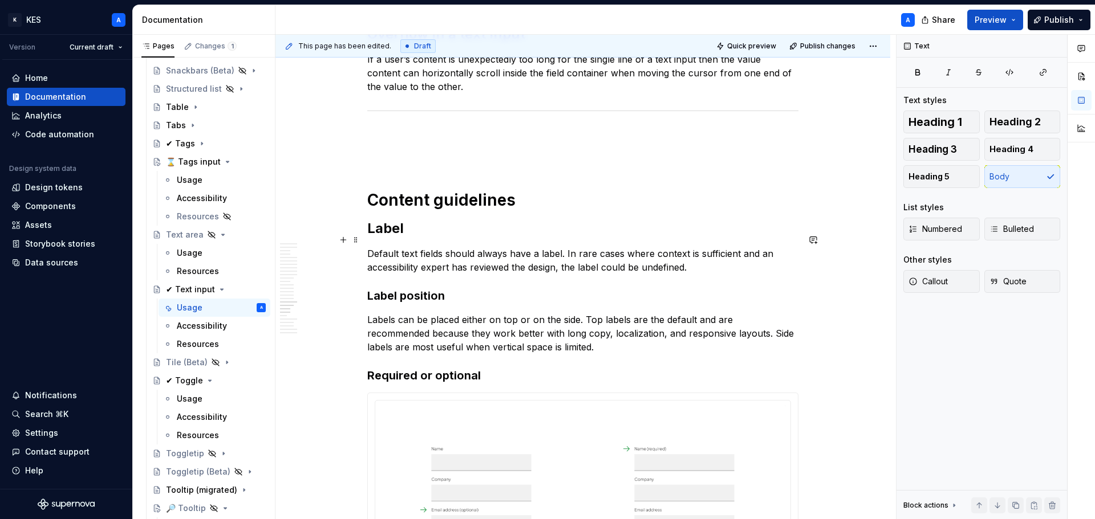
click at [612, 253] on p "Default text fields should always have a label. In rare cases where context is …" at bounding box center [582, 260] width 431 height 27
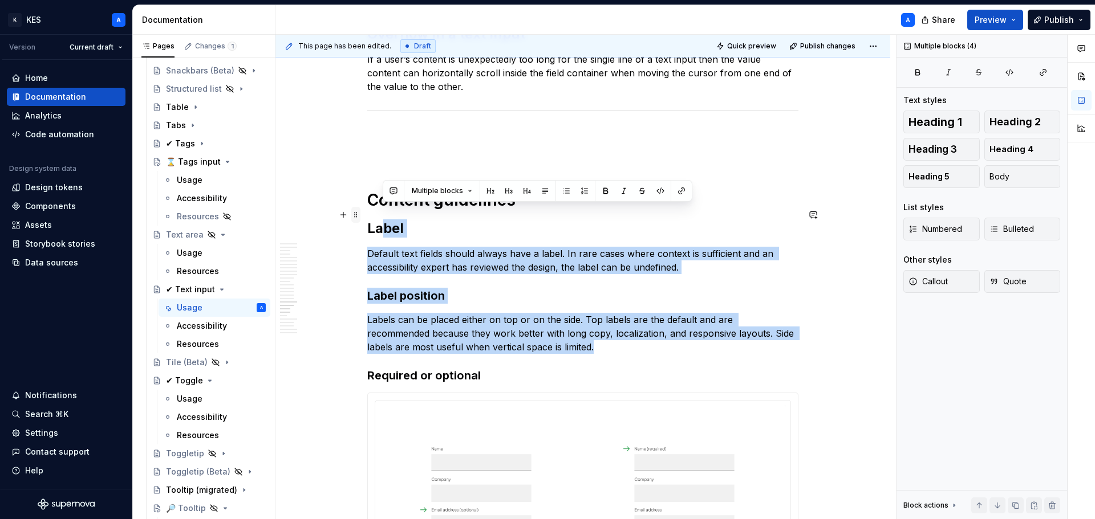
drag, startPoint x: 554, startPoint y: 338, endPoint x: 360, endPoint y: 213, distance: 231.1
click at [360, 213] on span at bounding box center [355, 215] width 9 height 16
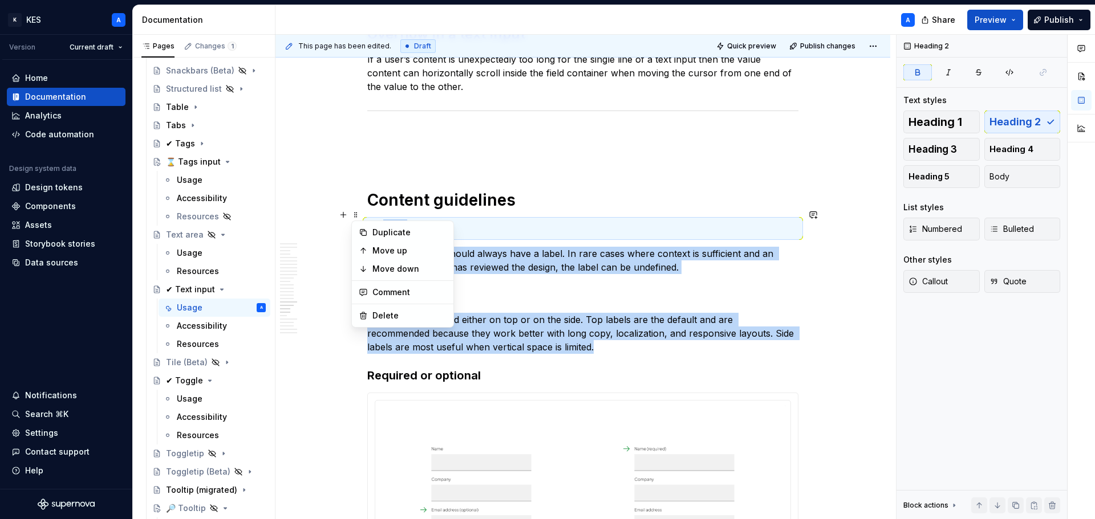
click at [506, 313] on p "Labels can be placed either on top or on the side. Top labels are the default a…" at bounding box center [582, 333] width 431 height 41
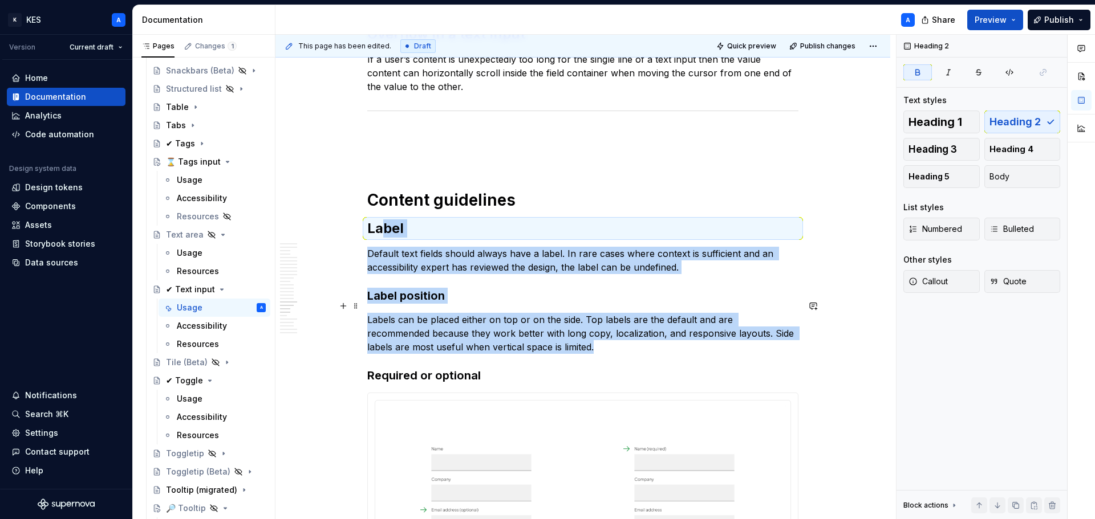
click at [540, 335] on p "Labels can be placed either on top or on the side. Top labels are the default a…" at bounding box center [582, 333] width 431 height 41
click at [539, 338] on p "Labels can be placed either on top or on the side. Top labels are the default a…" at bounding box center [582, 333] width 431 height 41
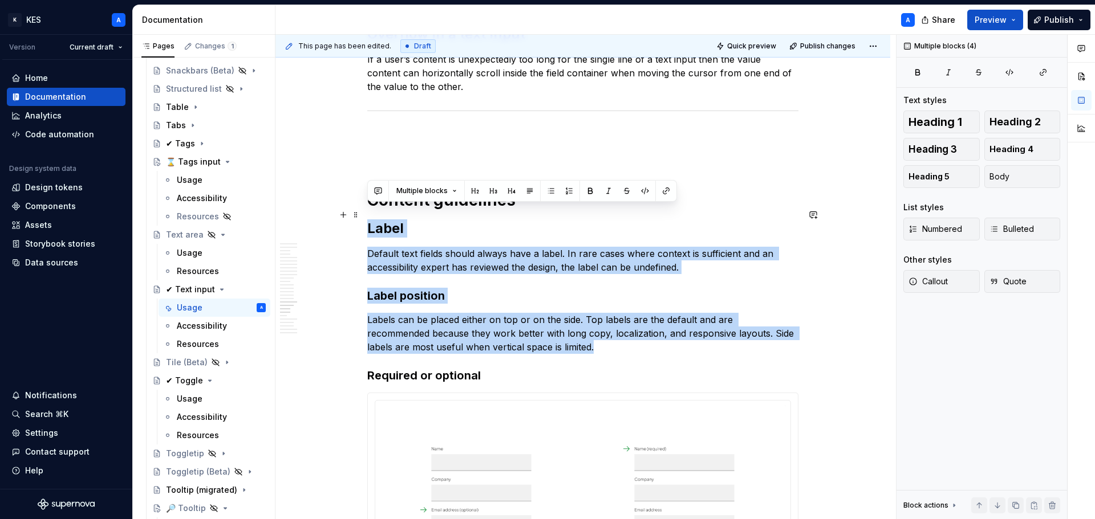
drag, startPoint x: 536, startPoint y: 337, endPoint x: 366, endPoint y: 219, distance: 206.9
copy div "Label Default text fields should always have a label. In rare cases where conte…"
click at [557, 255] on p "Default text fields should always have a label. In rare cases where context is …" at bounding box center [582, 260] width 431 height 27
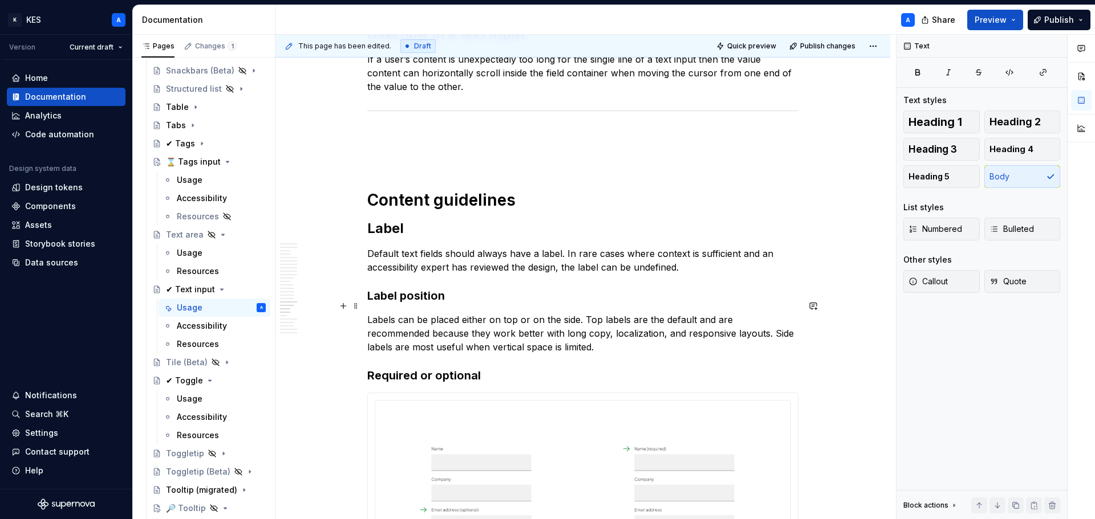
click at [491, 313] on p "Labels can be placed either on top or on the side. Top labels are the default a…" at bounding box center [582, 333] width 431 height 41
click at [640, 313] on p "Labels can be placed either above or beside the field input. Top labels are the…" at bounding box center [582, 333] width 431 height 41
click at [497, 313] on p "Labels can be placed either above or beside the field input. Top-aligned labels…" at bounding box center [582, 333] width 431 height 41
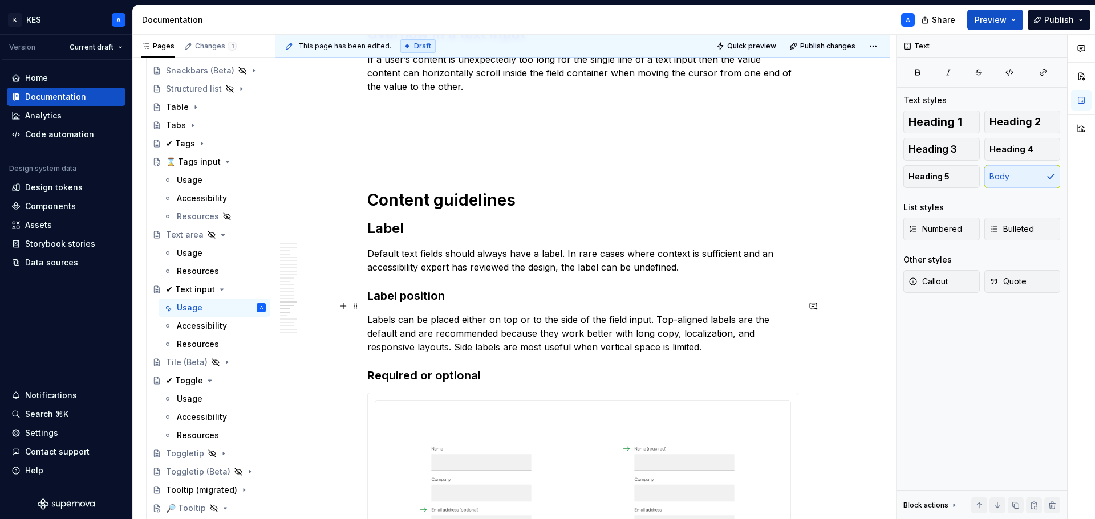
click at [683, 313] on p "Labels can be placed either on top or to the side of the field input. Top-align…" at bounding box center [582, 333] width 431 height 41
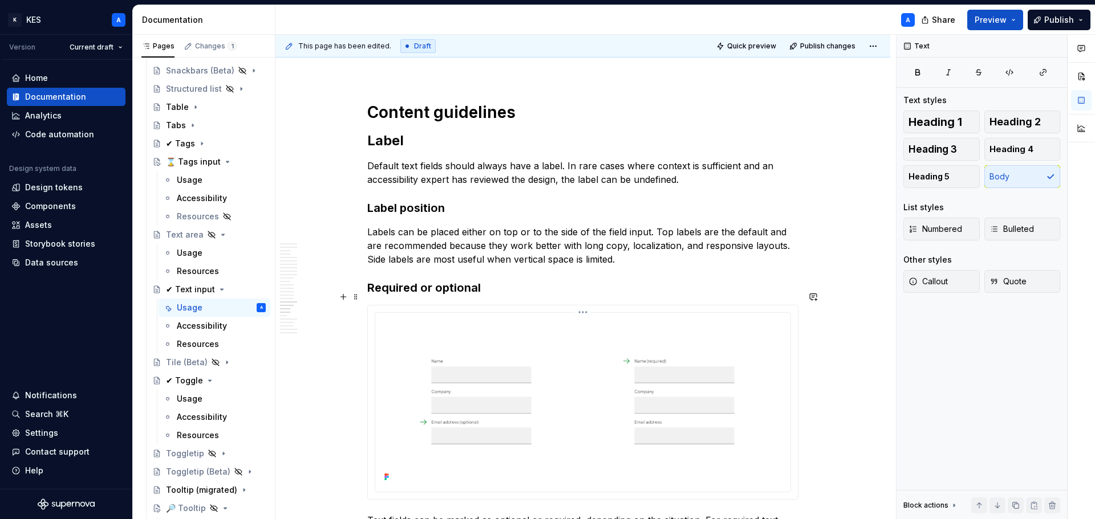
scroll to position [5474, 0]
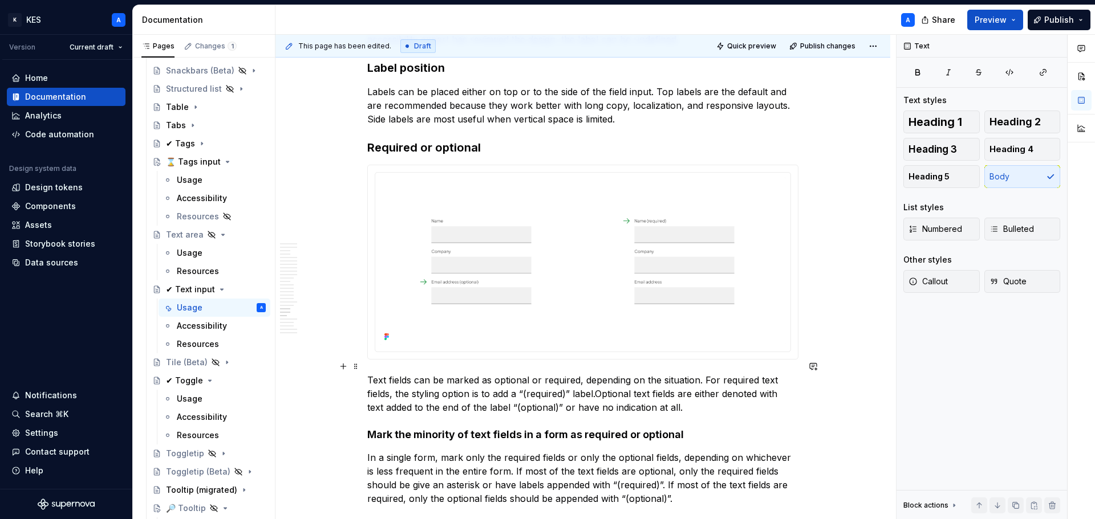
click at [598, 380] on p "Text fields can be marked as optional or required, depending on the situation. …" at bounding box center [582, 393] width 431 height 41
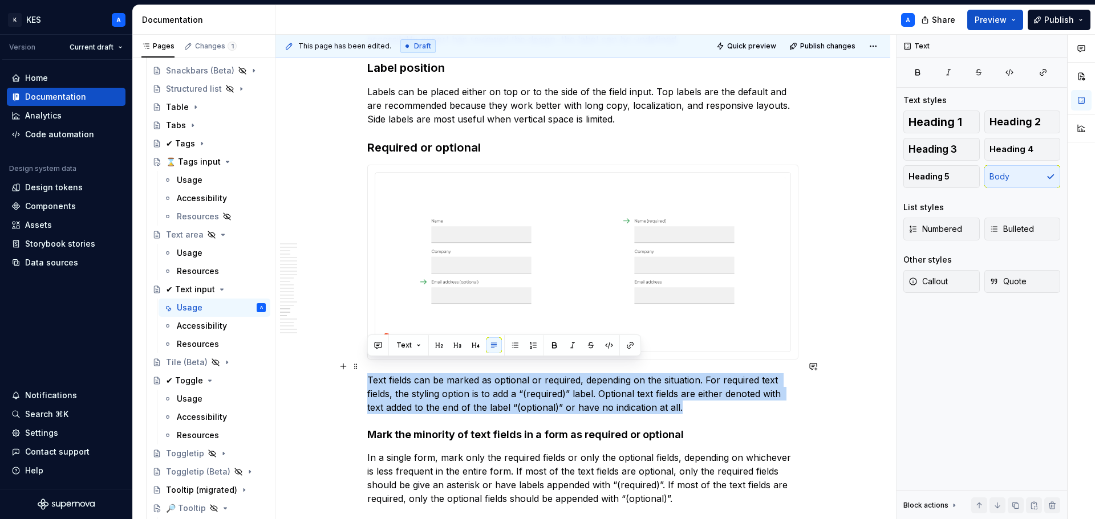
drag, startPoint x: 608, startPoint y: 393, endPoint x: 365, endPoint y: 372, distance: 243.3
copy p "Text fields can be marked as optional or required, depending on the situation. …"
click at [514, 429] on strong "Mark the minority of text fields in a form as required or optional" at bounding box center [525, 435] width 316 height 12
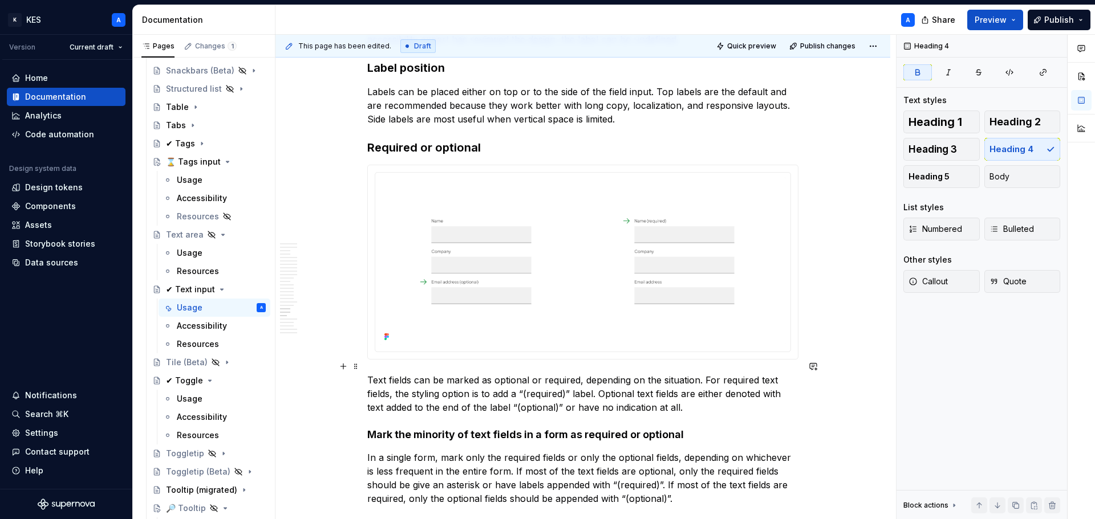
click at [760, 373] on p "Text fields can be marked as optional or required, depending on the situation. …" at bounding box center [582, 393] width 431 height 41
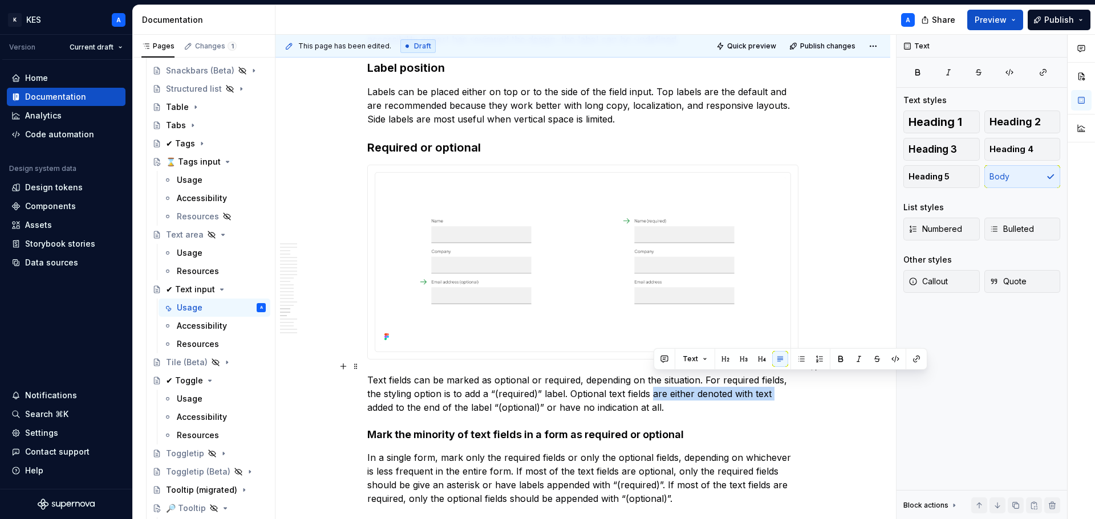
drag, startPoint x: 655, startPoint y: 380, endPoint x: 781, endPoint y: 383, distance: 126.6
click at [781, 383] on p "Text fields can be marked as optional or required, depending on the situation. …" at bounding box center [582, 393] width 431 height 41
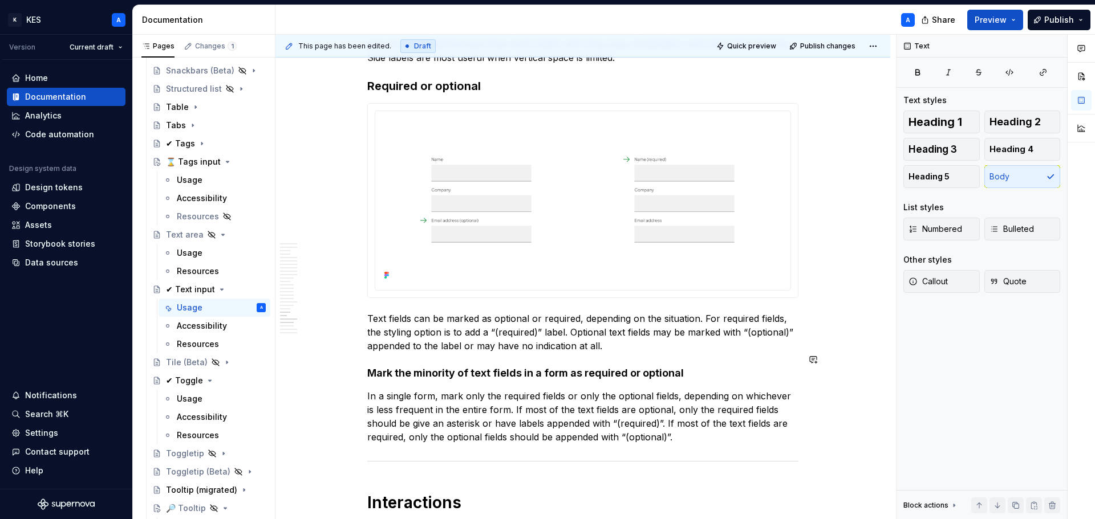
scroll to position [5588, 0]
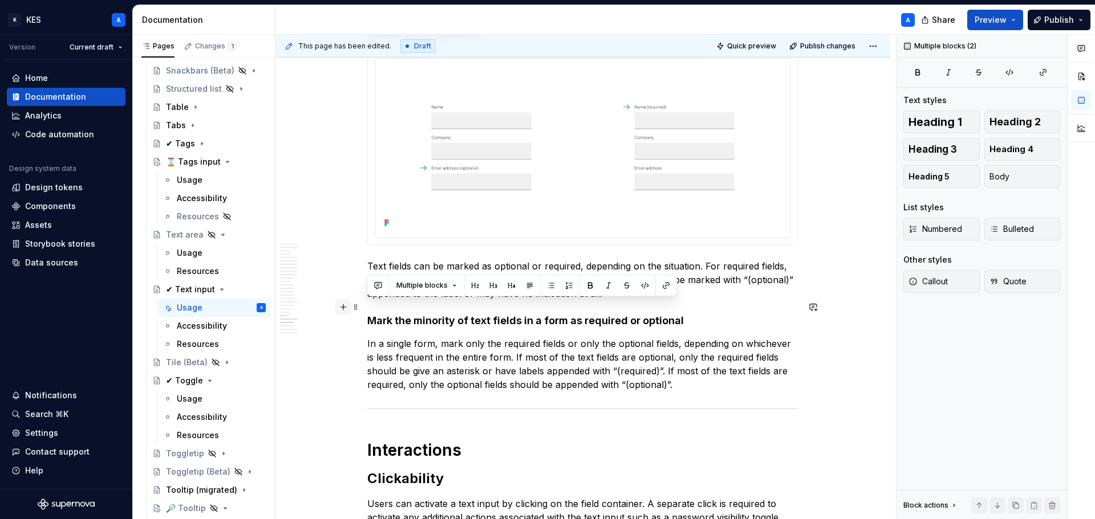
drag, startPoint x: 700, startPoint y: 375, endPoint x: 342, endPoint y: 308, distance: 364.2
click at [491, 355] on p "In a single form, mark only the required fields or only the optional fields, de…" at bounding box center [582, 364] width 431 height 55
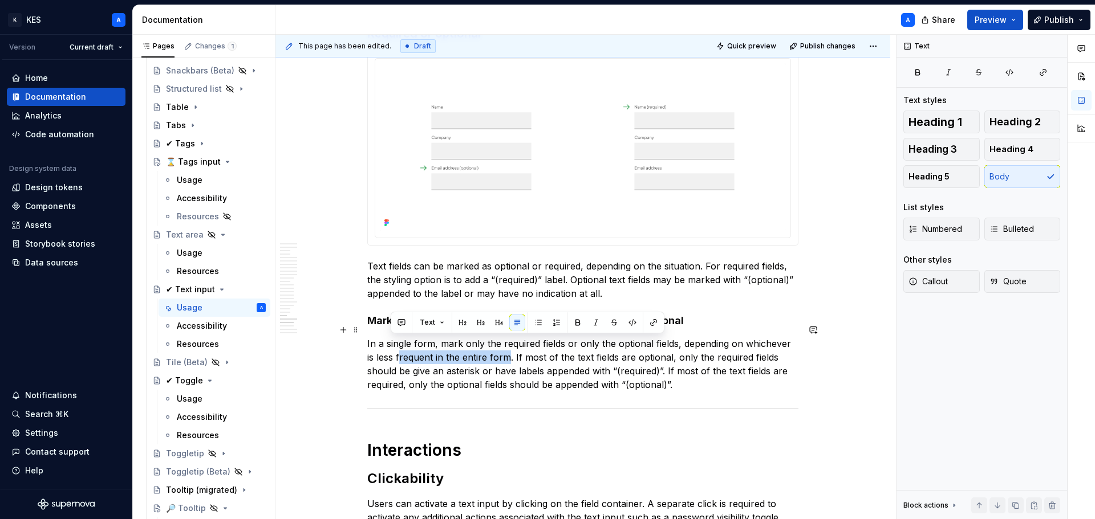
drag, startPoint x: 391, startPoint y: 346, endPoint x: 502, endPoint y: 350, distance: 111.3
click at [500, 347] on p "In a single form, mark only the required fields or only the optional fields, de…" at bounding box center [582, 364] width 431 height 55
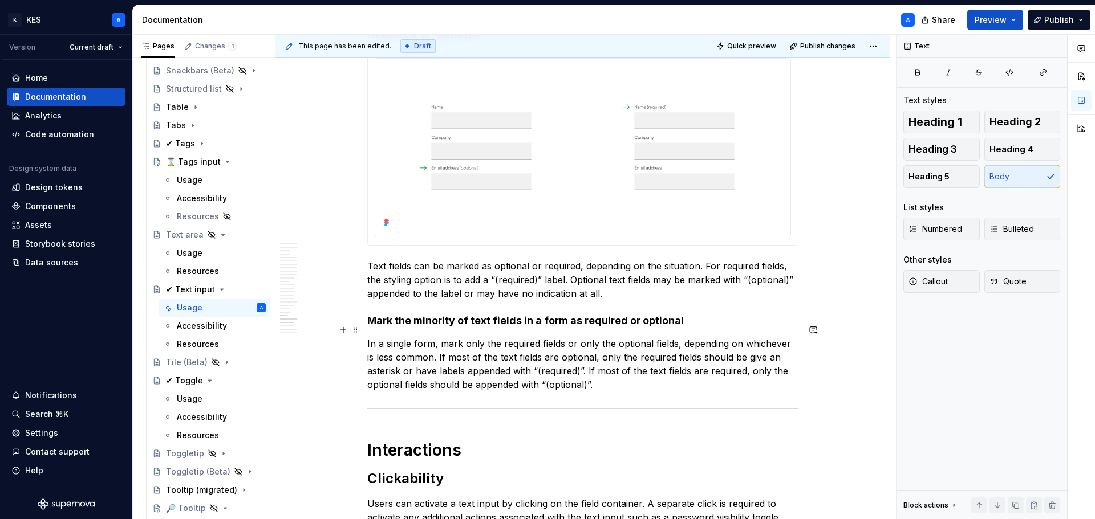
click at [580, 356] on p "In a single form, mark only the required fields or only the optional fields, de…" at bounding box center [582, 364] width 431 height 55
click at [587, 371] on p "In a single form, mark only the required fields or only the optional fields, de…" at bounding box center [582, 364] width 431 height 55
click at [604, 371] on p "In a single form, mark only the required fields or only the optional fields, de…" at bounding box center [582, 364] width 431 height 55
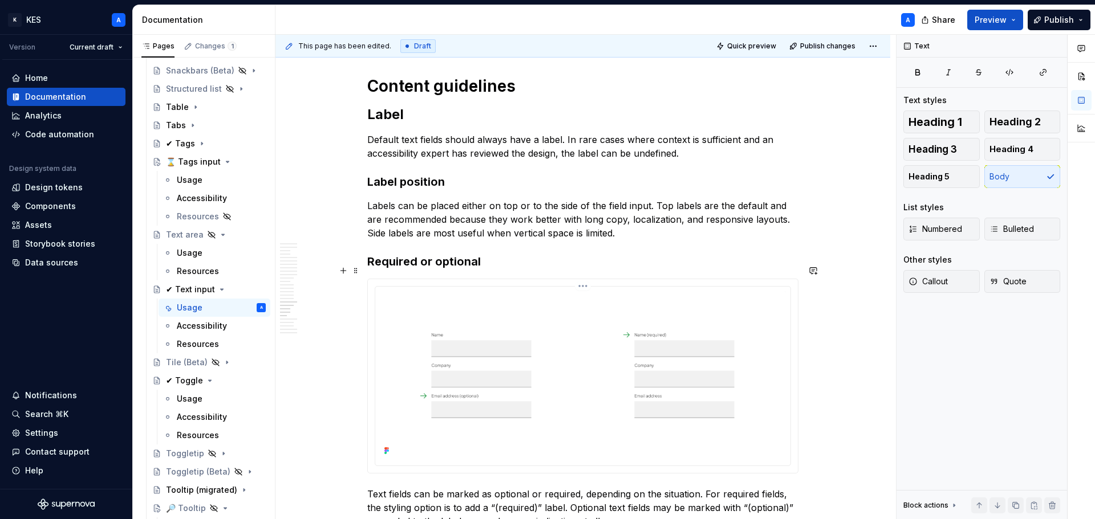
scroll to position [5531, 0]
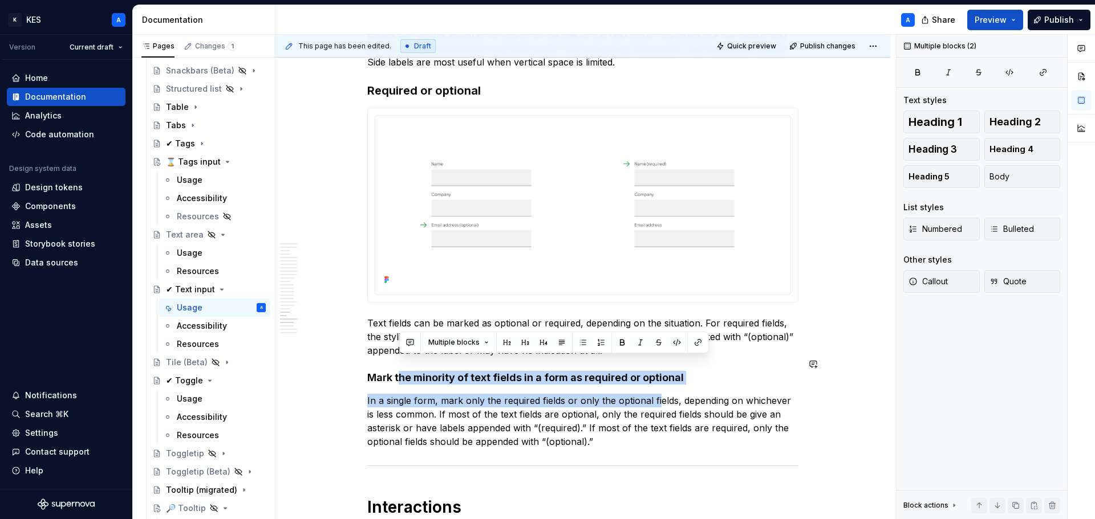
drag, startPoint x: 397, startPoint y: 367, endPoint x: 655, endPoint y: 376, distance: 257.9
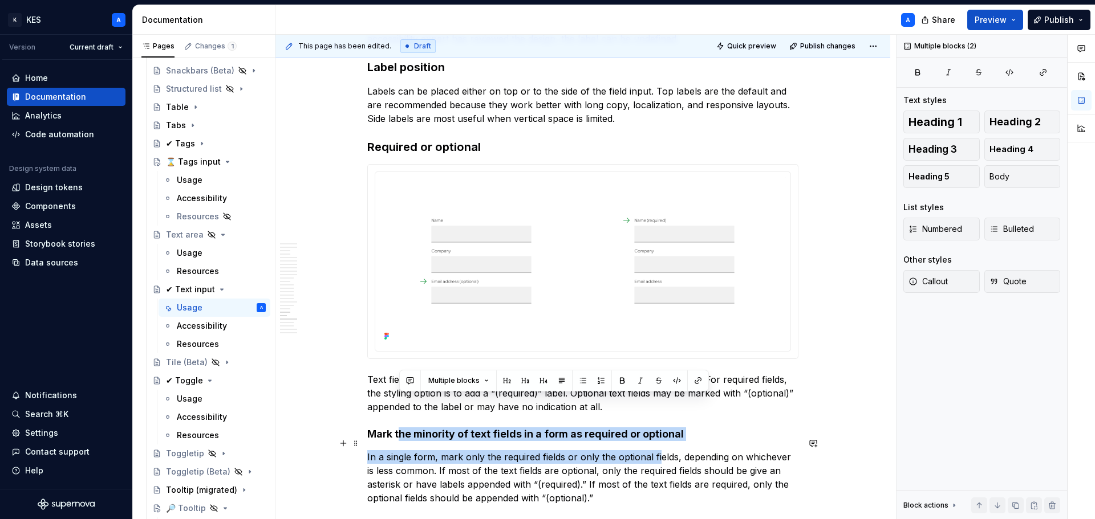
scroll to position [5474, 0]
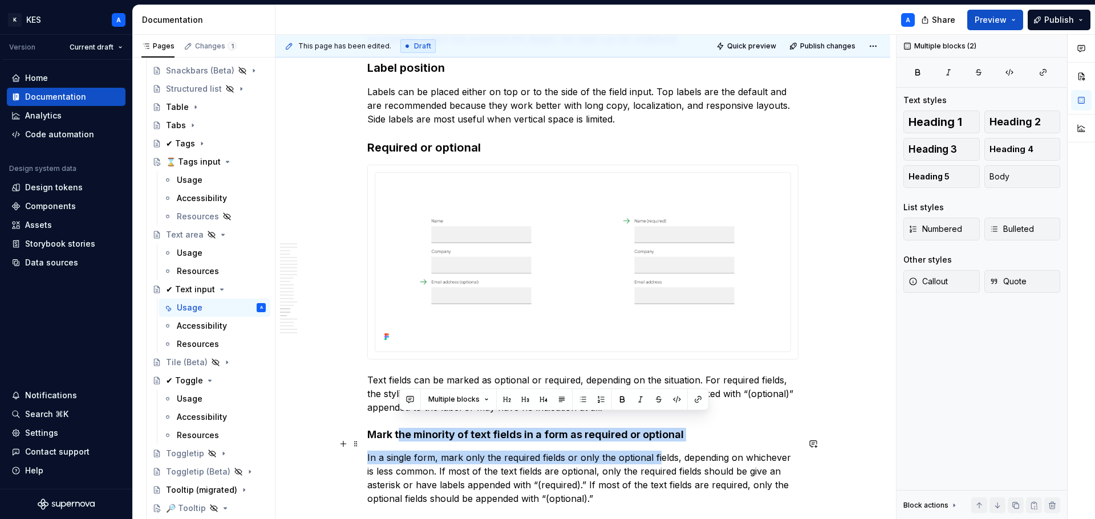
click at [480, 451] on p "In a single form, mark only the required fields or only the optional fields, de…" at bounding box center [582, 478] width 431 height 55
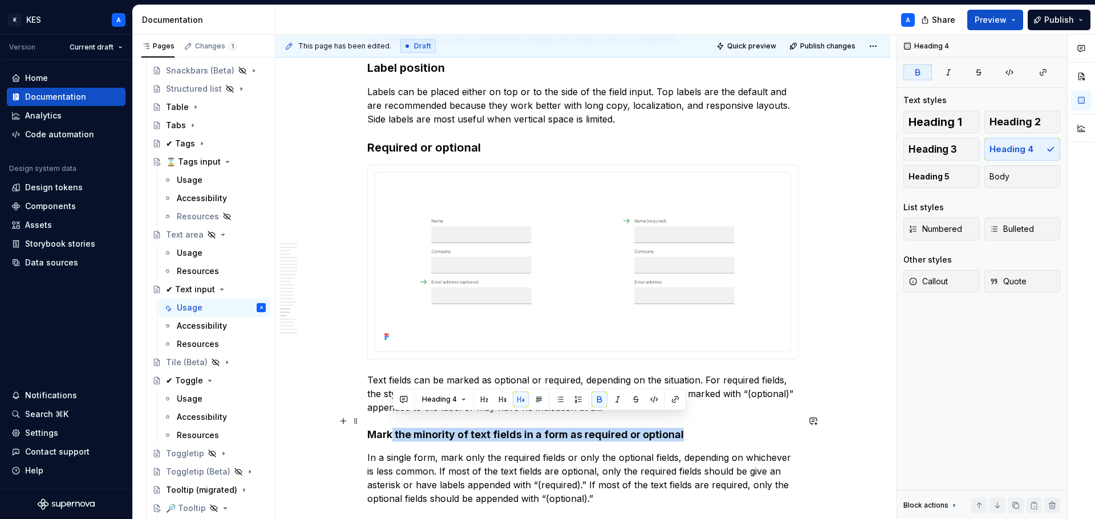
drag, startPoint x: 393, startPoint y: 421, endPoint x: 728, endPoint y: 422, distance: 334.7
click at [728, 428] on h4 "Mark the minority of text fields in a form as required or optional" at bounding box center [582, 435] width 431 height 14
click at [515, 429] on strong "Mark the minority of text fields in a form as required or optional" at bounding box center [525, 435] width 316 height 12
click at [525, 429] on strong "Mark the minority of text fields in a form as required or optional" at bounding box center [525, 435] width 316 height 12
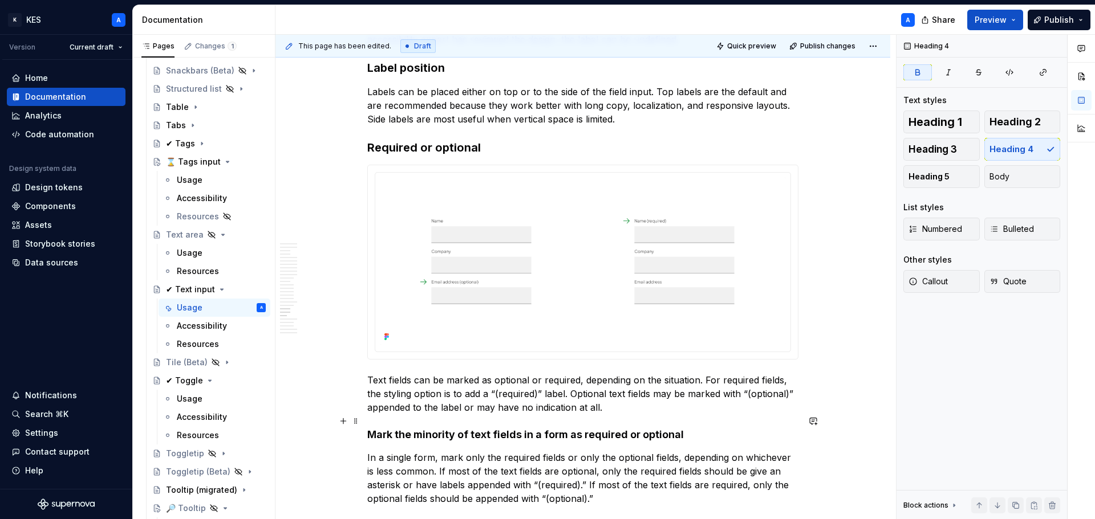
click at [525, 429] on strong "Mark the minority of text fields in a form as required or optional" at bounding box center [525, 435] width 316 height 12
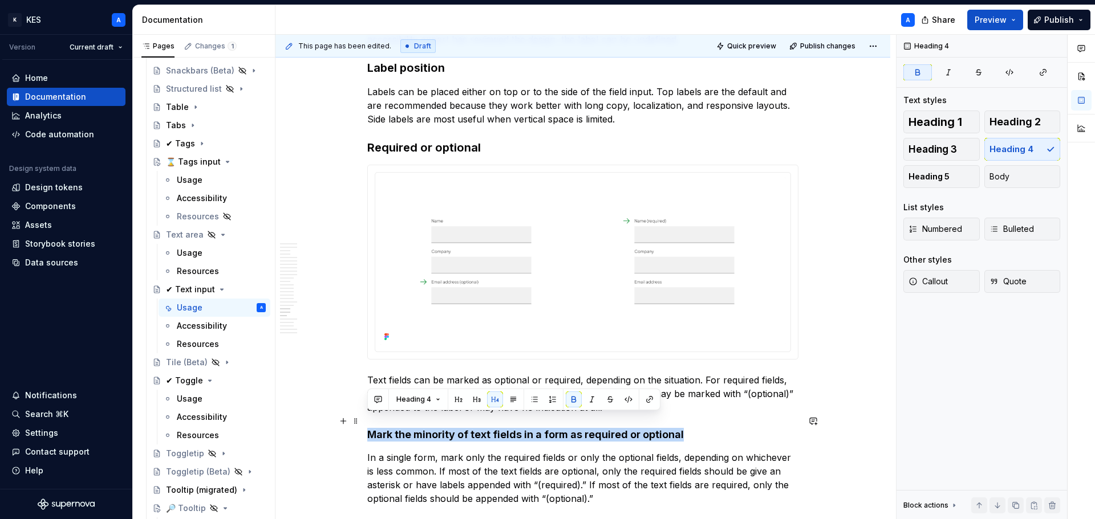
click at [525, 428] on h4 "Mark the minority of text fields in a form as required or optional" at bounding box center [582, 435] width 431 height 14
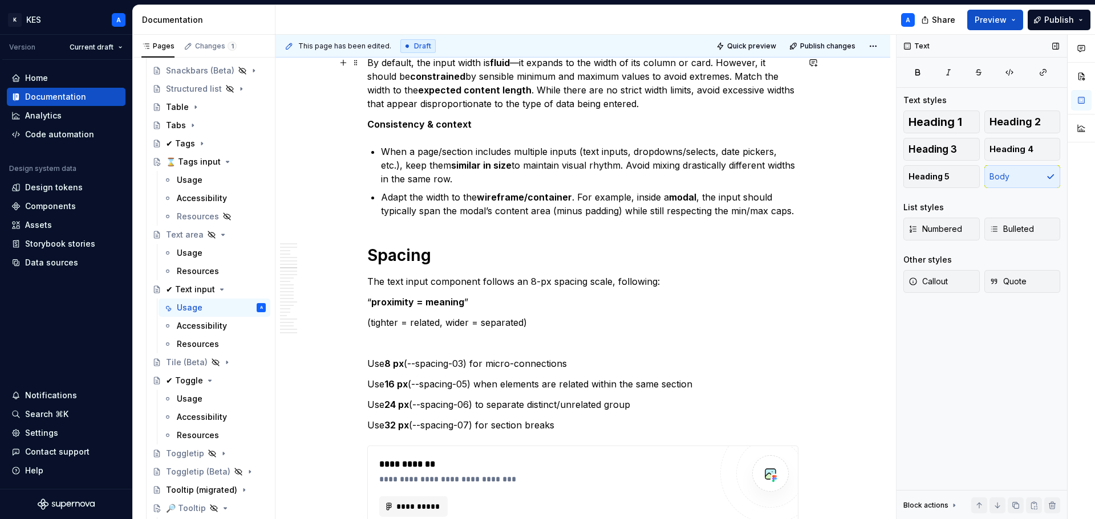
scroll to position [3015, 0]
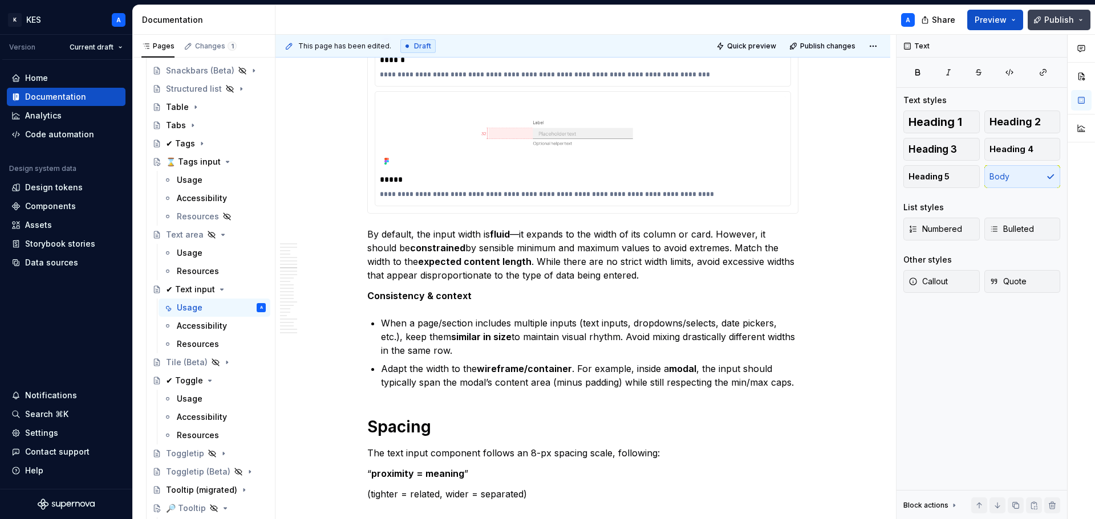
click at [1076, 25] on button "Publish" at bounding box center [1058, 20] width 63 height 21
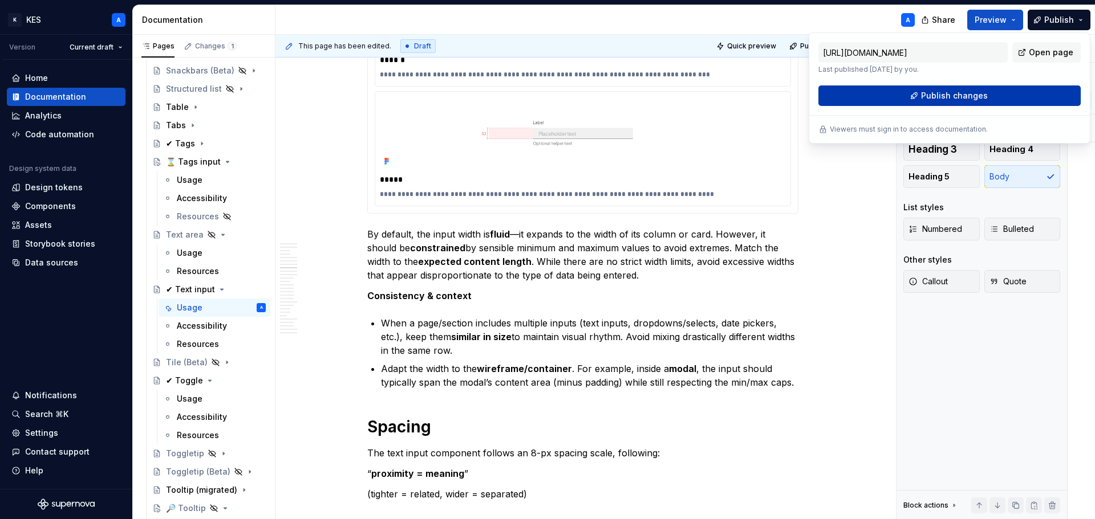
click at [988, 92] on button "Publish changes" at bounding box center [949, 96] width 262 height 21
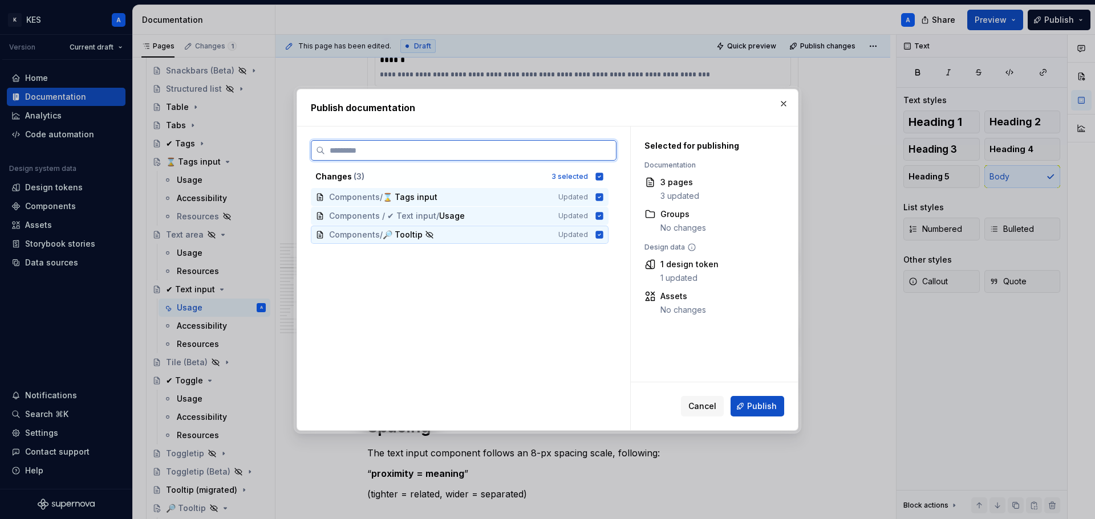
click at [601, 236] on icon at bounding box center [599, 234] width 7 height 7
click at [598, 195] on icon at bounding box center [599, 196] width 7 height 7
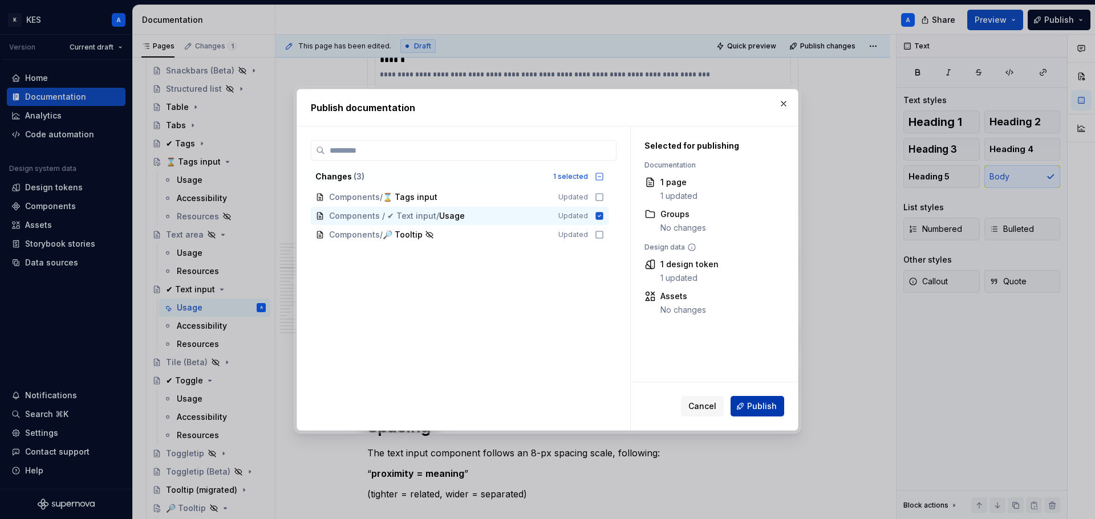
click at [763, 408] on span "Publish" at bounding box center [762, 406] width 30 height 11
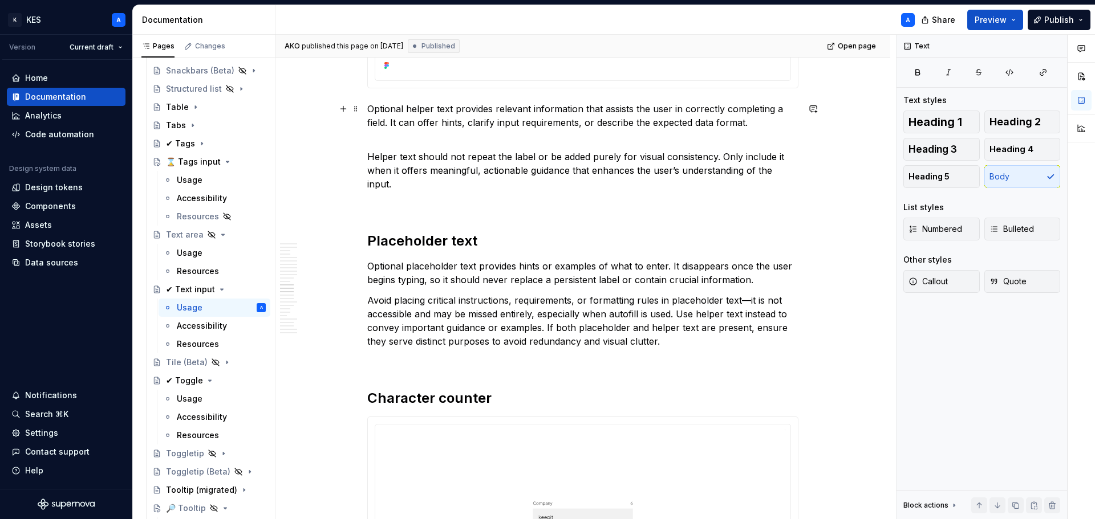
scroll to position [4440, 0]
click at [372, 159] on p "Helper text should not repeat the label or be added purely for visual consisten…" at bounding box center [582, 169] width 431 height 41
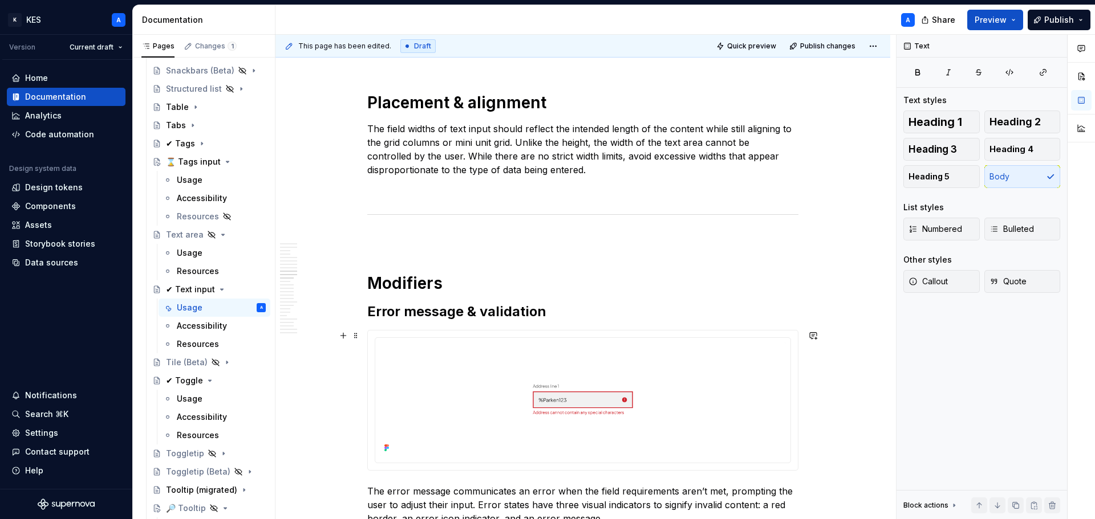
scroll to position [3471, 0]
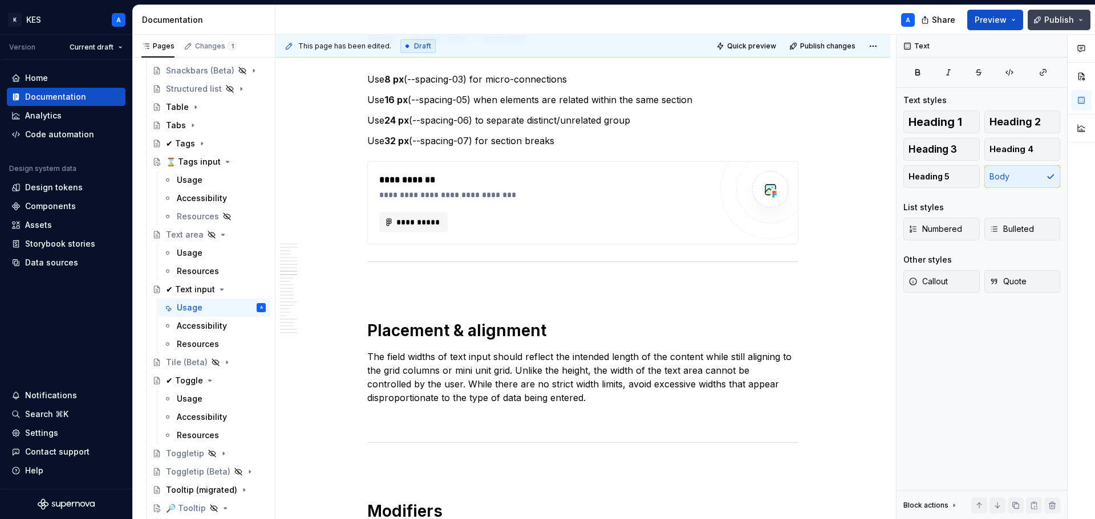
click at [1053, 19] on span "Publish" at bounding box center [1059, 19] width 30 height 11
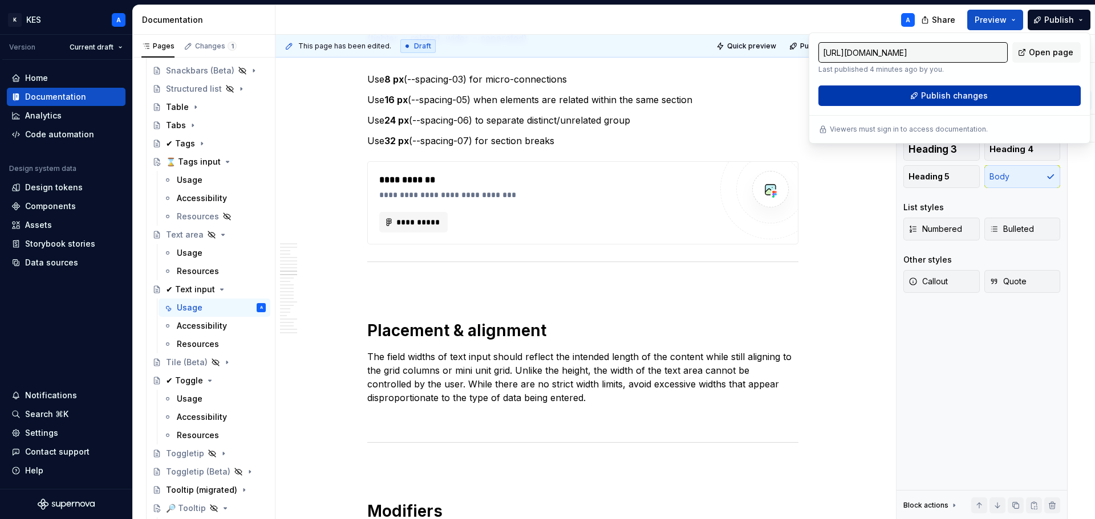
click at [978, 94] on span "Publish changes" at bounding box center [954, 95] width 67 height 11
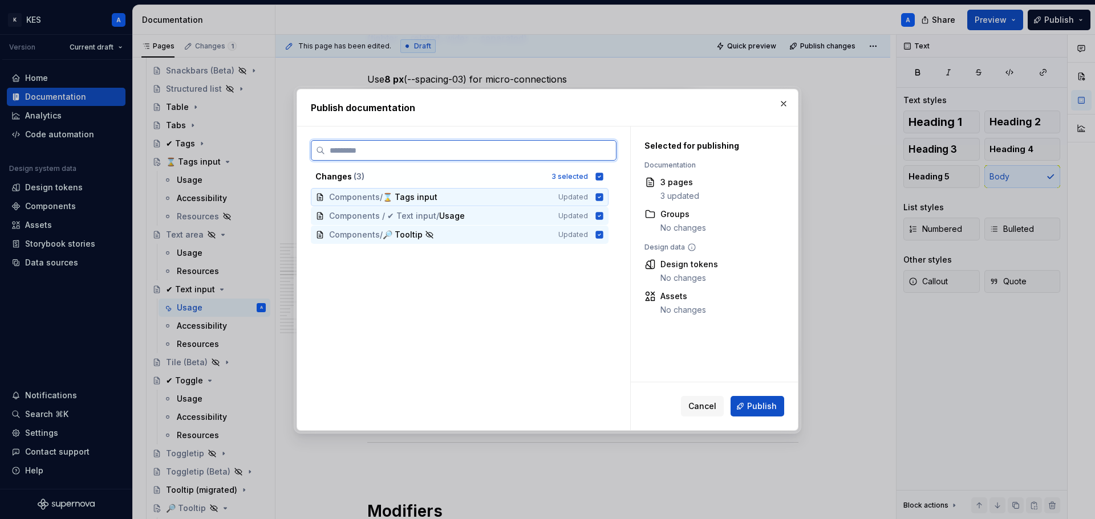
click at [602, 198] on icon at bounding box center [599, 196] width 7 height 7
click at [599, 234] on icon at bounding box center [599, 234] width 7 height 7
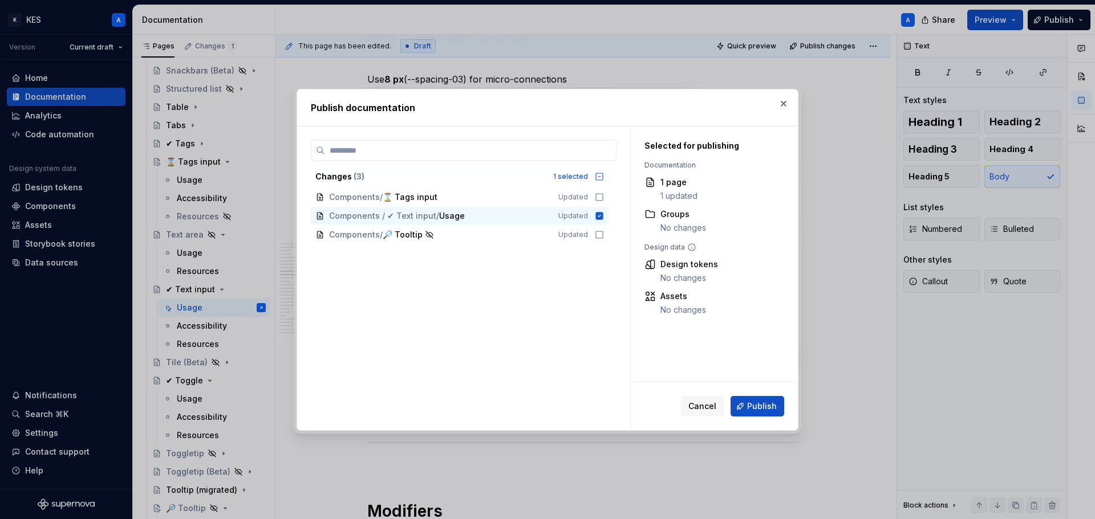
drag, startPoint x: 764, startPoint y: 409, endPoint x: 844, endPoint y: 390, distance: 82.0
click at [766, 409] on span "Publish" at bounding box center [762, 406] width 30 height 11
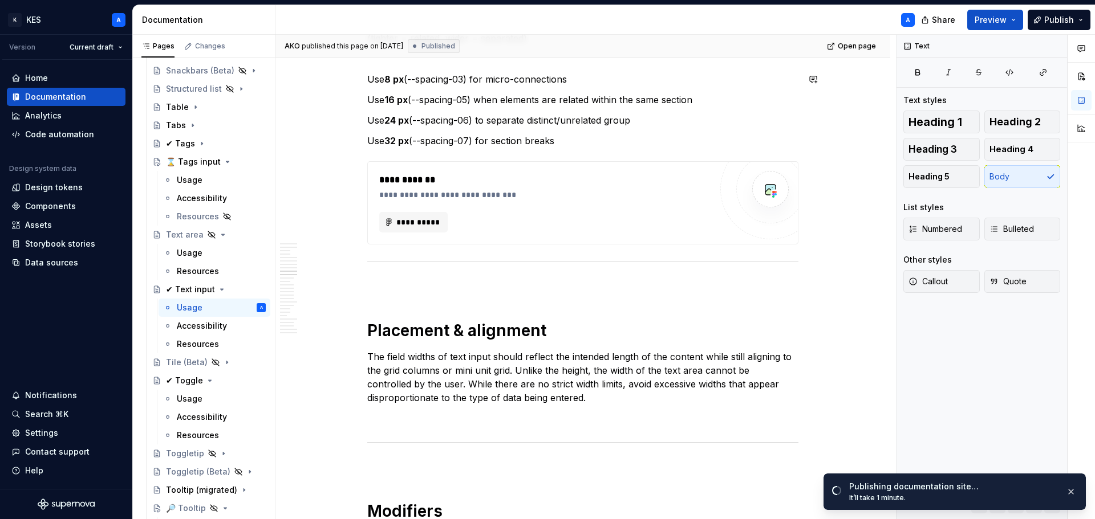
type textarea "*"
